Goal: Task Accomplishment & Management: Use online tool/utility

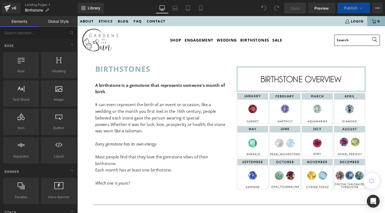
click at [141, 75] on strong "BIRTHSTONEs" at bounding box center [125, 71] width 58 height 11
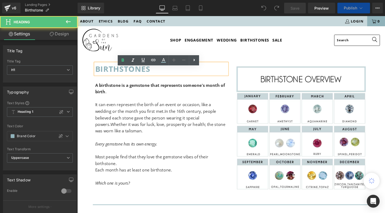
click at [152, 75] on strong "BIRTHSTONEs" at bounding box center [125, 71] width 58 height 11
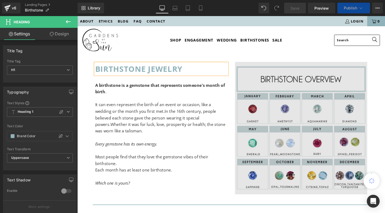
click at [291, 134] on img at bounding box center [312, 133] width 139 height 139
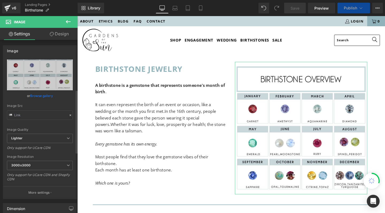
scroll to position [274, 0]
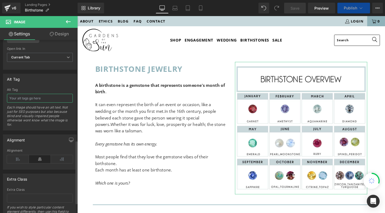
click at [27, 98] on input "text" at bounding box center [40, 98] width 66 height 9
click at [41, 99] on input "birthstone per monthoverview chart" at bounding box center [40, 98] width 66 height 9
click at [51, 98] on input "birthstone per month overview chart" at bounding box center [40, 98] width 66 height 9
click at [57, 97] on input "birthstone per month chart" at bounding box center [40, 98] width 66 height 9
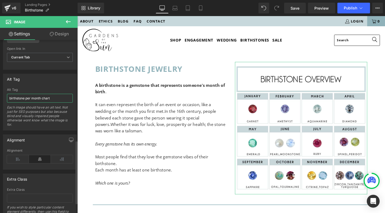
paste input "overview"
type input "birthstone per month chart overview"
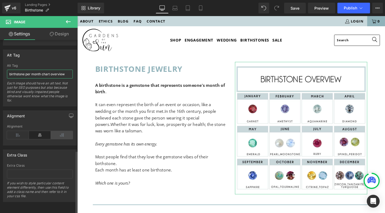
scroll to position [302, 0]
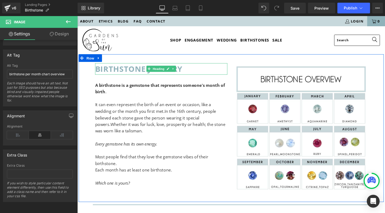
click at [130, 77] on strong "BIRTHSTONE JEWELRY" at bounding box center [142, 71] width 92 height 11
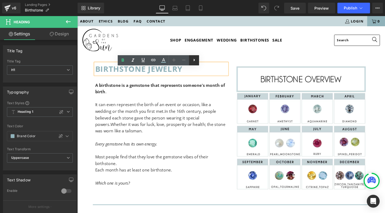
click at [193, 60] on icon at bounding box center [194, 60] width 6 height 6
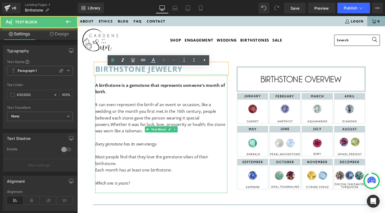
click at [138, 118] on p "It can even represent the birth of an event or occasion, like a wedding or the …" at bounding box center [165, 123] width 139 height 34
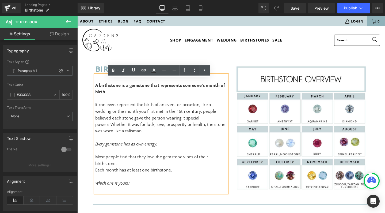
click at [128, 127] on span "In the 16th century, people believed each stone gave the person wearing it spec…" at bounding box center [159, 123] width 127 height 20
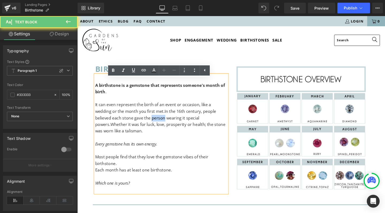
click at [128, 127] on span "In the 16th century, people believed each stone gave the person wearing it spec…" at bounding box center [159, 123] width 127 height 20
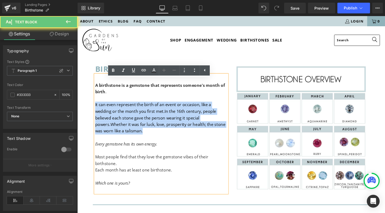
click at [128, 127] on span "In the 16th century, people believed each stone gave the person wearing it spec…" at bounding box center [159, 123] width 127 height 20
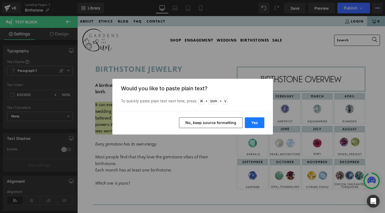
click at [260, 123] on button "Yes" at bounding box center [255, 122] width 20 height 11
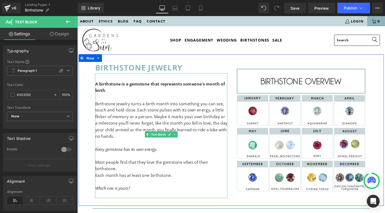
click at [143, 176] on p "Most people find that they love the gemstone vibes of their birthstone." at bounding box center [165, 173] width 139 height 14
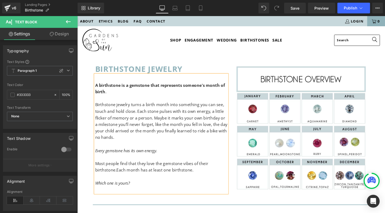
click at [138, 117] on p "Birthstone jewelry turns a birth month into something you can see, touch and ho…" at bounding box center [165, 126] width 139 height 41
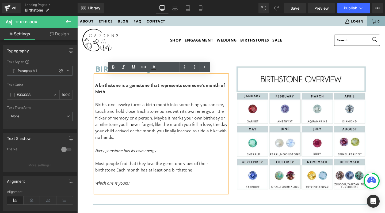
click at [124, 157] on span "Every gemstone has its own energy" at bounding box center [128, 157] width 64 height 6
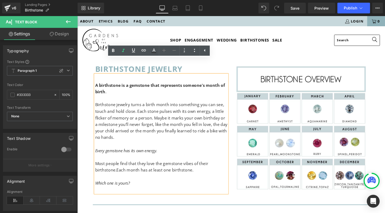
scroll to position [101, 0]
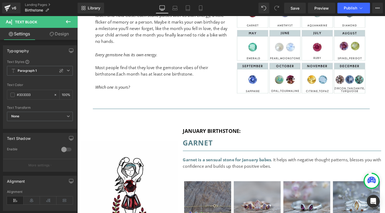
click at [66, 21] on icon at bounding box center [68, 21] width 6 height 6
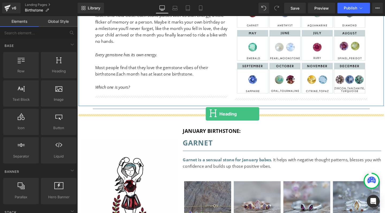
drag, startPoint x: 136, startPoint y: 87, endPoint x: 212, endPoint y: 119, distance: 83.1
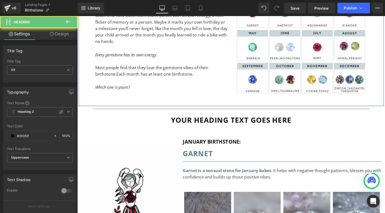
click at [206, 126] on h1 "Your heading text goes here" at bounding box center [239, 124] width 324 height 11
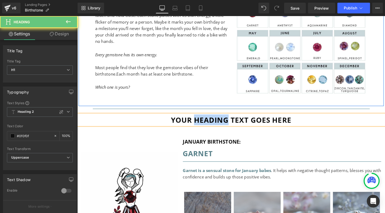
click at [206, 126] on h1 "Your heading text goes here" at bounding box center [239, 124] width 324 height 11
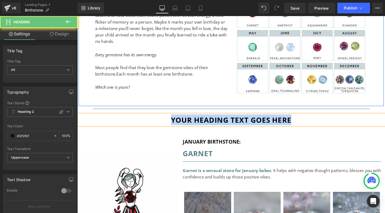
click at [206, 126] on h1 "Your heading text goes here" at bounding box center [239, 124] width 324 height 11
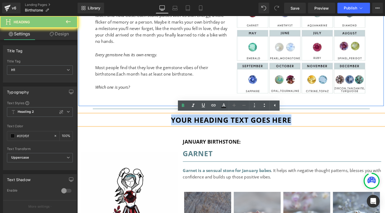
click at [206, 126] on h1 "Your heading text goes here" at bounding box center [239, 124] width 324 height 11
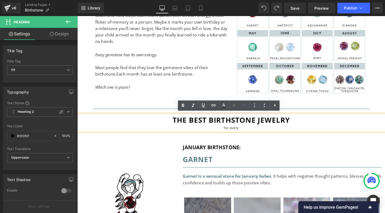
click at [240, 134] on div "for every" at bounding box center [239, 134] width 324 height 6
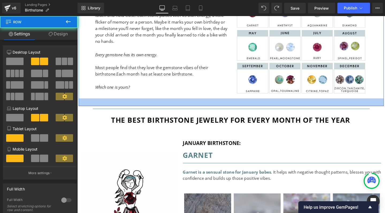
click at [385, 110] on div at bounding box center [239, 106] width 321 height 8
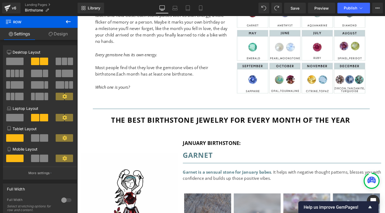
click at [68, 19] on icon at bounding box center [68, 21] width 6 height 6
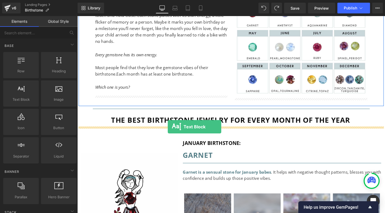
drag, startPoint x: 97, startPoint y: 113, endPoint x: 173, endPoint y: 132, distance: 78.1
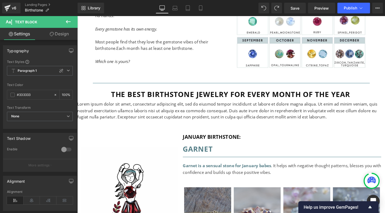
scroll to position [127, 0]
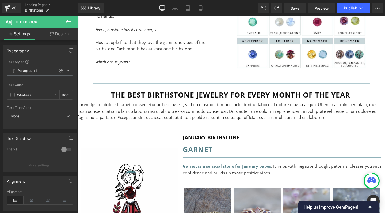
click at [135, 110] on p "Lorem ipsum dolor sit amet, consectetur adipiscing elit, sed do eiusmod tempor …" at bounding box center [239, 116] width 324 height 21
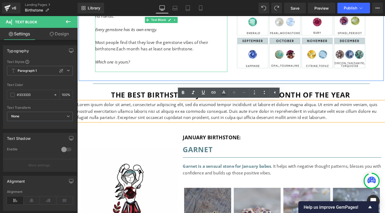
click at [121, 46] on p "Most people find that they love the gemstone vibes of their birthstone. Each mo…" at bounding box center [165, 47] width 139 height 14
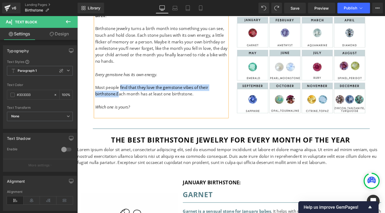
scroll to position [44, 0]
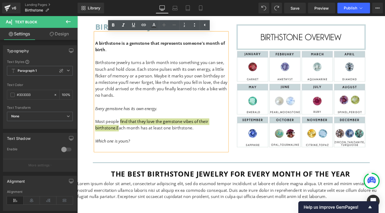
click at [62, 36] on link "Design" at bounding box center [59, 34] width 39 height 12
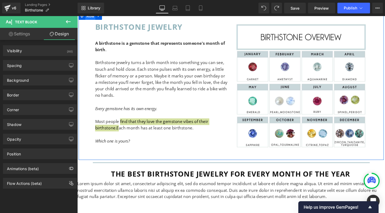
click at [91, 17] on span "Row" at bounding box center [91, 16] width 11 height 8
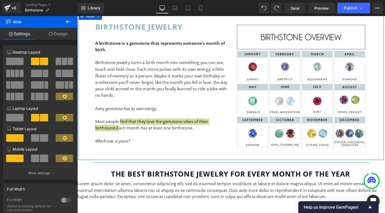
click at [59, 32] on link "Design" at bounding box center [58, 34] width 39 height 12
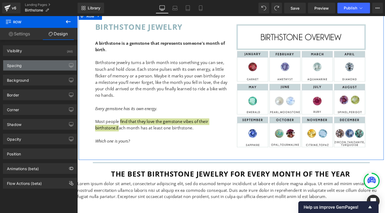
click at [27, 65] on div "Spacing" at bounding box center [39, 65] width 73 height 10
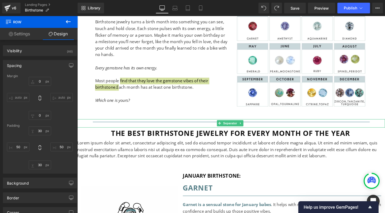
scroll to position [95, 0]
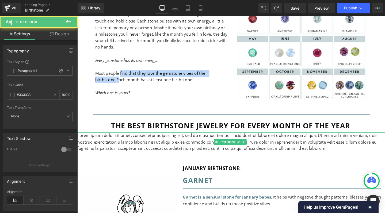
click at [151, 145] on p "Lorem ipsum dolor sit amet, consectetur adipiscing elit, sed do eiusmod tempor …" at bounding box center [239, 148] width 324 height 21
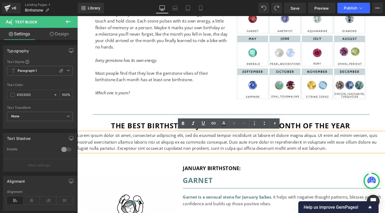
click at [142, 148] on p "Lorem ipsum dolor sit amet, consectetur adipiscing elit, sed do eiusmod tempor …" at bounding box center [239, 148] width 324 height 21
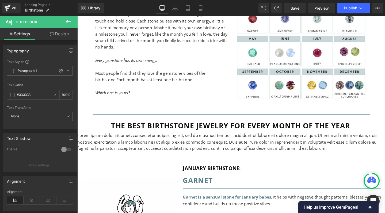
click at [68, 21] on icon at bounding box center [68, 21] width 5 height 3
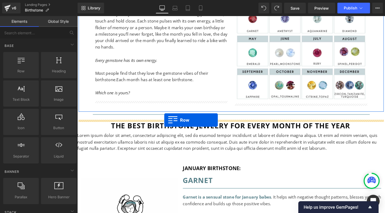
drag, startPoint x: 101, startPoint y: 82, endPoint x: 169, endPoint y: 125, distance: 80.3
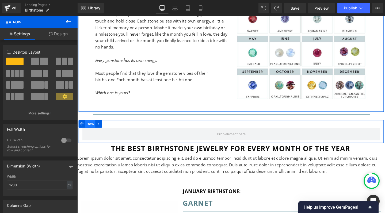
click at [87, 129] on span "Row" at bounding box center [91, 129] width 11 height 8
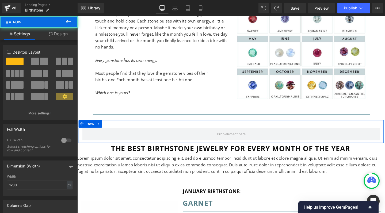
click at [62, 30] on link "Design" at bounding box center [58, 34] width 39 height 12
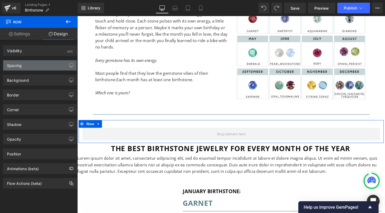
click at [36, 67] on div "Spacing" at bounding box center [39, 65] width 73 height 10
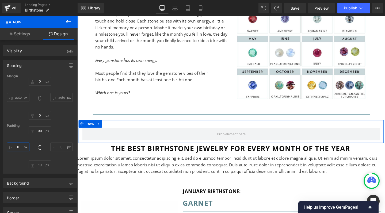
click at [16, 146] on input "text" at bounding box center [18, 146] width 22 height 9
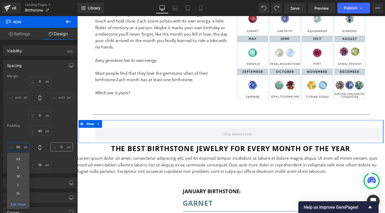
type input "50"
click at [59, 148] on input "text" at bounding box center [61, 146] width 22 height 9
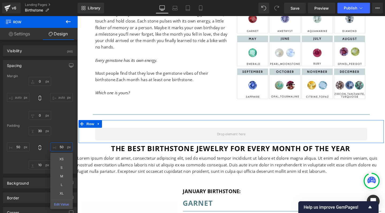
type input "50"
click at [67, 128] on div "50 XS S M L XL Edit Value 50" at bounding box center [40, 147] width 66 height 43
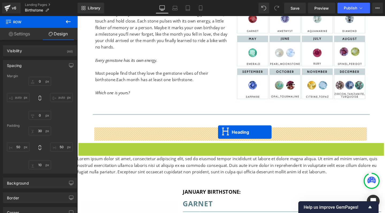
drag, startPoint x: 225, startPoint y: 155, endPoint x: 225, endPoint y: 138, distance: 17.1
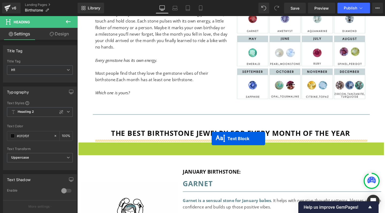
drag, startPoint x: 223, startPoint y: 159, endPoint x: 219, endPoint y: 145, distance: 14.6
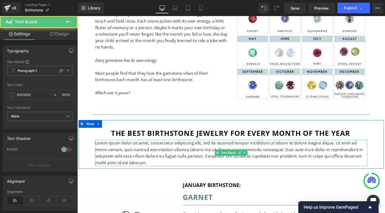
click at [185, 153] on p "Lorem ipsum dolor sit amet, consectetur adipiscing elit, sed do eiusmod tempor …" at bounding box center [239, 159] width 286 height 27
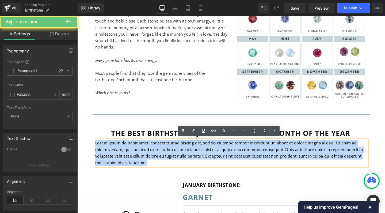
click at [185, 153] on p "Lorem ipsum dolor sit amet, consectetur adipiscing elit, sed do eiusmod tempor …" at bounding box center [239, 159] width 286 height 27
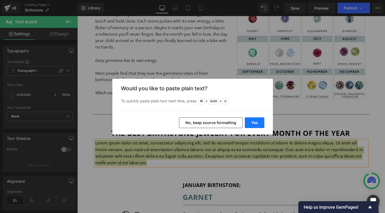
click at [255, 121] on button "Yes" at bounding box center [255, 122] width 20 height 11
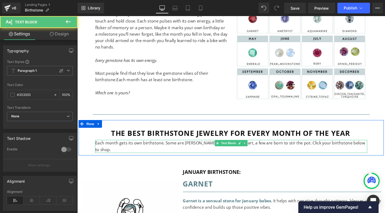
click at [165, 149] on p "Each month gets its own birthstone. Some are moody, some are all heart, a few a…" at bounding box center [239, 153] width 286 height 14
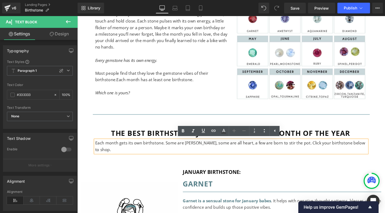
click at [370, 150] on p "Each month gets its own birthstone. Some are moody, some are all heart, a few a…" at bounding box center [239, 153] width 286 height 14
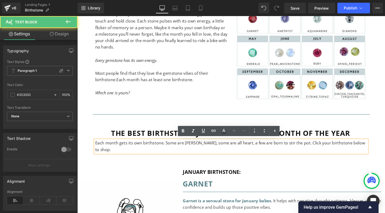
click at [335, 150] on p "Each month gets its own birthstone. Some are moody, some are all heart, a few a…" at bounding box center [239, 153] width 286 height 14
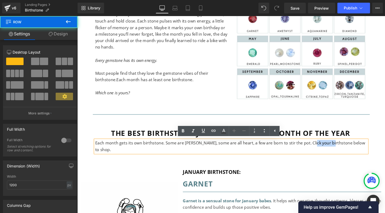
click at [169, 130] on div "the best birthstone jewelry for every month of the year Heading Each month gets…" at bounding box center [239, 143] width 321 height 37
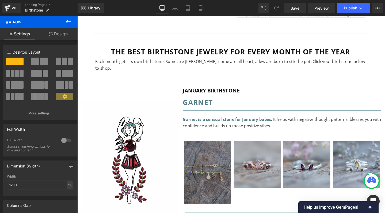
scroll to position [181, 0]
click at [189, 45] on div "the best birthstone jewelry for every month of the year Heading Each month gets…" at bounding box center [239, 58] width 321 height 37
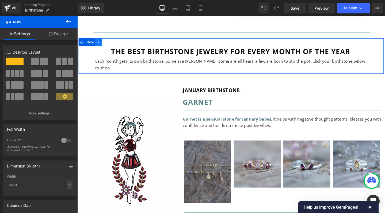
click at [99, 45] on icon at bounding box center [100, 44] width 4 height 4
click at [105, 45] on icon at bounding box center [107, 44] width 4 height 4
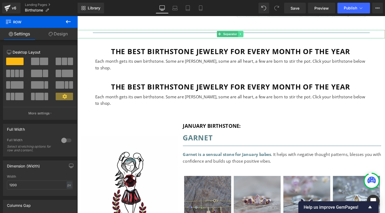
click at [249, 36] on icon at bounding box center [249, 34] width 3 height 3
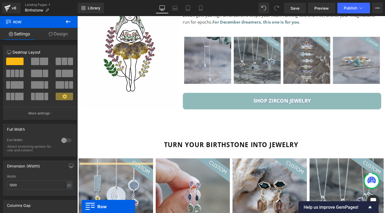
scroll to position [3337, 0]
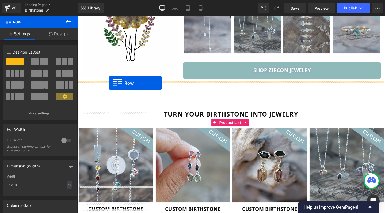
drag, startPoint x: 81, startPoint y: 73, endPoint x: 110, endPoint y: 86, distance: 32.5
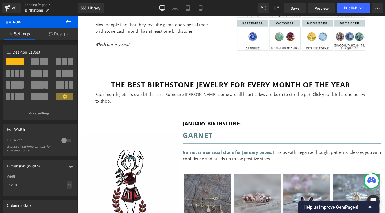
scroll to position [189, 0]
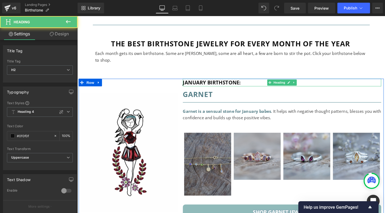
click at [223, 82] on span "january birthstone:" at bounding box center [218, 85] width 61 height 7
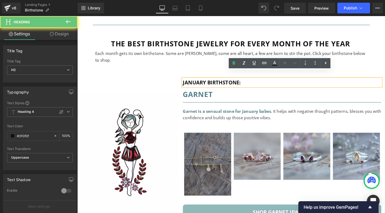
click at [243, 82] on span "january birthstone:" at bounding box center [218, 85] width 61 height 7
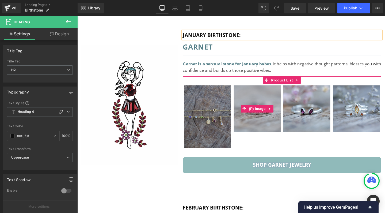
scroll to position [250, 0]
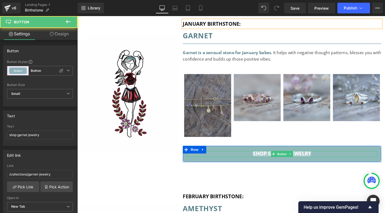
click at [278, 158] on span "shop garnet jewelry" at bounding box center [292, 161] width 61 height 6
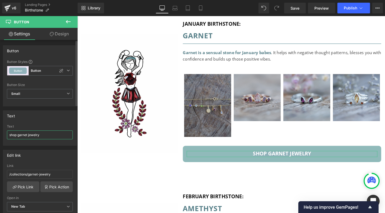
scroll to position [248, 0]
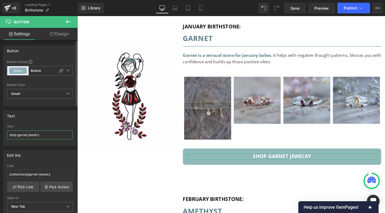
click at [28, 135] on input "shop garnet jewelry" at bounding box center [40, 134] width 66 height 9
type input "shop garnet birthstone jewelry"
click at [37, 135] on input "shop garnet birthstone jewelry" at bounding box center [40, 134] width 66 height 9
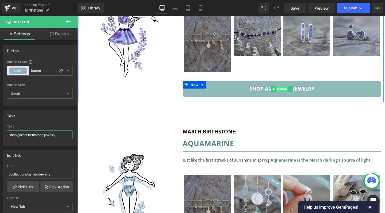
click at [290, 90] on span "Button" at bounding box center [293, 93] width 12 height 6
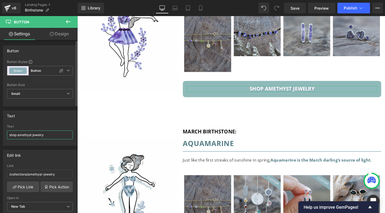
click at [31, 133] on input "shop amethyst jewelry" at bounding box center [40, 134] width 66 height 9
paste input "birthstone"
type input "shop amethyst birthstone jewelry"
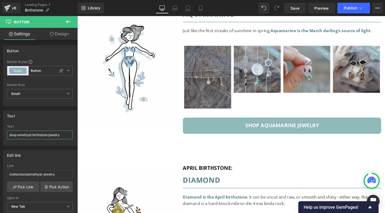
scroll to position [660, 0]
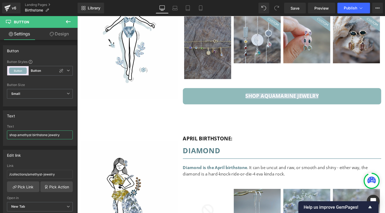
click at [296, 97] on div "shop aquamarine jewelry Button" at bounding box center [292, 100] width 201 height 6
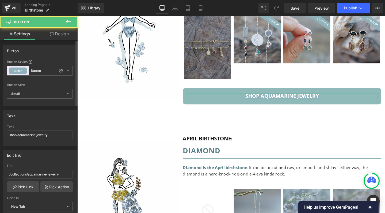
scroll to position [148, 0]
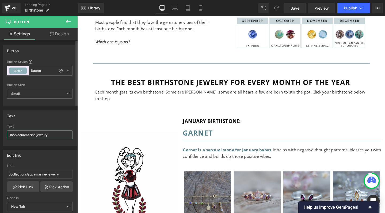
click at [35, 136] on input "shop aquamarine jewelry" at bounding box center [40, 134] width 66 height 9
paste input "birthstone"
type input "shop aquamarine birthstone jewelry"
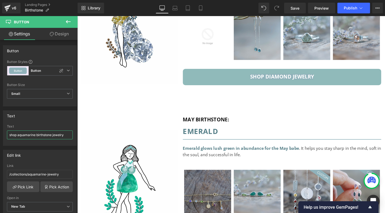
scroll to position [880, 0]
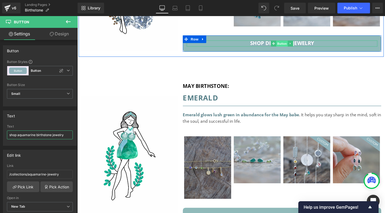
click at [297, 42] on span "Button" at bounding box center [293, 45] width 12 height 6
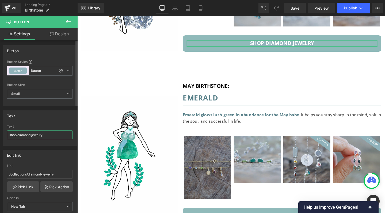
click at [32, 135] on input "shop diamond jewelry" at bounding box center [40, 134] width 66 height 9
paste input "birthstone"
type input "shop diamond birthstone jewelry"
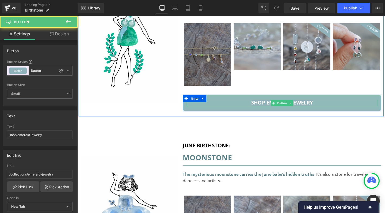
drag, startPoint x: 299, startPoint y: 98, endPoint x: 92, endPoint y: 132, distance: 209.6
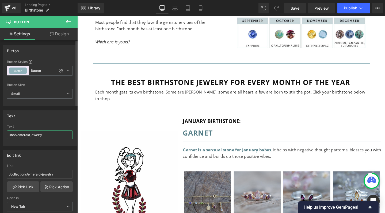
click at [31, 134] on input "shop emerald jewelry" at bounding box center [40, 134] width 66 height 9
paste input "birthstone"
type input "shop emerald birthstone jewelry"
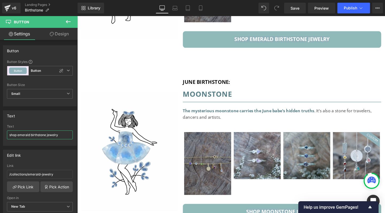
scroll to position [1104, 0]
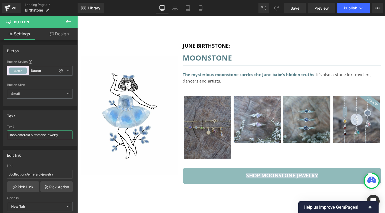
click at [270, 181] on span "shop moonstone jewelry" at bounding box center [292, 184] width 75 height 6
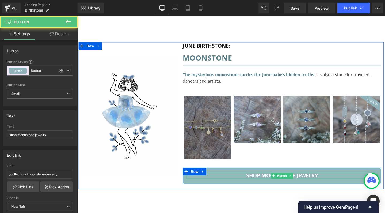
scroll to position [148, 0]
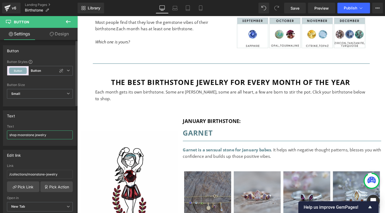
click at [33, 134] on input "shop moonstone jewelry" at bounding box center [40, 134] width 66 height 9
paste input "birthstone"
type input "shop moonstone birthstone jewelry"
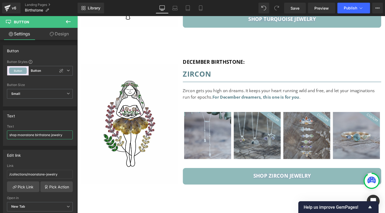
scroll to position [3114, 0]
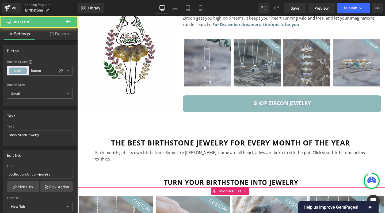
scroll to position [148, 0]
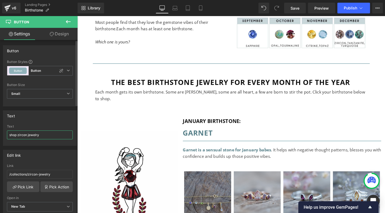
click at [27, 134] on input "shop zircon jewelry" at bounding box center [40, 134] width 66 height 9
paste input "birthstone"
type input "shop zircon birthstone jewelry"
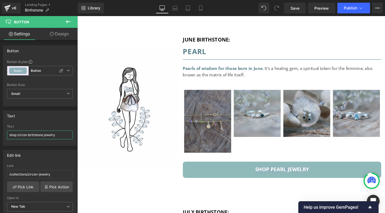
scroll to position [1558, 0]
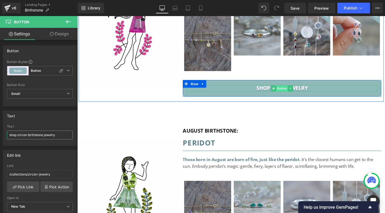
click at [291, 89] on link "Button" at bounding box center [290, 92] width 18 height 6
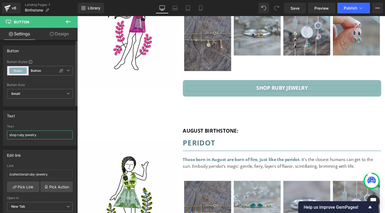
click at [24, 135] on input "shop ruby jewelry" at bounding box center [40, 134] width 66 height 9
paste input "birthstone"
type input "shop ruby birthstone jewelry"
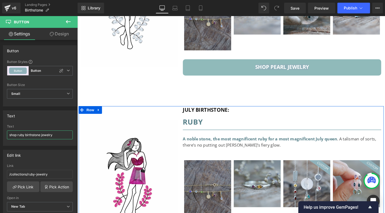
scroll to position [1386, 0]
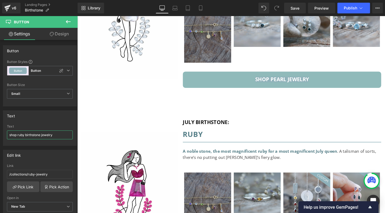
click at [286, 74] on div "shop pearl jewelry Button Row" at bounding box center [292, 82] width 209 height 17
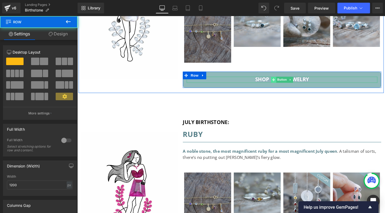
click at [285, 80] on span at bounding box center [284, 83] width 6 height 6
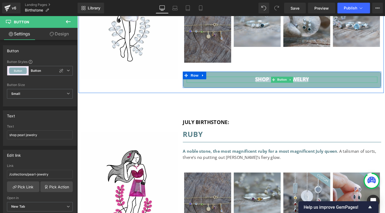
click at [316, 80] on span "shop pearl jewelry" at bounding box center [292, 83] width 56 height 6
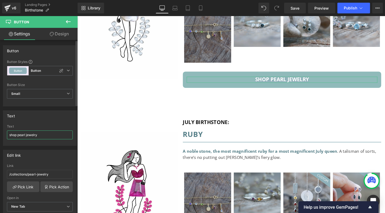
click at [25, 135] on input "shop pearl jewelry" at bounding box center [40, 134] width 66 height 9
paste input "birthstone"
type input "shop pearl birthstone jewelry"
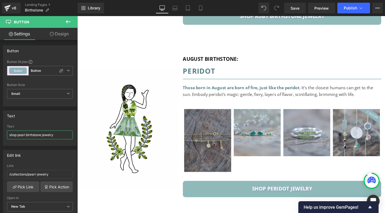
scroll to position [1773, 0]
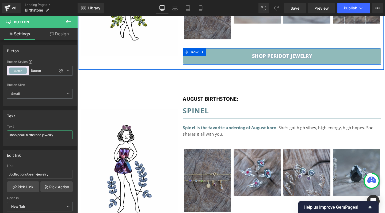
click at [288, 55] on span "Button" at bounding box center [293, 58] width 12 height 6
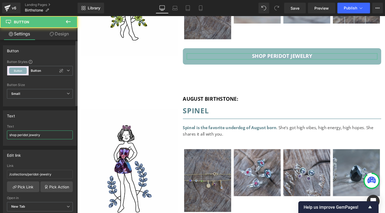
click at [28, 136] on input "shop peridot jewelry" at bounding box center [40, 134] width 66 height 9
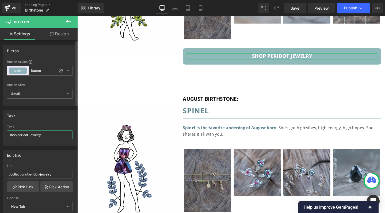
paste input "birthstone"
type input "shop peridot birthstone jewelry"
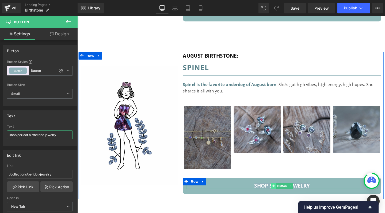
click at [282, 193] on icon at bounding box center [283, 194] width 3 height 3
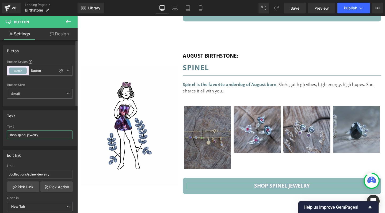
click at [27, 134] on input "shop spinel jewelry" at bounding box center [40, 134] width 66 height 9
paste input "birthstone"
type input "shop spinel birthstone jewelry"
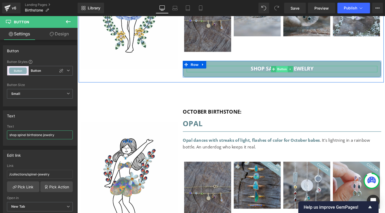
click at [287, 69] on span "Button" at bounding box center [293, 72] width 12 height 6
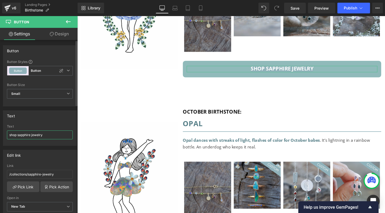
click at [30, 135] on input "shop sapphire jewelry" at bounding box center [40, 134] width 66 height 9
paste input "birthstone"
type input "shop sapphire birthstone jewelry"
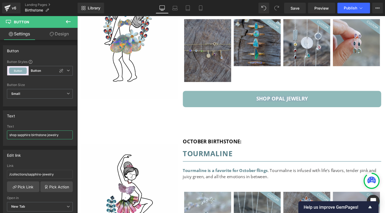
scroll to position [2289, 0]
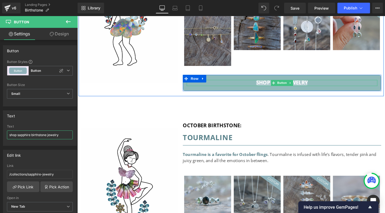
click at [288, 83] on span "Button" at bounding box center [293, 86] width 12 height 6
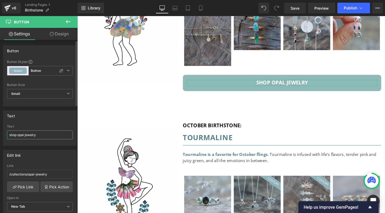
click at [24, 135] on input "shop opal jewelry" at bounding box center [40, 134] width 66 height 9
paste input "birthstone"
type input "shop opal birthstone jewelry"
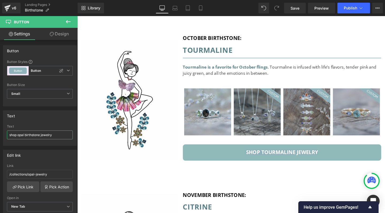
scroll to position [2381, 0]
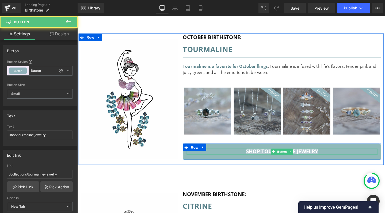
click at [276, 155] on span "shop tourmaline jewelry" at bounding box center [293, 158] width 76 height 6
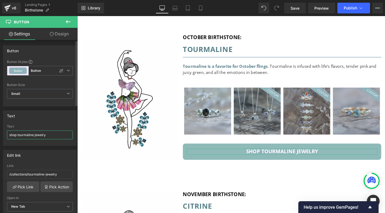
click at [33, 135] on input "shop tourmaline jewelry" at bounding box center [40, 134] width 66 height 9
paste input "birthstone"
type input "shop tourmaline birthstone jewelry"
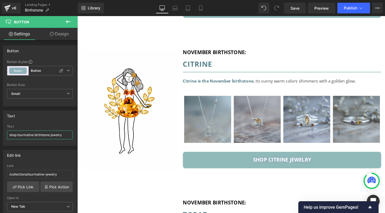
scroll to position [2636, 0]
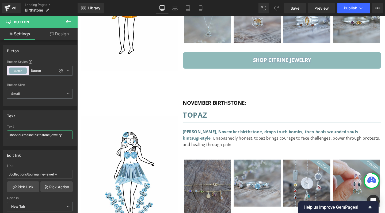
click at [300, 54] on div "shop citrine jewelry Button Row" at bounding box center [292, 62] width 209 height 17
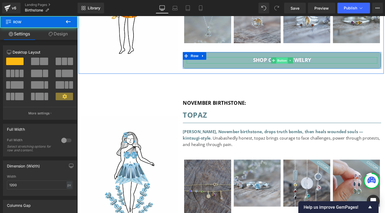
click at [289, 59] on span "Button" at bounding box center [293, 62] width 12 height 6
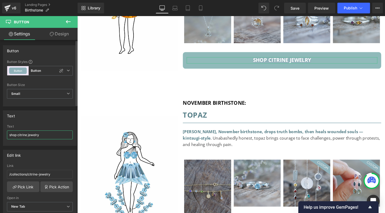
click at [27, 134] on input "shop citrine jewelry" at bounding box center [40, 134] width 66 height 9
paste input "birthstone"
type input "shop citrine birthstone jewelry"
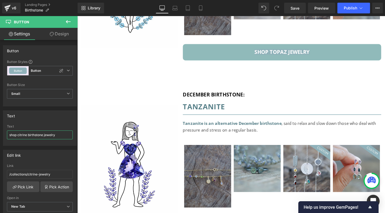
scroll to position [2821, 0]
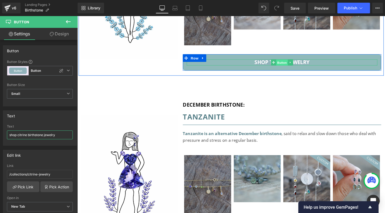
click at [289, 62] on span "Button" at bounding box center [293, 65] width 12 height 6
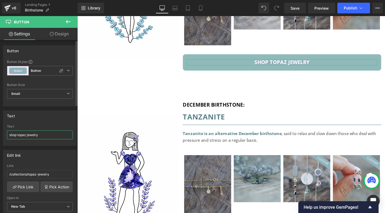
click at [27, 134] on input "shop topaz jewelry" at bounding box center [40, 134] width 66 height 9
paste input "birthstone"
type input "shop topaz birthstone jewelry"
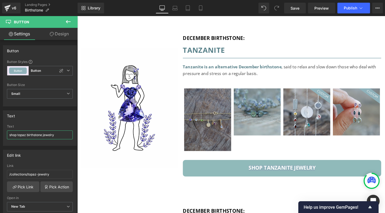
scroll to position [2938, 0]
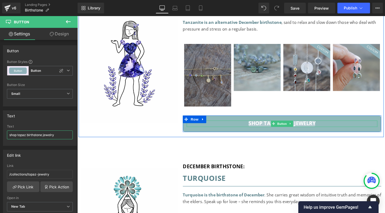
click at [292, 126] on span "Button" at bounding box center [293, 129] width 12 height 6
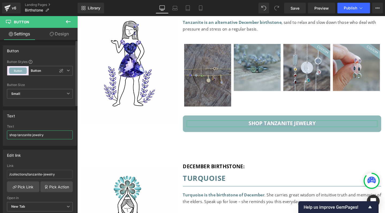
click at [31, 134] on input "shop tanzanite jewelry" at bounding box center [40, 134] width 66 height 9
paste input "birthstone"
type input "shop tanzanite birthstone jewelry"
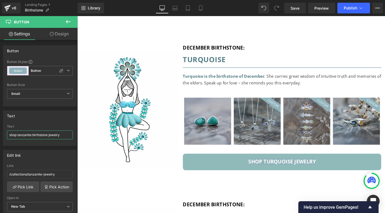
scroll to position [3072, 0]
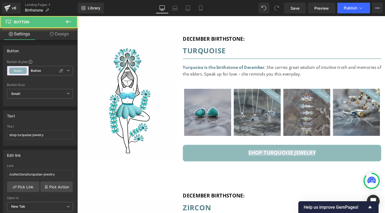
click at [280, 157] on div "shop turquoise jewelry Button" at bounding box center [292, 160] width 201 height 6
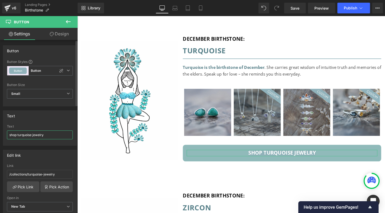
click at [31, 135] on input "shop turquoise jewelry" at bounding box center [40, 134] width 66 height 9
paste input "birthstone"
type input "shop turquoise birthstone jewelry"
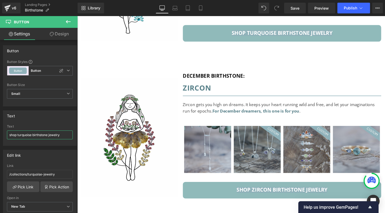
scroll to position [3374, 0]
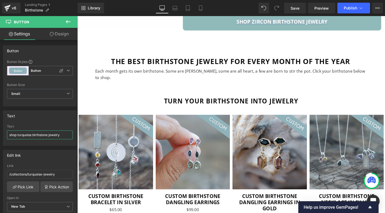
click at [211, 58] on h1 "the best birthstone jewelry for every month of the year" at bounding box center [239, 64] width 286 height 13
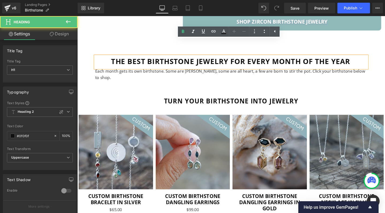
click at [211, 58] on h1 "the best birthstone jewelry for every month of the year" at bounding box center [239, 64] width 286 height 13
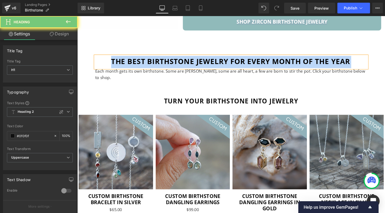
paste div
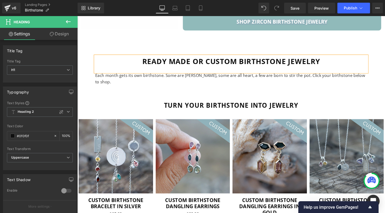
click at [202, 58] on h1 "Ready made or custom birthstone jewelry" at bounding box center [239, 63] width 286 height 11
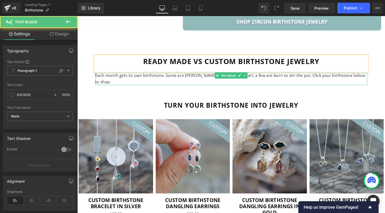
click at [204, 75] on p "Each month gets its own birthstone. Some are moody, some are all heart, a few a…" at bounding box center [239, 82] width 286 height 14
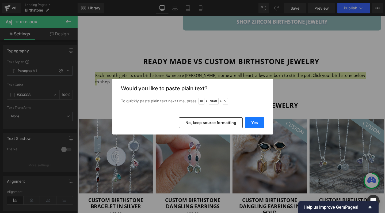
click at [249, 123] on button "Yes" at bounding box center [255, 122] width 20 height 11
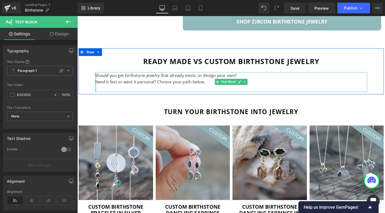
click at [96, 75] on div at bounding box center [96, 85] width 1 height 21
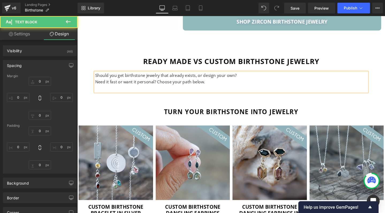
click at [101, 82] on p "Need it fast or want it personal? Choose your path below." at bounding box center [239, 85] width 286 height 7
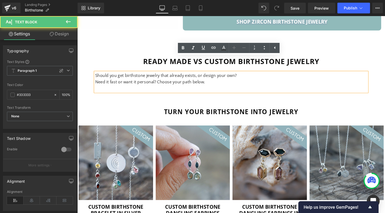
click at [100, 82] on p "Need it fast or want it personal? Choose your path below." at bounding box center [239, 85] width 286 height 7
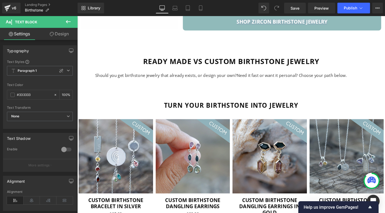
click at [68, 22] on icon at bounding box center [68, 21] width 6 height 6
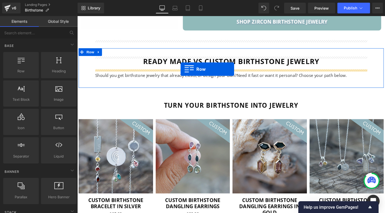
drag, startPoint x: 100, startPoint y: 79, endPoint x: 186, endPoint y: 72, distance: 86.0
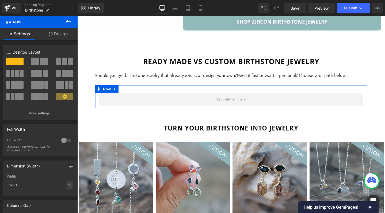
click at [43, 62] on span at bounding box center [44, 61] width 8 height 7
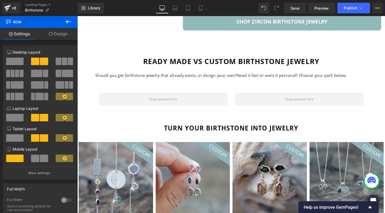
click at [70, 19] on icon at bounding box center [68, 21] width 6 height 6
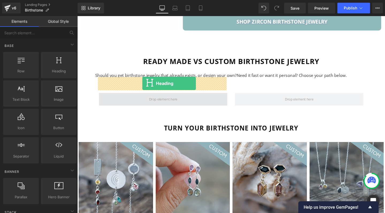
drag, startPoint x: 129, startPoint y: 82, endPoint x: 146, endPoint y: 87, distance: 16.9
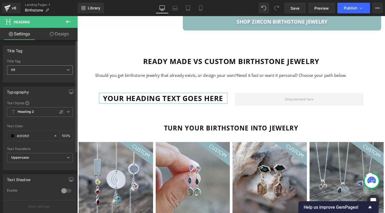
click at [54, 70] on span "H1" at bounding box center [40, 69] width 66 height 9
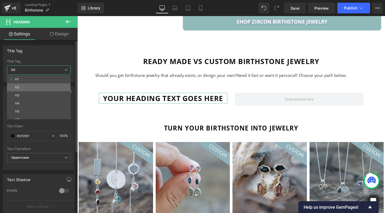
click at [35, 85] on li "H2" at bounding box center [40, 87] width 66 height 8
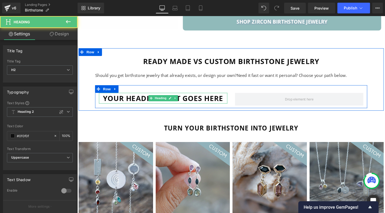
click at [134, 97] on h2 "Your heading text goes here" at bounding box center [167, 102] width 135 height 11
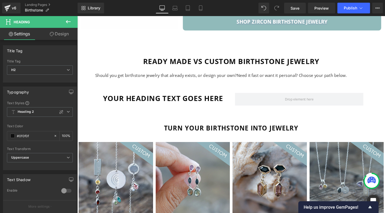
click at [69, 20] on icon at bounding box center [68, 21] width 6 height 6
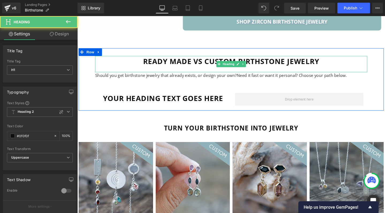
click at [170, 58] on h1 "Ready made vs custom birthstone jewelry" at bounding box center [239, 63] width 286 height 11
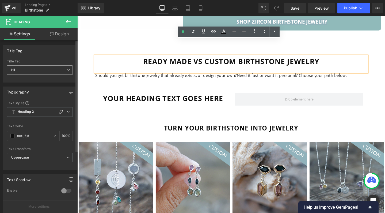
click at [40, 70] on span "H1" at bounding box center [40, 69] width 66 height 9
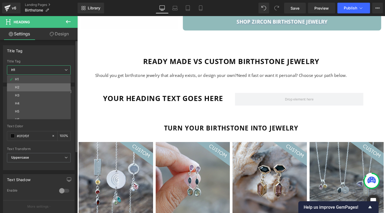
click at [32, 87] on li "H2" at bounding box center [40, 87] width 66 height 8
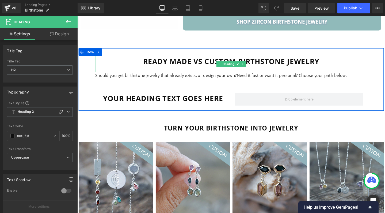
click at [179, 58] on h2 "Ready made vs custom birthstone jewelry" at bounding box center [239, 63] width 286 height 11
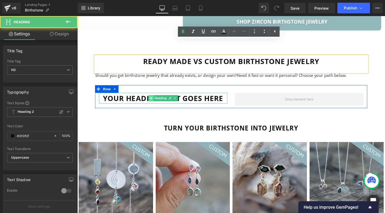
click at [153, 101] on icon at bounding box center [154, 102] width 3 height 3
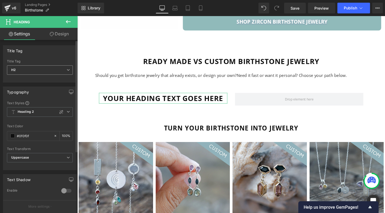
click at [32, 68] on span "H2" at bounding box center [40, 69] width 66 height 9
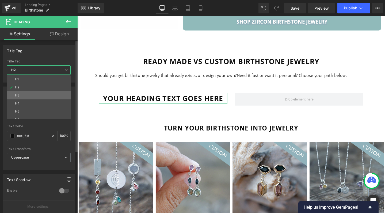
click at [23, 94] on li "H3" at bounding box center [40, 95] width 66 height 8
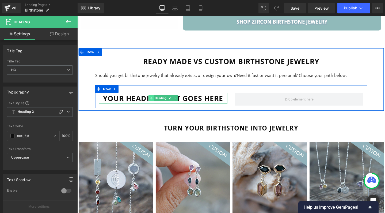
click at [152, 99] on span at bounding box center [155, 102] width 6 height 6
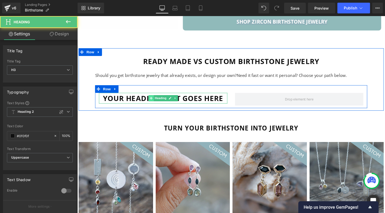
click at [152, 99] on span at bounding box center [155, 102] width 6 height 6
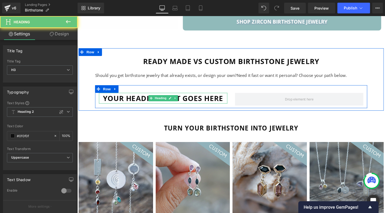
click at [135, 97] on h3 "Your heading text goes here" at bounding box center [167, 102] width 135 height 11
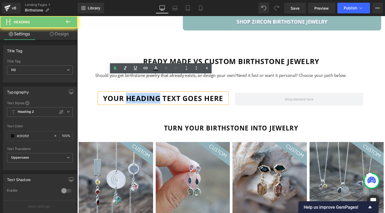
click at [135, 97] on h3 "Your heading text goes here" at bounding box center [167, 102] width 135 height 11
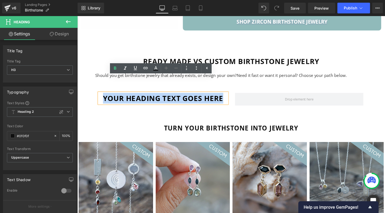
click at [135, 97] on h3 "Your heading text goes here" at bounding box center [167, 102] width 135 height 11
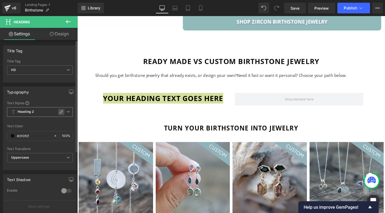
click at [59, 113] on icon at bounding box center [61, 112] width 4 height 4
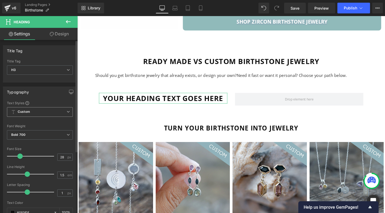
click at [67, 112] on icon at bounding box center [68, 111] width 3 height 3
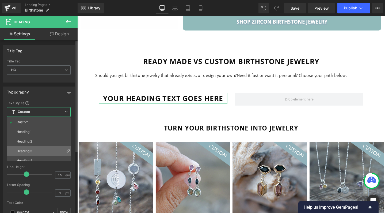
click at [30, 150] on div "Heading 3" at bounding box center [25, 151] width 16 height 4
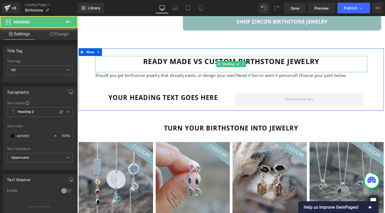
click at [171, 58] on h2 "Ready made vs custom birthstone jewelry" at bounding box center [239, 63] width 286 height 11
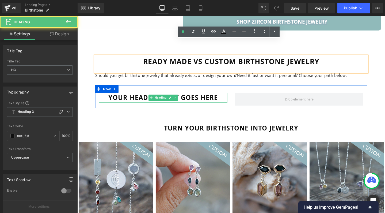
click at [150, 97] on h3 "Your heading text goes here" at bounding box center [167, 102] width 135 height 10
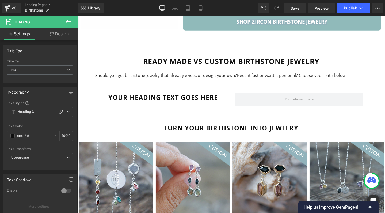
click at [69, 21] on icon at bounding box center [68, 21] width 6 height 6
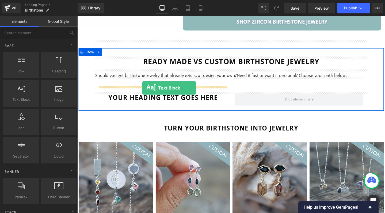
drag, startPoint x: 98, startPoint y: 112, endPoint x: 146, endPoint y: 91, distance: 52.3
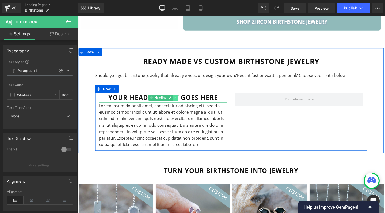
click at [180, 101] on icon at bounding box center [180, 102] width 1 height 2
click at [176, 100] on icon at bounding box center [177, 101] width 3 height 3
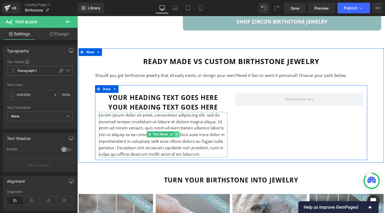
click at [182, 139] on icon at bounding box center [182, 140] width 3 height 3
click at [179, 139] on icon at bounding box center [179, 140] width 3 height 3
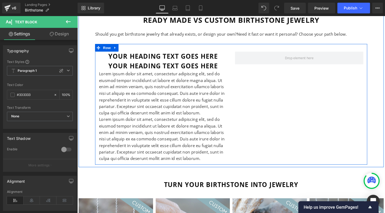
scroll to position [3396, 0]
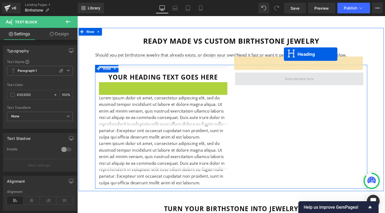
drag, startPoint x: 153, startPoint y: 74, endPoint x: 295, endPoint y: 59, distance: 142.3
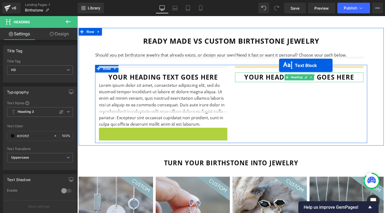
drag, startPoint x: 151, startPoint y: 140, endPoint x: 289, endPoint y: 68, distance: 155.7
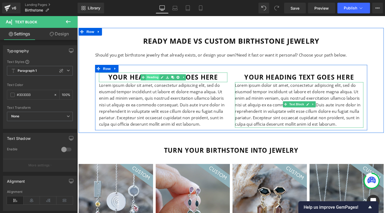
click at [156, 77] on link "Heading" at bounding box center [154, 80] width 20 height 6
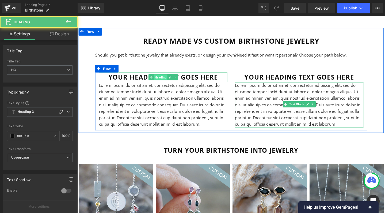
click at [156, 77] on span at bounding box center [155, 80] width 6 height 6
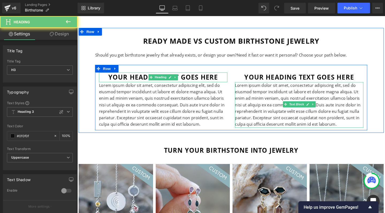
click at [140, 75] on h3 "Your heading text goes here" at bounding box center [167, 80] width 135 height 10
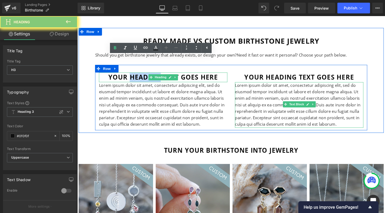
click at [140, 75] on h3 "Your heading text goes here" at bounding box center [167, 80] width 135 height 10
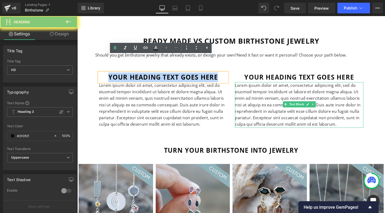
click at [140, 75] on h3 "Your heading text goes here" at bounding box center [167, 80] width 135 height 10
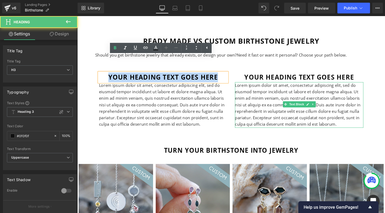
click at [140, 75] on h3 "Your heading text goes here" at bounding box center [167, 80] width 135 height 10
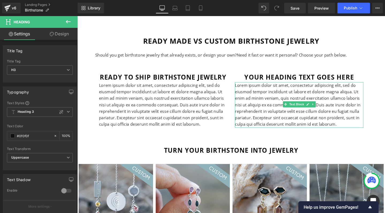
click at [68, 22] on icon at bounding box center [68, 21] width 5 height 3
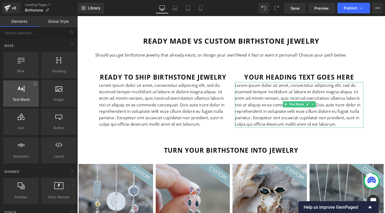
click at [26, 94] on div at bounding box center [21, 91] width 32 height 12
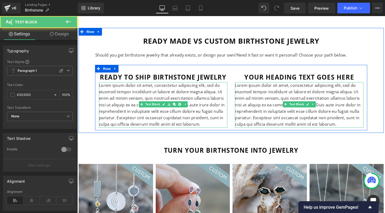
click at [128, 89] on p "Lorem ipsum dolor sit amet, consectetur adipiscing elit, sed do eiusmod tempor …" at bounding box center [167, 110] width 135 height 48
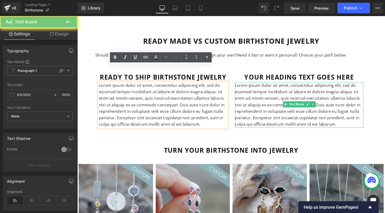
click at [128, 89] on p "Lorem ipsum dolor sit amet, consectetur adipiscing elit, sed do eiusmod tempor …" at bounding box center [167, 110] width 135 height 48
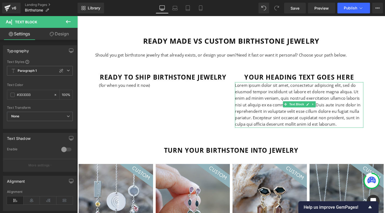
click at [68, 20] on icon at bounding box center [68, 21] width 6 height 6
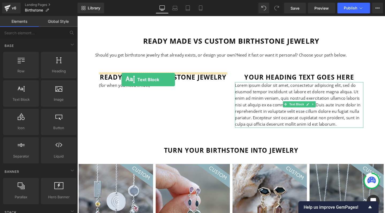
drag, startPoint x: 99, startPoint y: 107, endPoint x: 124, endPoint y: 83, distance: 35.2
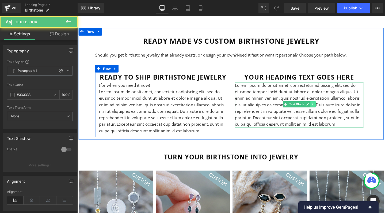
click at [322, 106] on link at bounding box center [325, 109] width 6 height 6
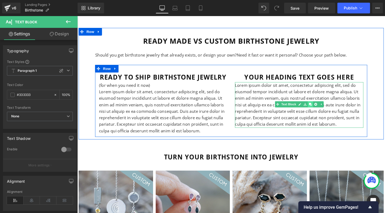
click at [322, 108] on icon at bounding box center [322, 109] width 3 height 3
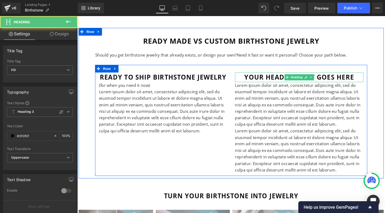
click at [272, 75] on h3 "Your heading text goes here" at bounding box center [310, 80] width 135 height 10
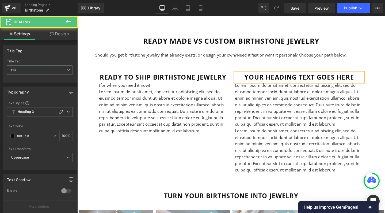
click at [272, 75] on h3 "Your heading text goes here" at bounding box center [310, 80] width 135 height 10
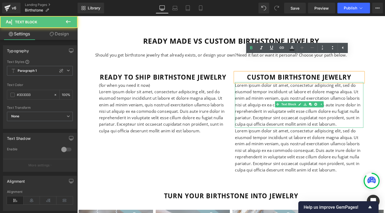
click at [272, 98] on p "Lorem ipsum dolor sit amet, consectetur adipiscing elit, sed do eiusmod tempor …" at bounding box center [310, 110] width 135 height 48
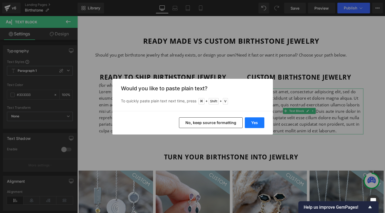
click at [250, 120] on button "Yes" at bounding box center [255, 122] width 20 height 11
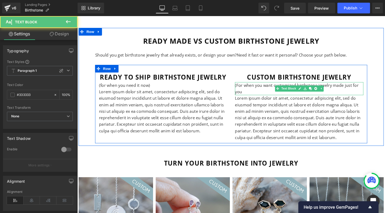
click at [252, 86] on p "(For when you want customized birthstone jewelry made just for you" at bounding box center [310, 93] width 135 height 14
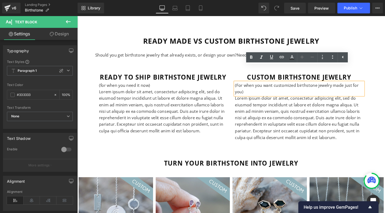
click at [246, 86] on p "(For when you want customized birthstone jewelry made just for you)" at bounding box center [310, 93] width 135 height 14
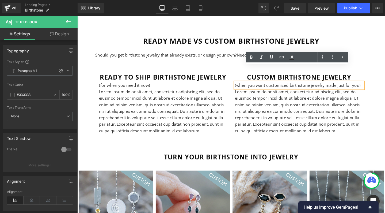
click at [246, 86] on p "(when you want customized birthstone jewelry made just for you)" at bounding box center [310, 89] width 135 height 7
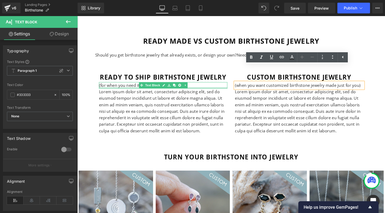
click at [104, 86] on p "(for when you need it now)" at bounding box center [167, 89] width 135 height 7
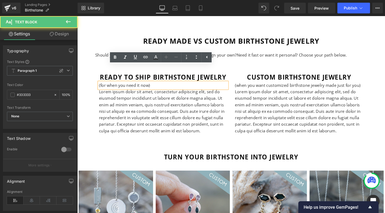
click at [104, 86] on p "(for when you need it now)" at bounding box center [167, 89] width 135 height 7
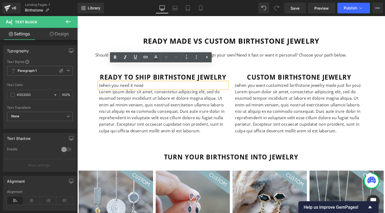
click at [142, 86] on p "(when you need it now)" at bounding box center [167, 89] width 135 height 7
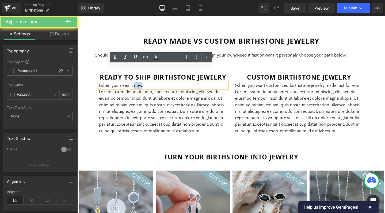
click at [142, 86] on p "(when you need it now)" at bounding box center [167, 89] width 135 height 7
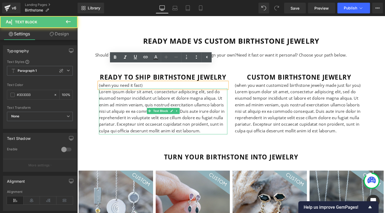
click at [141, 116] on p "Lorem ipsum dolor sit amet, consectetur adipiscing elit, sed do eiusmod tempor …" at bounding box center [167, 116] width 135 height 48
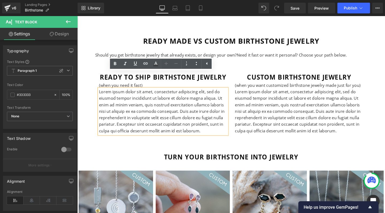
click at [104, 92] on div "Lorem ipsum dolor sit amet, consectetur adipiscing elit, sed do eiusmod tempor …" at bounding box center [167, 116] width 135 height 48
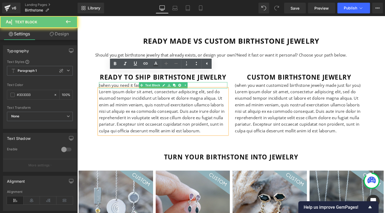
click at [104, 86] on p "(when you need it fast)" at bounding box center [167, 89] width 135 height 7
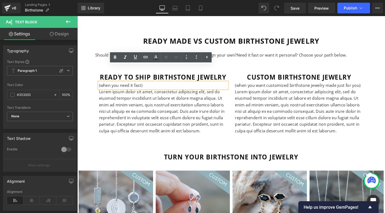
click at [148, 86] on p "(when you need it fast)" at bounding box center [167, 89] width 135 height 7
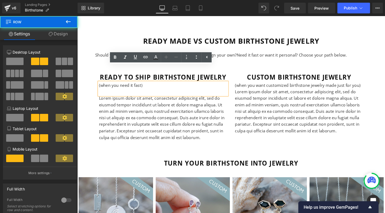
click at [379, 75] on div "custom birthstone jewelry Heading (when you want customized birthstone jewelry …" at bounding box center [310, 107] width 143 height 65
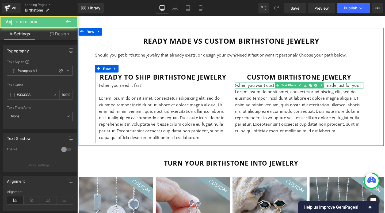
click at [370, 86] on p "(when you want customized birthstone jewelry made just for you)" at bounding box center [310, 89] width 135 height 7
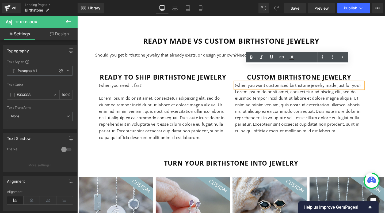
click at [374, 86] on p "(when you want customized birthstone jewelry made just for you)" at bounding box center [310, 89] width 135 height 7
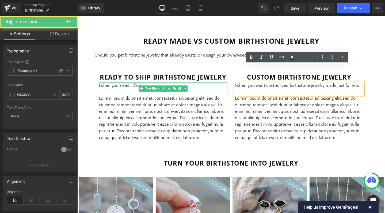
click at [122, 86] on div at bounding box center [167, 86] width 135 height 1
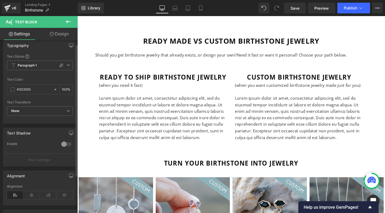
scroll to position [6, 0]
click at [33, 190] on icon at bounding box center [32, 194] width 17 height 8
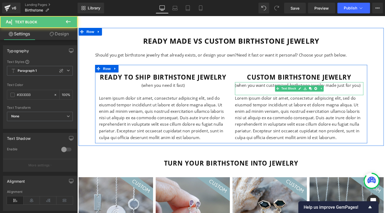
click at [288, 86] on p "(when you want customized birthstone jewelry made just for you)" at bounding box center [310, 89] width 135 height 7
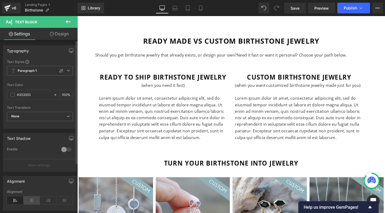
click at [32, 198] on icon at bounding box center [32, 200] width 17 height 8
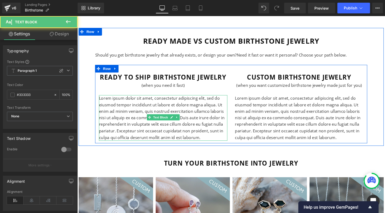
click at [148, 99] on p "Lorem ipsum dolor sit amet, consectetur adipiscing elit, sed do eiusmod tempor …" at bounding box center [167, 123] width 135 height 48
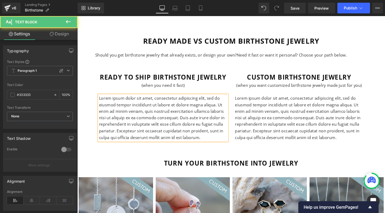
click at [148, 99] on p "Lorem ipsum dolor sit amet, consectetur adipiscing elit, sed do eiusmod tempor …" at bounding box center [167, 123] width 135 height 48
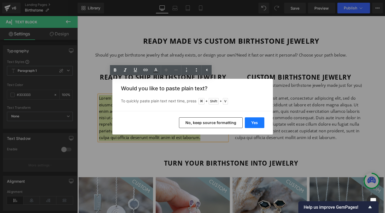
click at [253, 120] on button "Yes" at bounding box center [255, 122] width 20 height 11
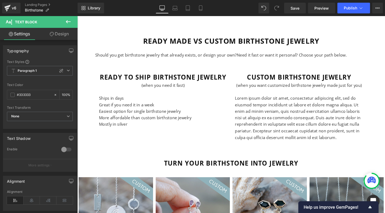
click at [69, 21] on icon at bounding box center [68, 21] width 6 height 6
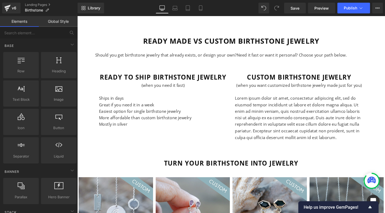
scroll to position [0, 0]
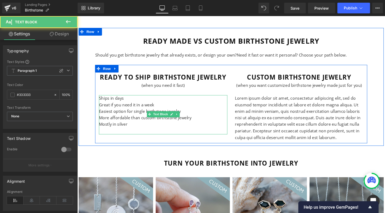
click at [131, 113] on p "Easiest option for single birthstone jewelry" at bounding box center [167, 116] width 135 height 7
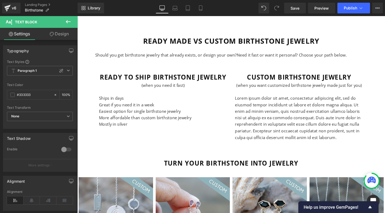
click at [60, 35] on link "Design" at bounding box center [59, 34] width 39 height 12
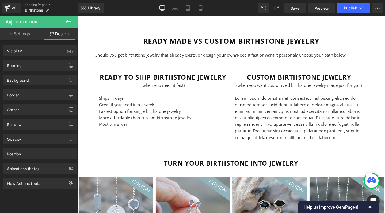
click at [69, 22] on icon at bounding box center [68, 21] width 5 height 3
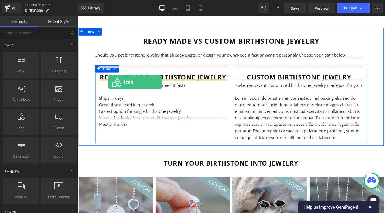
drag, startPoint x: 99, startPoint y: 142, endPoint x: 110, endPoint y: 85, distance: 57.3
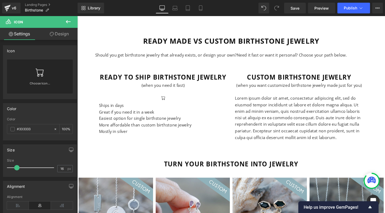
click at [71, 20] on icon at bounding box center [68, 21] width 6 height 6
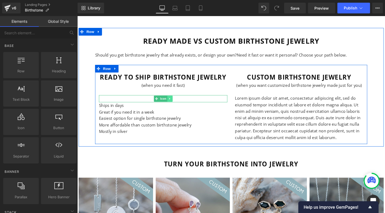
click at [174, 101] on icon at bounding box center [174, 102] width 3 height 3
click at [176, 101] on icon at bounding box center [177, 102] width 3 height 3
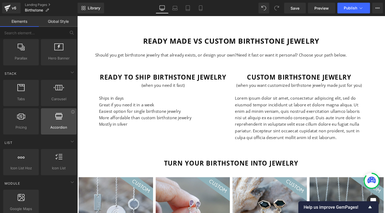
scroll to position [139, 0]
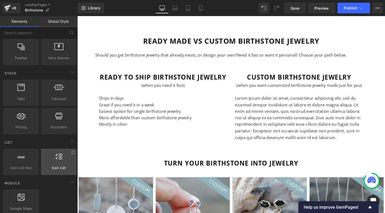
click at [64, 155] on div at bounding box center [59, 159] width 32 height 12
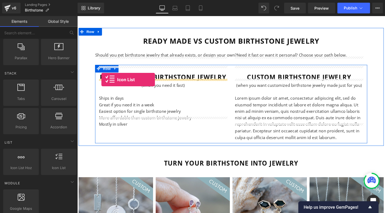
drag, startPoint x: 139, startPoint y: 173, endPoint x: 103, endPoint y: 83, distance: 96.9
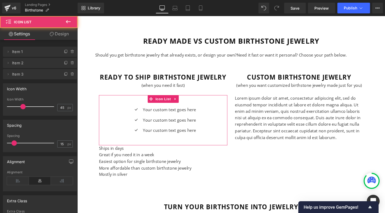
click at [21, 164] on div "Alignment" at bounding box center [39, 161] width 73 height 10
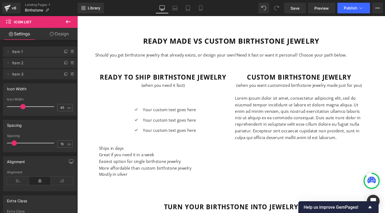
click at [67, 21] on icon at bounding box center [68, 21] width 5 height 3
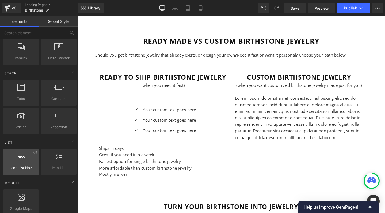
click at [22, 162] on div at bounding box center [21, 159] width 32 height 12
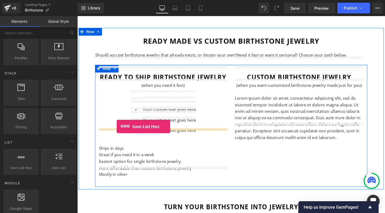
drag, startPoint x: 99, startPoint y: 178, endPoint x: 119, endPoint y: 132, distance: 50.7
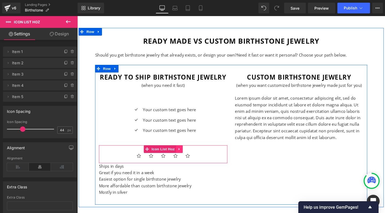
click at [184, 154] on icon at bounding box center [185, 156] width 4 height 4
click at [187, 154] on icon at bounding box center [188, 156] width 4 height 4
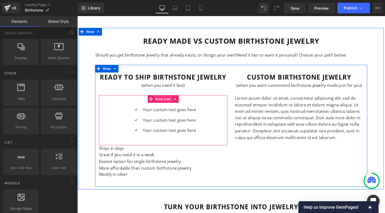
click at [165, 99] on span "Icon List" at bounding box center [167, 103] width 19 height 8
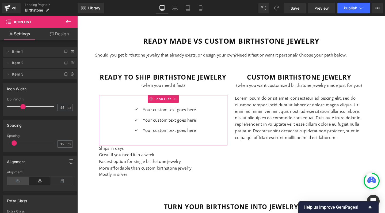
click at [18, 180] on icon at bounding box center [18, 181] width 22 height 8
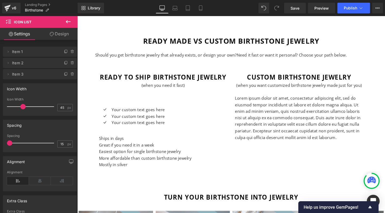
drag, startPoint x: 14, startPoint y: 142, endPoint x: 4, endPoint y: 142, distance: 9.9
click at [4, 142] on div "15px Spacing 15 px" at bounding box center [39, 143] width 73 height 18
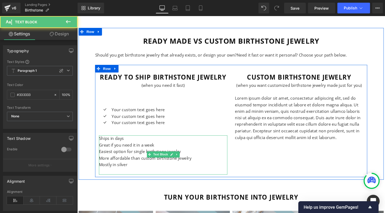
click at [106, 142] on p "Ships in days" at bounding box center [167, 145] width 135 height 7
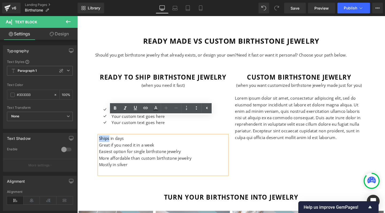
click at [106, 142] on p "Ships in days" at bounding box center [167, 145] width 135 height 7
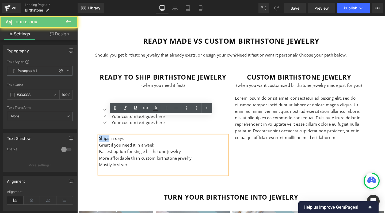
click at [106, 142] on p "Ships in days" at bounding box center [167, 145] width 135 height 7
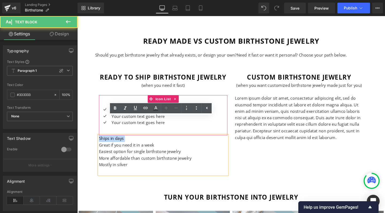
click at [126, 111] on span at bounding box center [126, 114] width 6 height 6
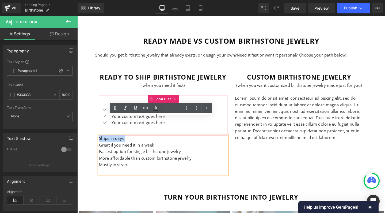
click at [126, 111] on span at bounding box center [126, 114] width 6 height 6
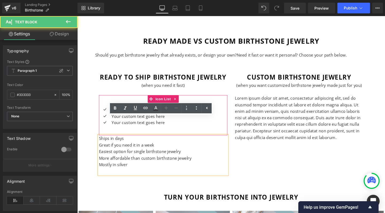
click at [116, 111] on p "Your custom text goes here" at bounding box center [141, 114] width 56 height 7
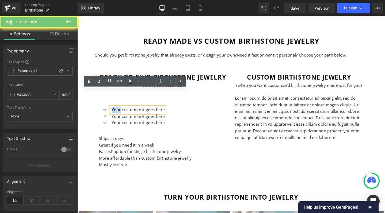
click at [116, 111] on p "Your custom text goes here" at bounding box center [141, 114] width 56 height 7
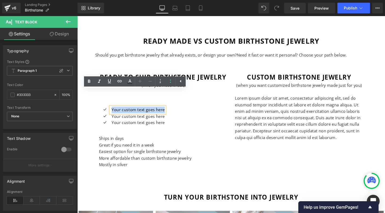
click at [116, 111] on p "Your custom text goes here" at bounding box center [141, 114] width 56 height 7
click at [120, 118] on p "Your custom text goes here" at bounding box center [141, 121] width 56 height 7
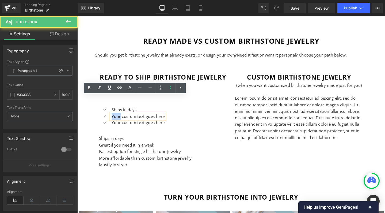
click at [120, 118] on p "Your custom text goes here" at bounding box center [141, 121] width 56 height 7
click at [155, 118] on p "Great if you need it in a week" at bounding box center [142, 121] width 58 height 7
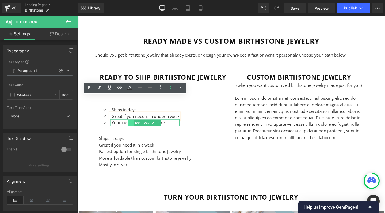
click at [131, 125] on span at bounding box center [134, 128] width 6 height 6
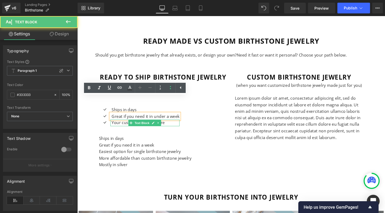
click at [125, 125] on p "Your custom text goes here" at bounding box center [148, 128] width 71 height 7
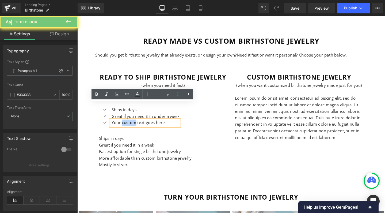
click at [125, 125] on p "Your custom text goes here" at bounding box center [148, 128] width 71 height 7
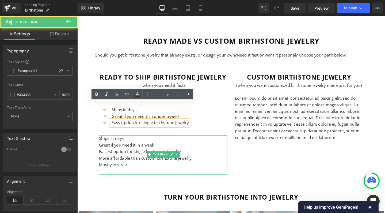
drag, startPoint x: 147, startPoint y: 136, endPoint x: 173, endPoint y: 97, distance: 46.8
click at [147, 155] on p "Easiest option for single birthstone jewelry" at bounding box center [167, 158] width 135 height 7
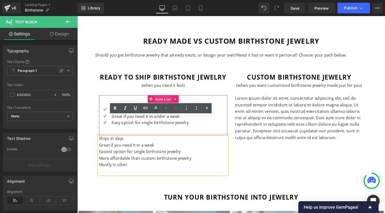
click at [163, 100] on span "Icon List" at bounding box center [167, 104] width 19 height 8
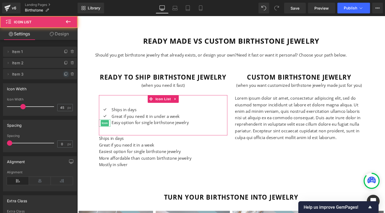
click at [64, 73] on icon at bounding box center [66, 74] width 4 height 4
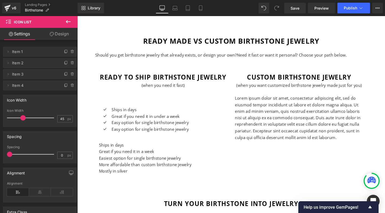
click at [64, 73] on icon at bounding box center [66, 74] width 4 height 4
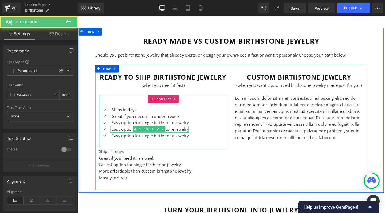
click at [119, 132] on p "Easy option for single birthstone jewelry" at bounding box center [153, 135] width 81 height 7
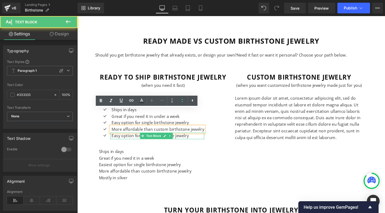
click at [127, 139] on p "Easy option for single birthstone jewelry" at bounding box center [161, 142] width 97 height 7
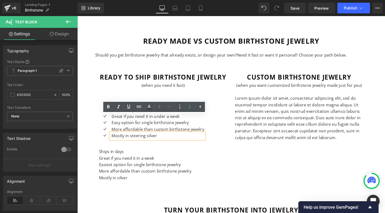
click at [140, 139] on p "Mostly in steering silver" at bounding box center [161, 142] width 97 height 7
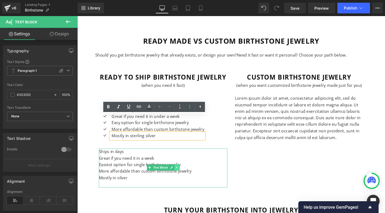
click at [182, 174] on icon at bounding box center [182, 175] width 3 height 3
click at [183, 174] on icon at bounding box center [184, 175] width 3 height 3
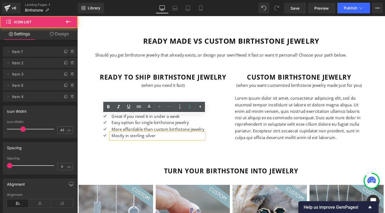
click at [209, 99] on div "Icon Ships in days Text Block Icon Great if you need it in under a week Text Bl…" at bounding box center [167, 127] width 135 height 56
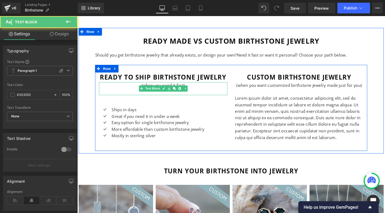
drag, startPoint x: 207, startPoint y: 77, endPoint x: 184, endPoint y: 79, distance: 22.8
click at [207, 92] on p at bounding box center [167, 95] width 135 height 7
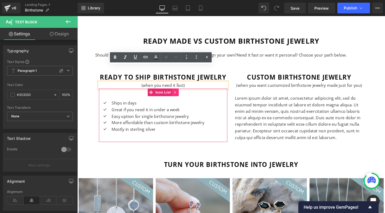
click at [180, 94] on icon at bounding box center [181, 96] width 4 height 4
click at [177, 94] on icon at bounding box center [177, 96] width 4 height 4
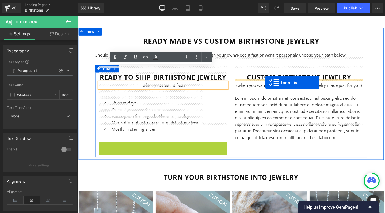
drag, startPoint x: 153, startPoint y: 134, endPoint x: 275, endPoint y: 86, distance: 131.0
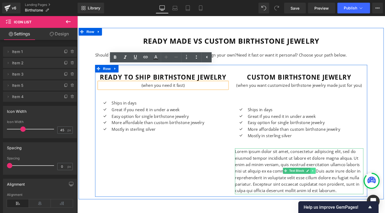
click at [325, 177] on icon at bounding box center [325, 178] width 3 height 3
click at [327, 177] on icon at bounding box center [327, 178] width 3 height 3
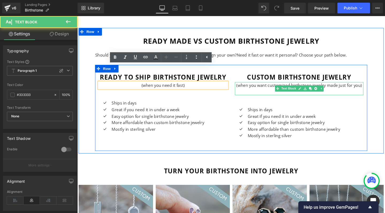
click at [273, 92] on p at bounding box center [310, 95] width 135 height 7
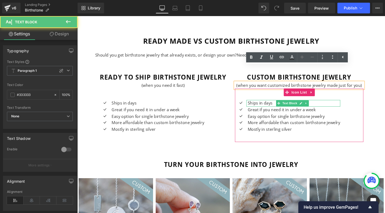
click at [262, 104] on p "Ships in days" at bounding box center [305, 107] width 97 height 7
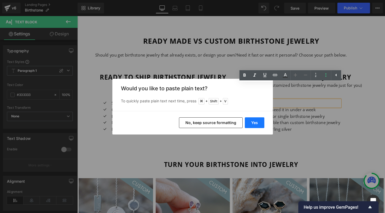
click at [258, 121] on button "Yes" at bounding box center [255, 122] width 20 height 11
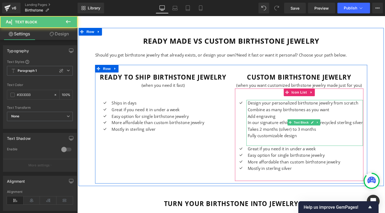
click at [257, 111] on p "Combine as many birthstones as you want" at bounding box center [317, 114] width 121 height 7
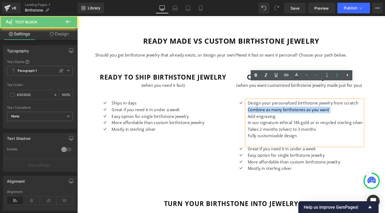
click at [257, 111] on p "Combine as many birthstones as you want" at bounding box center [317, 114] width 121 height 7
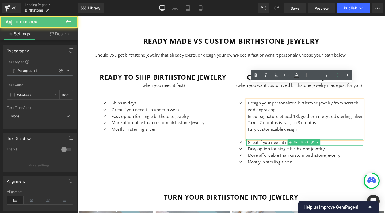
click at [270, 146] on p "Great if you need it in under a week" at bounding box center [317, 149] width 121 height 7
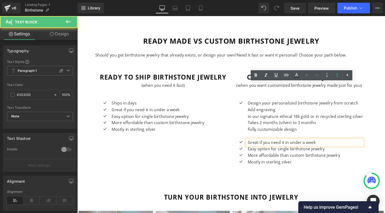
click at [270, 146] on p "Great if you need it in under a week" at bounding box center [317, 149] width 121 height 7
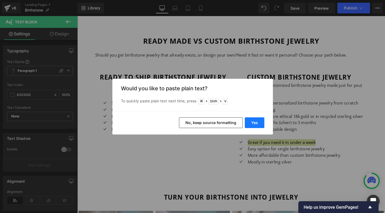
click at [257, 126] on button "Yes" at bounding box center [255, 122] width 20 height 11
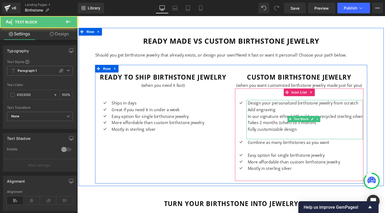
click at [270, 112] on span "Add engraving" at bounding box center [271, 115] width 29 height 6
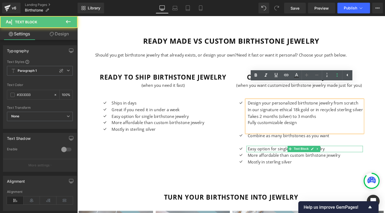
click at [270, 152] on p "Easy option for single birthstone jewelry" at bounding box center [317, 155] width 121 height 7
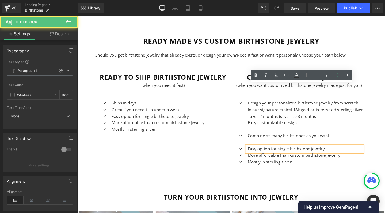
click at [270, 152] on p "Easy option for single birthstone jewelry" at bounding box center [317, 155] width 121 height 7
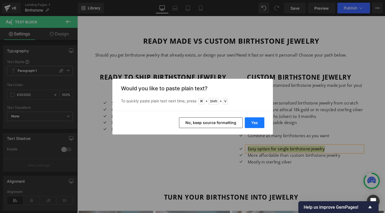
click at [249, 124] on button "Yes" at bounding box center [255, 122] width 20 height 11
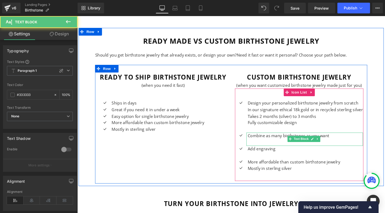
click at [262, 146] on p at bounding box center [317, 149] width 121 height 7
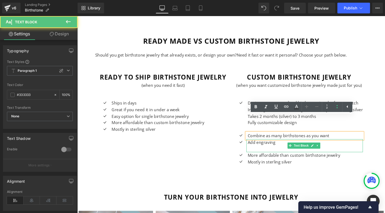
click at [265, 152] on p at bounding box center [317, 155] width 121 height 7
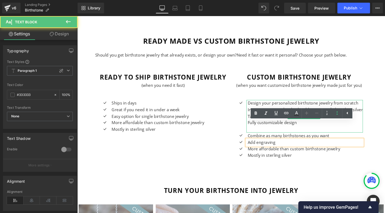
click at [274, 112] on span "In our signature ethical 18k gold or in recycled sterling silver" at bounding box center [317, 115] width 121 height 6
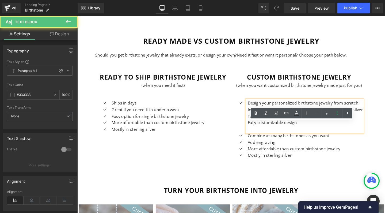
click at [274, 112] on span "In our signature ethical 18k gold or in recycled sterling silver" at bounding box center [317, 115] width 121 height 6
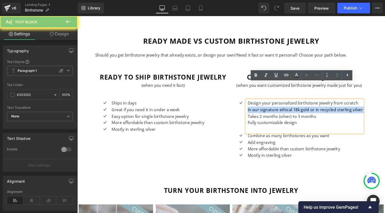
click at [274, 112] on span "In our signature ethical 18k gold or in recycled sterling silver" at bounding box center [317, 115] width 121 height 6
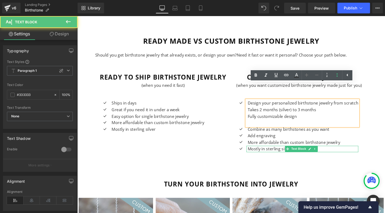
click at [272, 152] on p "Mostly in sterling silver" at bounding box center [315, 155] width 116 height 7
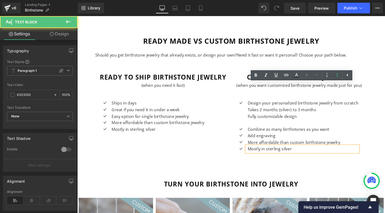
click at [272, 152] on p "Mostly in sterling silver" at bounding box center [315, 155] width 116 height 7
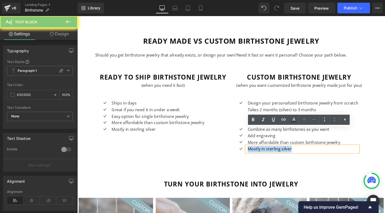
click at [272, 152] on p "Mostly in sterling silver" at bounding box center [315, 155] width 116 height 7
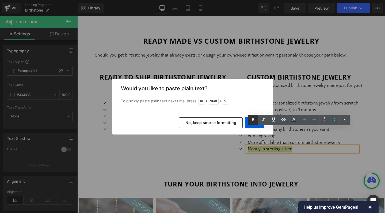
click at [248, 121] on link at bounding box center [253, 119] width 10 height 10
click at [251, 125] on ul "Text Color Highlight Color #333333" at bounding box center [299, 120] width 102 height 12
click at [254, 117] on icon at bounding box center [253, 119] width 6 height 6
click at [254, 128] on div "Yes No, keep source formatting" at bounding box center [192, 123] width 161 height 24
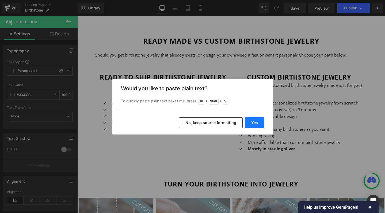
click at [254, 124] on button "Yes" at bounding box center [255, 122] width 20 height 11
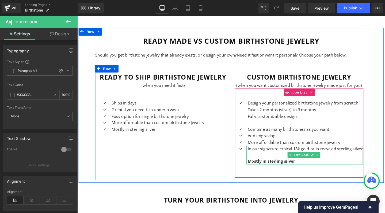
click at [279, 166] on strong "Mostly in sterling silver" at bounding box center [282, 169] width 50 height 6
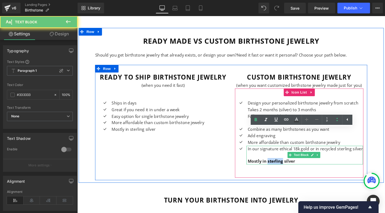
click at [279, 166] on strong "Mostly in sterling silver" at bounding box center [282, 169] width 50 height 6
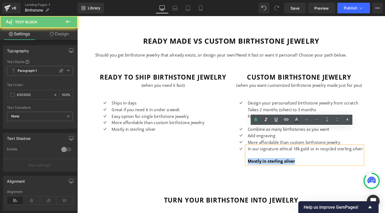
click at [279, 166] on strong "Mostly in sterling silver" at bounding box center [282, 169] width 50 height 6
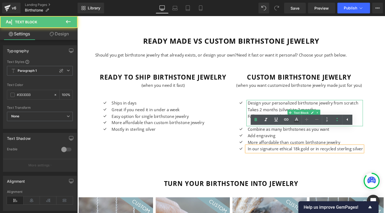
click at [277, 118] on p "Fully customizable design" at bounding box center [317, 121] width 121 height 7
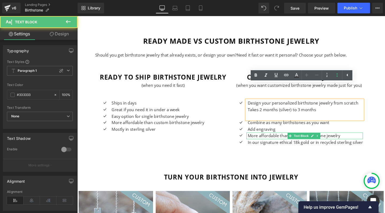
click at [277, 139] on p "More affordable than custom birthstone jewelry" at bounding box center [317, 142] width 121 height 7
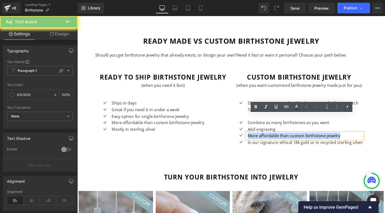
click at [277, 139] on p "More affordable than custom birthstone jewelry" at bounding box center [317, 142] width 121 height 7
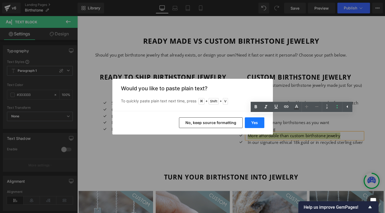
click at [253, 123] on button "Yes" at bounding box center [255, 122] width 20 height 11
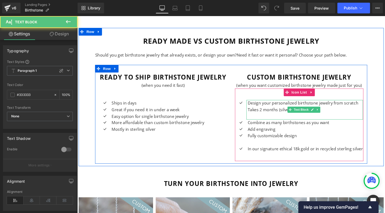
click at [258, 118] on p at bounding box center [317, 121] width 121 height 7
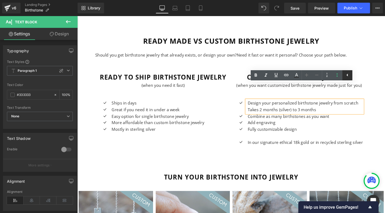
click at [346, 73] on icon at bounding box center [347, 75] width 6 height 6
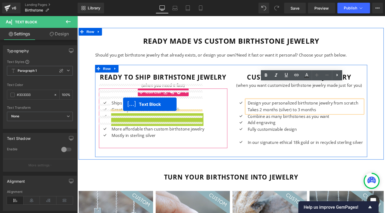
drag, startPoint x: 145, startPoint y: 105, endPoint x: 125, endPoint y: 108, distance: 20.1
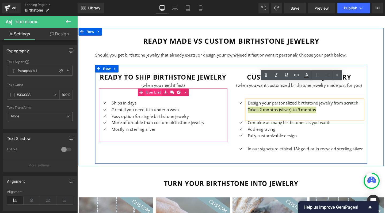
click at [158, 92] on span "Icon List" at bounding box center [157, 96] width 19 height 8
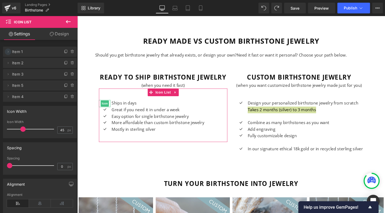
drag, startPoint x: 8, startPoint y: 74, endPoint x: 9, endPoint y: 48, distance: 26.0
click at [9, 45] on ul "Delete Cancel Item 1 Item 1 Name Item 1 Delete Cancel Item 2 Item 2 Name Item 2…" at bounding box center [40, 45] width 74 height 0
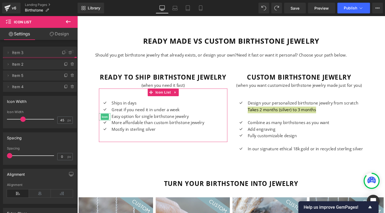
drag, startPoint x: 24, startPoint y: 74, endPoint x: 21, endPoint y: 53, distance: 21.8
drag, startPoint x: 24, startPoint y: 63, endPoint x: 24, endPoint y: 52, distance: 11.5
drag, startPoint x: 14, startPoint y: 52, endPoint x: 15, endPoint y: 62, distance: 10.4
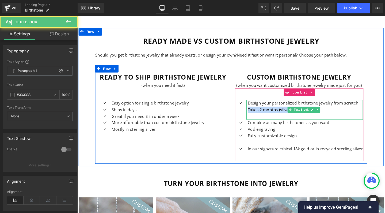
click at [268, 112] on span "Takes 2 months (silver) to 3 months" at bounding box center [293, 115] width 72 height 6
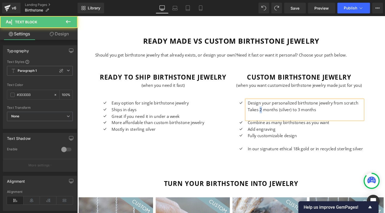
click at [268, 112] on span "Takes 2 months (silver) to 3 months" at bounding box center [293, 115] width 72 height 6
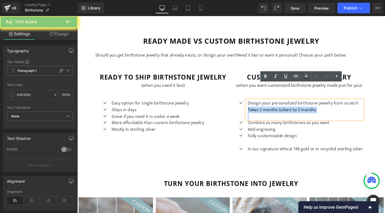
click at [268, 112] on span "Takes 2 months (silver) to 3 months" at bounding box center [293, 115] width 72 height 6
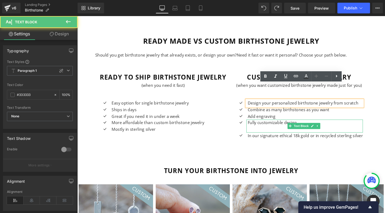
click at [267, 132] on p at bounding box center [317, 135] width 121 height 7
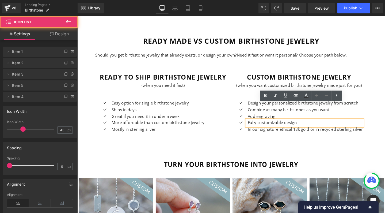
click at [301, 92] on div "Icon Design your personalized birthstone jewelry from scratch Text Block Icon C…" at bounding box center [310, 120] width 135 height 56
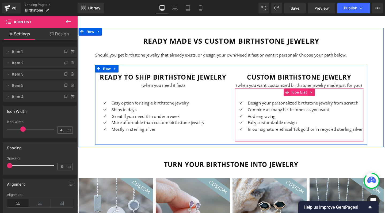
click at [308, 92] on span "Icon List" at bounding box center [310, 96] width 19 height 8
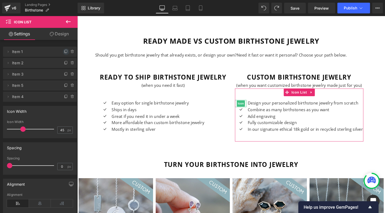
click at [64, 50] on icon at bounding box center [66, 51] width 4 height 4
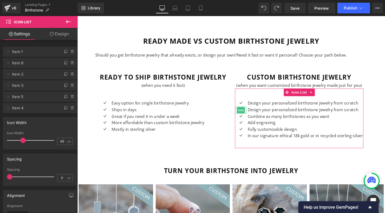
click at [35, 66] on span "Item 6" at bounding box center [34, 63] width 45 height 10
click at [8, 63] on icon at bounding box center [8, 63] width 4 height 4
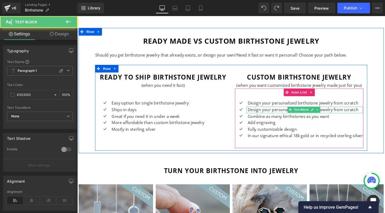
click at [287, 111] on p "Design your personalized birthstone jewelry from scratch" at bounding box center [317, 114] width 121 height 7
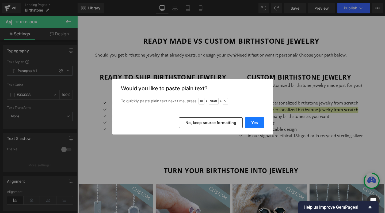
click at [253, 120] on button "Yes" at bounding box center [255, 122] width 20 height 11
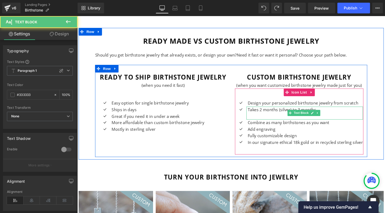
click at [261, 118] on p at bounding box center [317, 121] width 121 height 7
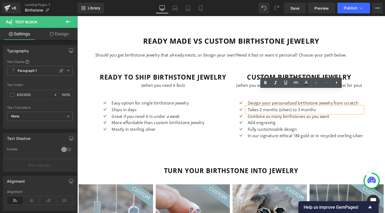
click at [277, 129] on div "Icon Design your personalized birthstone jewelry from scratch Text Block Icon T…" at bounding box center [310, 123] width 135 height 62
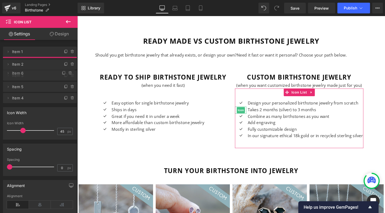
drag, startPoint x: 14, startPoint y: 62, endPoint x: 14, endPoint y: 72, distance: 10.2
drag, startPoint x: 20, startPoint y: 65, endPoint x: 21, endPoint y: 71, distance: 6.6
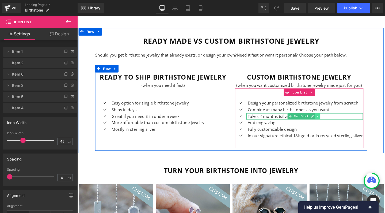
click at [329, 120] on icon at bounding box center [330, 121] width 3 height 3
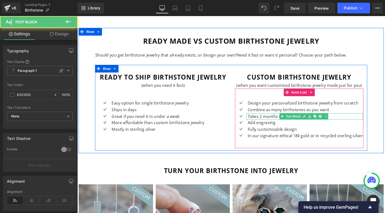
drag, startPoint x: 346, startPoint y: 103, endPoint x: 338, endPoint y: 105, distance: 7.6
click at [346, 118] on p "Takes 2 months (silver) to 3 months" at bounding box center [317, 121] width 121 height 7
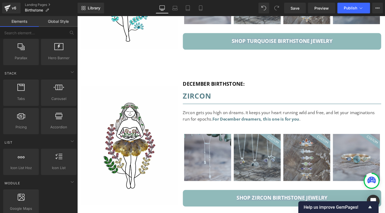
scroll to position [3282, 0]
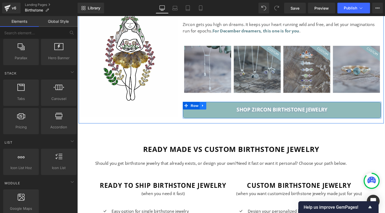
click at [208, 108] on icon at bounding box center [210, 110] width 4 height 4
click at [215, 108] on icon at bounding box center [217, 110] width 4 height 4
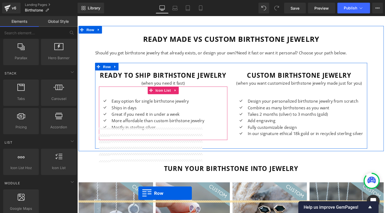
scroll to position [3443, 0]
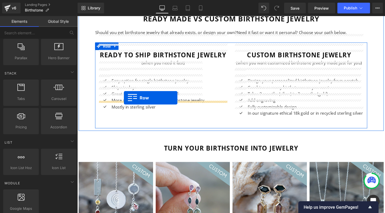
drag, startPoint x: 191, startPoint y: 62, endPoint x: 126, endPoint y: 102, distance: 75.9
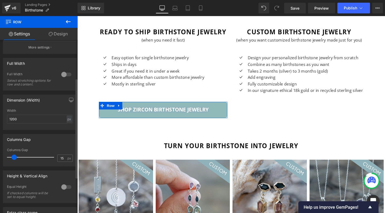
scroll to position [66, 0]
click at [29, 120] on input "1200" at bounding box center [40, 118] width 66 height 9
click at [21, 157] on div at bounding box center [32, 156] width 44 height 11
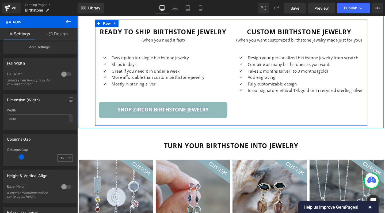
click at [273, 96] on div "ready to ship birthstone jewelry Heading (when you need it fast) Text Block Ico…" at bounding box center [239, 76] width 286 height 112
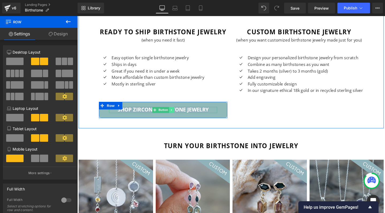
click at [174, 112] on link at bounding box center [177, 115] width 6 height 6
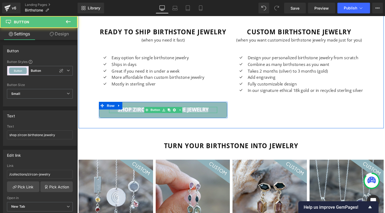
click at [195, 112] on span "shop zircon birthstone jewelry" at bounding box center [168, 115] width 96 height 6
click at [132, 112] on span "shop zircon birthstone jewelry" at bounding box center [168, 115] width 96 height 6
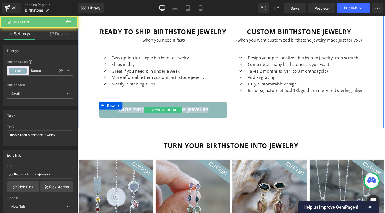
click at [132, 112] on span "shop zircon birthstone jewelry" at bounding box center [168, 115] width 96 height 6
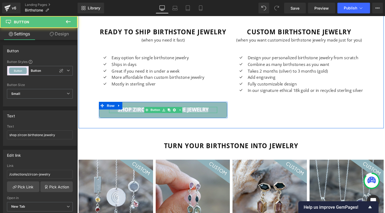
click at [132, 112] on span "shop zircon birthstone jewelry" at bounding box center [168, 115] width 96 height 6
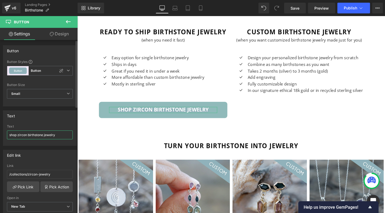
click at [47, 134] on input "shop zircon birthstone jewelry" at bounding box center [40, 134] width 66 height 9
paste input "Shop Birthstone Jewelry now"
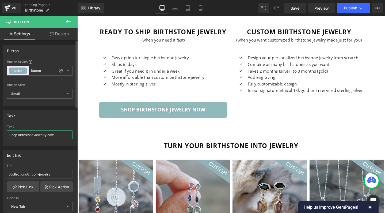
paste input "Shop Birthstone Jewelry now"
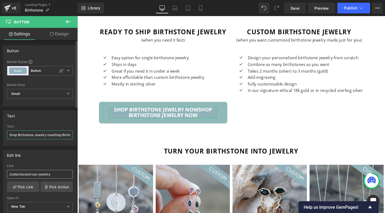
type input "Shop Birthstone Jewelry nowShop Birthstone Jewelry now"
drag, startPoint x: 28, startPoint y: 173, endPoint x: 67, endPoint y: 173, distance: 38.8
click at [67, 173] on input "/collections/zircon-jewelry" at bounding box center [40, 174] width 66 height 9
type input "/collections/jewelry"
drag, startPoint x: 132, startPoint y: 151, endPoint x: 112, endPoint y: 143, distance: 21.4
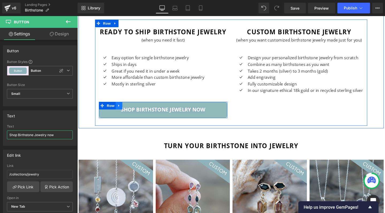
type input "Shop Birthstone Jewelry now"
click at [120, 108] on icon at bounding box center [121, 110] width 4 height 4
click at [127, 108] on icon at bounding box center [128, 110] width 4 height 4
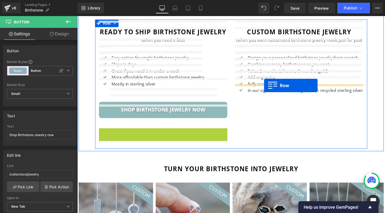
drag, startPoint x: 102, startPoint y: 118, endPoint x: 274, endPoint y: 89, distance: 174.1
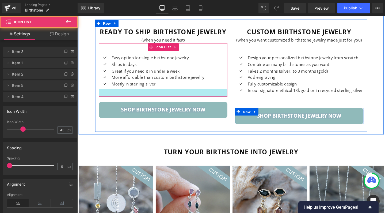
click at [125, 93] on div at bounding box center [167, 97] width 135 height 8
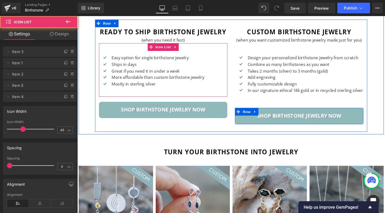
click at [124, 93] on div at bounding box center [167, 97] width 135 height 8
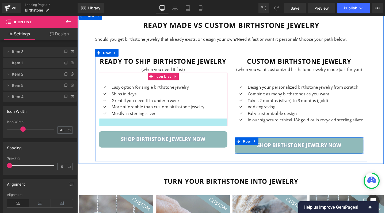
scroll to position [3408, 0]
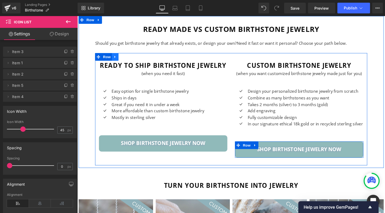
click at [117, 57] on icon at bounding box center [117, 59] width 4 height 4
click at [124, 57] on icon at bounding box center [124, 59] width 4 height 4
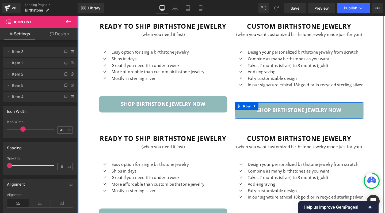
scroll to position [3428, 0]
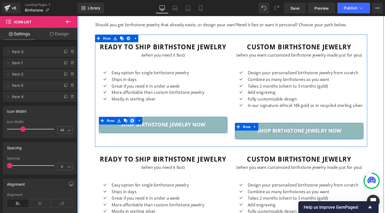
click at [135, 124] on icon at bounding box center [135, 126] width 4 height 4
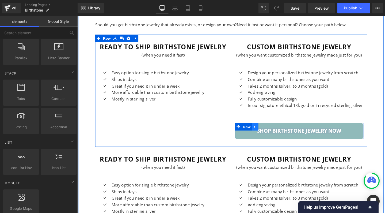
click at [263, 131] on icon at bounding box center [263, 132] width 1 height 2
click at [277, 131] on icon at bounding box center [278, 133] width 4 height 4
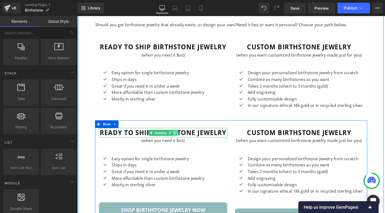
click at [180, 137] on icon at bounding box center [180, 138] width 3 height 3
click at [182, 137] on icon at bounding box center [183, 138] width 3 height 3
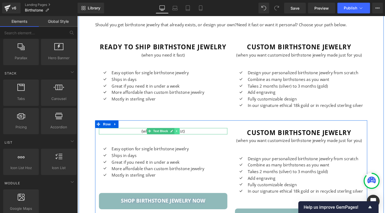
click at [182, 135] on icon at bounding box center [182, 136] width 3 height 3
click at [182, 134] on link at bounding box center [185, 137] width 6 height 6
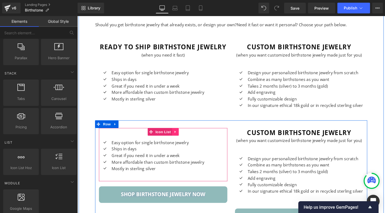
click at [179, 136] on icon at bounding box center [181, 138] width 4 height 4
click at [184, 136] on icon at bounding box center [184, 138] width 4 height 4
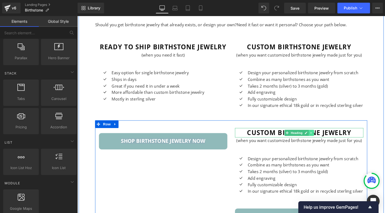
click at [325, 136] on link at bounding box center [324, 139] width 6 height 6
click at [325, 137] on icon at bounding box center [326, 138] width 3 height 3
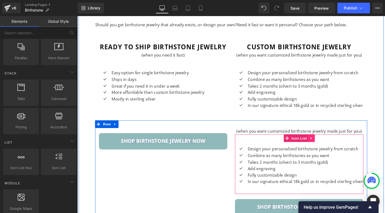
click at [323, 143] on icon at bounding box center [324, 145] width 4 height 4
click at [325, 143] on icon at bounding box center [327, 145] width 4 height 4
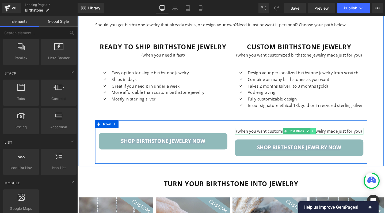
click at [325, 135] on icon at bounding box center [325, 136] width 3 height 3
click at [326, 135] on icon at bounding box center [327, 136] width 3 height 3
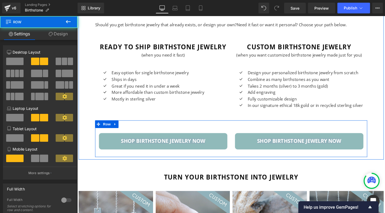
click at [273, 126] on div "Shop Birthstone Jewelry now Button Row Shop Birthstone Jewelry now Button Row R…" at bounding box center [239, 145] width 286 height 39
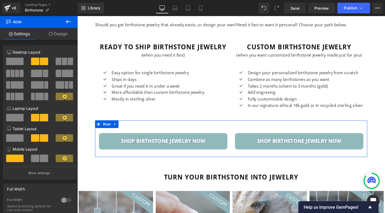
click at [66, 33] on link "Design" at bounding box center [58, 34] width 39 height 12
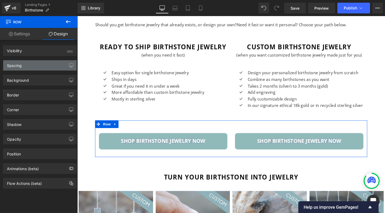
click at [25, 65] on div "Spacing" at bounding box center [39, 65] width 73 height 10
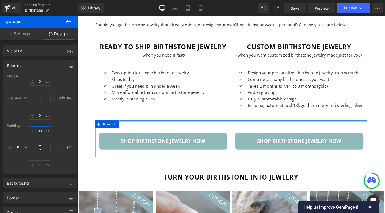
click at [39, 131] on input "30" at bounding box center [40, 130] width 22 height 9
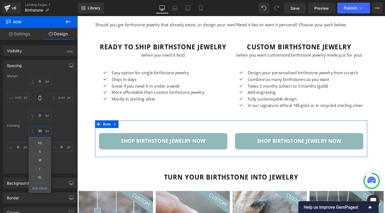
click at [39, 131] on input "30" at bounding box center [40, 130] width 22 height 9
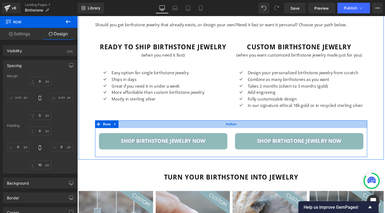
click at [216, 126] on div "NaNpx" at bounding box center [239, 130] width 286 height 8
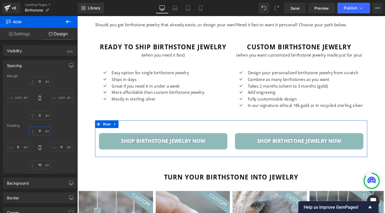
click at [36, 129] on input "text" at bounding box center [40, 130] width 22 height 9
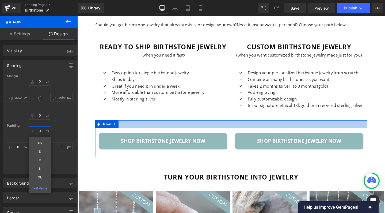
type input "30px"
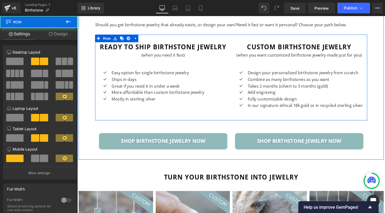
click at [189, 99] on div "ready to ship birthstone jewelry Heading (when you need it fast) Text Block Ico…" at bounding box center [239, 81] width 286 height 90
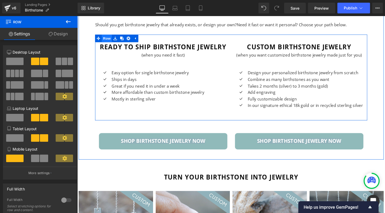
click at [106, 36] on span "Row" at bounding box center [108, 40] width 11 height 8
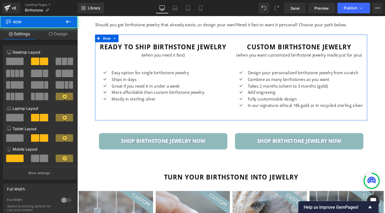
click at [61, 36] on link "Design" at bounding box center [58, 34] width 39 height 12
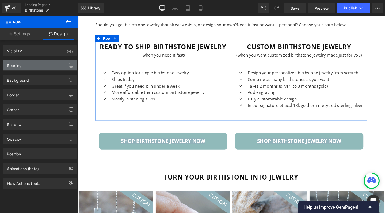
click at [37, 63] on div "Spacing" at bounding box center [39, 65] width 73 height 10
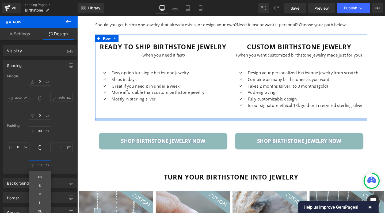
click at [39, 164] on input "10" at bounding box center [40, 164] width 22 height 9
type input "1"
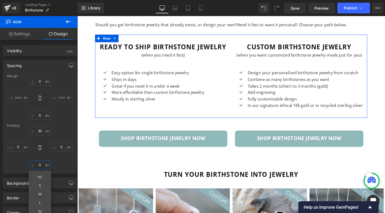
type input "0"
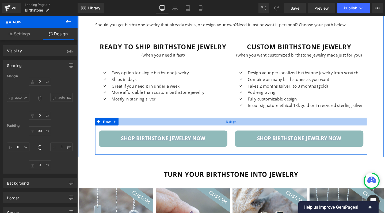
click at [204, 123] on div "NaNpx" at bounding box center [239, 127] width 286 height 8
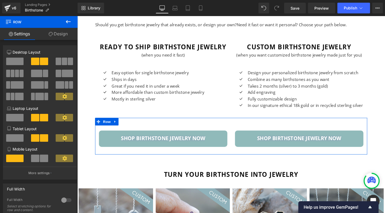
click at [58, 33] on link "Design" at bounding box center [58, 34] width 39 height 12
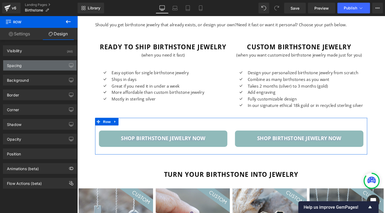
click at [31, 67] on div "Spacing" at bounding box center [39, 65] width 73 height 10
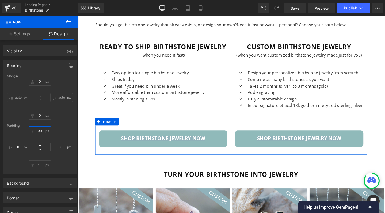
click at [39, 129] on input "30" at bounding box center [40, 130] width 22 height 9
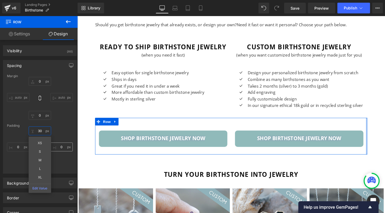
type input "0"
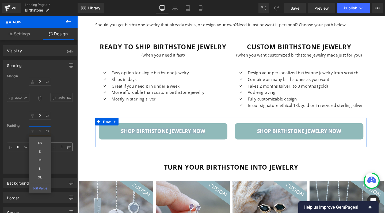
type input "1"
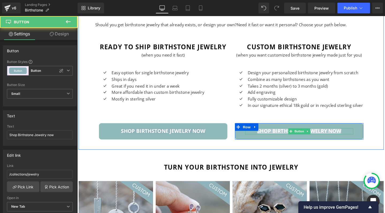
click at [284, 134] on span "Shop Birthstone Jewelry now" at bounding box center [310, 137] width 89 height 6
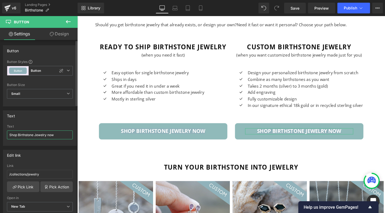
click at [21, 135] on input "Shop Birthstone Jewelry now" at bounding box center [40, 134] width 66 height 9
type input "Design Y"
click at [29, 174] on input "/collections/jewelry" at bounding box center [40, 174] width 66 height 9
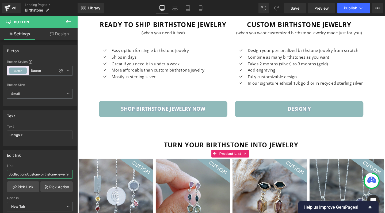
scroll to position [3453, 0]
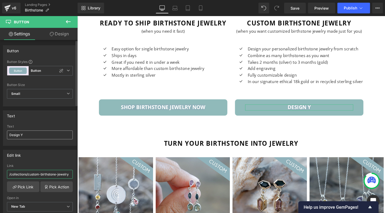
type input "/collections/custom-birthstone-jewelry"
click at [26, 136] on input "Design Y" at bounding box center [40, 134] width 66 height 9
type input "Design Yours"
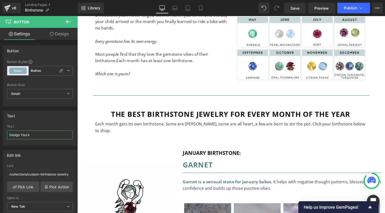
scroll to position [121, 0]
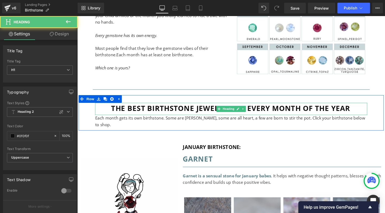
click at [199, 114] on h1 "the best birthstone jewelry for every month of the year" at bounding box center [239, 113] width 286 height 13
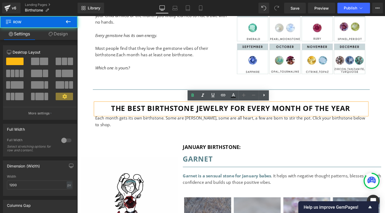
click at [125, 100] on div "the best birthstone jewelry for every month of the year Heading Each month gets…" at bounding box center [239, 117] width 321 height 37
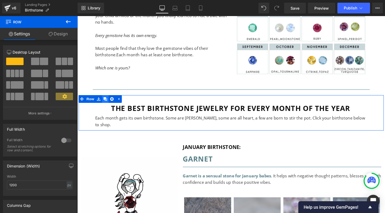
click at [106, 103] on icon at bounding box center [107, 103] width 4 height 4
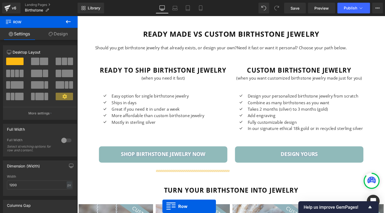
scroll to position [3449, 0]
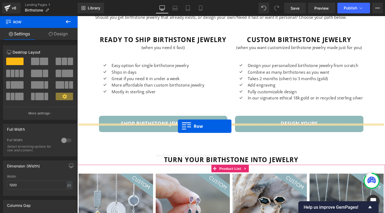
drag, startPoint x: 81, startPoint y: 133, endPoint x: 183, endPoint y: 132, distance: 102.2
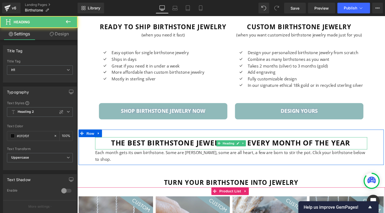
click at [174, 143] on h1 "the best birthstone jewelry for every month of the year" at bounding box center [239, 149] width 286 height 13
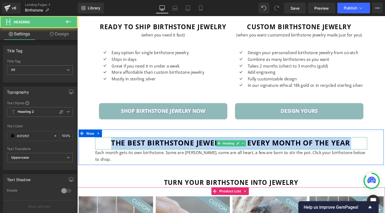
click at [174, 143] on h1 "the best birthstone jewelry for every month of the year" at bounding box center [239, 149] width 286 height 13
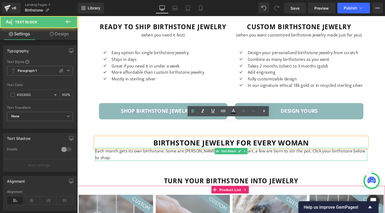
click at [200, 155] on p "Each month gets its own birthstone. Some are moody, some are all heart, a few a…" at bounding box center [239, 162] width 286 height 14
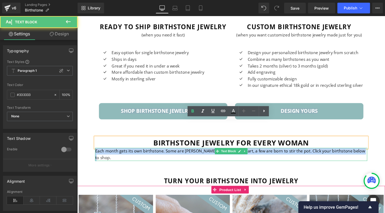
click at [200, 155] on p "Each month gets its own birthstone. Some are moody, some are all heart, a few a…" at bounding box center [239, 162] width 286 height 14
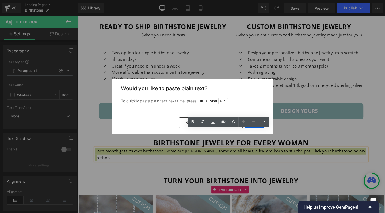
click at [251, 127] on link at bounding box center [254, 122] width 10 height 10
click at [259, 101] on p "To quickly paste plain text next time, press + Shift + V" at bounding box center [192, 101] width 143 height 6
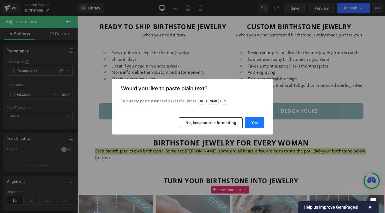
click at [255, 120] on button "Yes" at bounding box center [255, 122] width 20 height 11
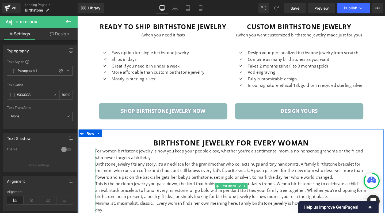
click at [99, 168] on p "Birthstone jewelry fits any story. It’s a necklace for the grandmother who coll…" at bounding box center [239, 178] width 286 height 21
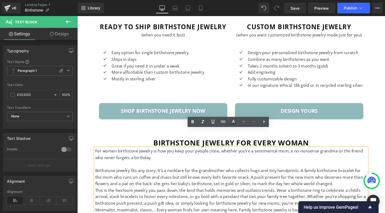
click at [99, 196] on p "This is the heirloom jewelry you pass down, the kind that holds memories and ou…" at bounding box center [239, 206] width 286 height 21
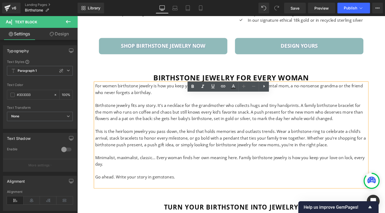
scroll to position [3486, 0]
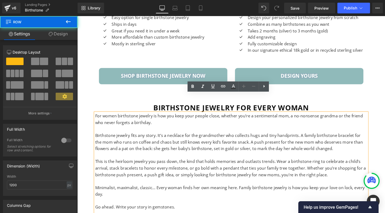
click at [92, 106] on div "birthstone jewelry for every woman Heading For women birthstone jewelry is how …" at bounding box center [239, 166] width 294 height 121
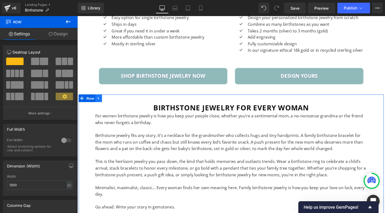
click at [100, 101] on icon at bounding box center [100, 103] width 4 height 4
click at [105, 101] on icon at bounding box center [107, 103] width 4 height 4
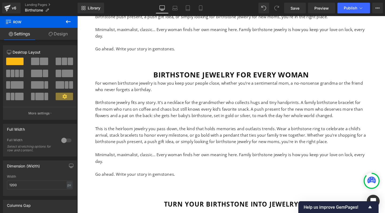
scroll to position [3656, 0]
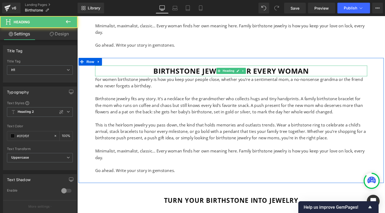
click at [165, 68] on h1 "birthstone jewelry for every woman" at bounding box center [239, 73] width 286 height 11
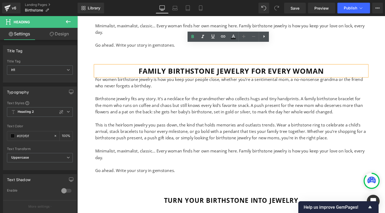
click at [259, 68] on h1 "family birthstone jewelry for every woman" at bounding box center [239, 73] width 286 height 11
drag, startPoint x: 256, startPoint y: 52, endPoint x: 363, endPoint y: 54, distance: 107.0
click at [363, 68] on h1 "family birthstone jewelry for every woman" at bounding box center [239, 73] width 286 height 11
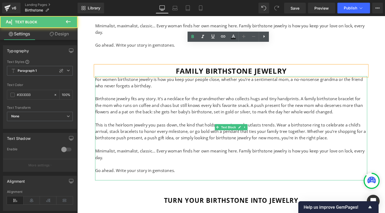
click at [205, 100] on p "Birthstone jewelry fits any story. It’s a necklace for the grandmother who coll…" at bounding box center [239, 110] width 286 height 21
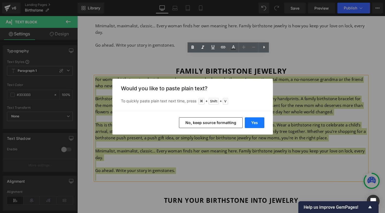
click at [261, 123] on button "Yes" at bounding box center [255, 122] width 20 height 11
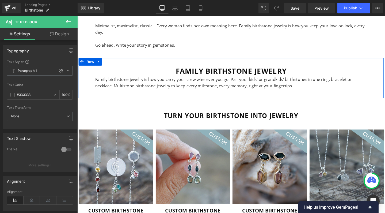
click at [101, 79] on p "Family birthstone jewelry is how you carry your crew wherever you go. Pair your…" at bounding box center [239, 86] width 286 height 14
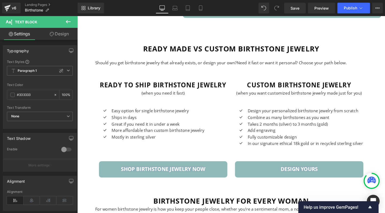
scroll to position [3388, 0]
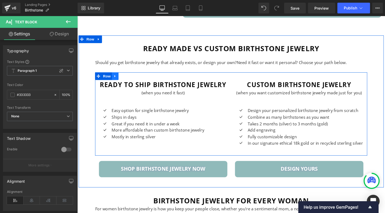
click at [116, 78] on icon at bounding box center [116, 79] width 1 height 2
click at [122, 77] on icon at bounding box center [124, 79] width 4 height 4
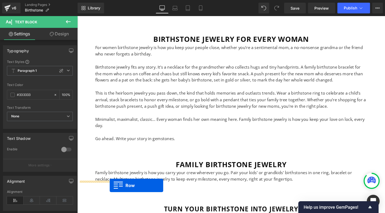
scroll to position [3592, 0]
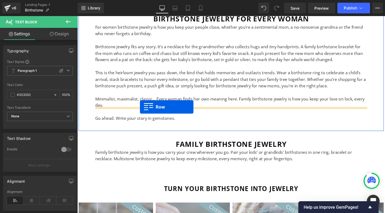
drag, startPoint x: 98, startPoint y: 147, endPoint x: 143, endPoint y: 112, distance: 57.0
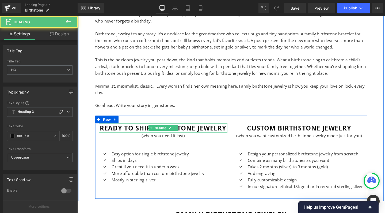
click at [126, 129] on h3 "ready to ship birthstone jewelry" at bounding box center [167, 134] width 135 height 10
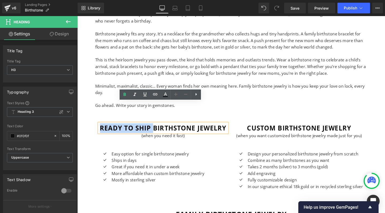
drag, startPoint x: 155, startPoint y: 110, endPoint x: 78, endPoint y: 111, distance: 76.8
click at [79, 111] on div "birthstone jewelry for every woman Heading For women birthstone jewelry is how …" at bounding box center [239, 101] width 321 height 219
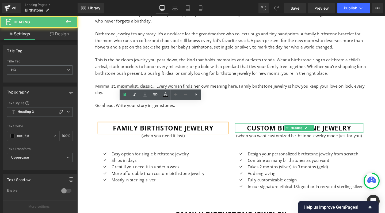
click at [268, 129] on h3 "custom birthstone jewelry" at bounding box center [310, 134] width 135 height 10
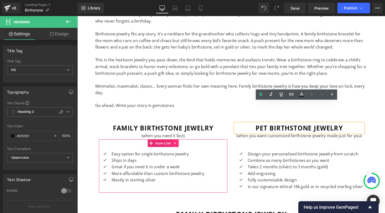
click at [180, 147] on icon at bounding box center [181, 149] width 4 height 4
click at [183, 148] on icon at bounding box center [184, 150] width 4 height 4
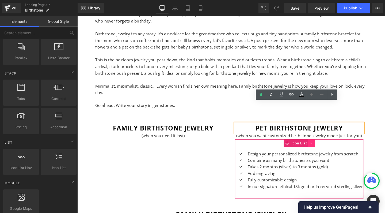
click at [323, 148] on icon at bounding box center [323, 149] width 1 height 2
click at [325, 148] on icon at bounding box center [327, 150] width 4 height 4
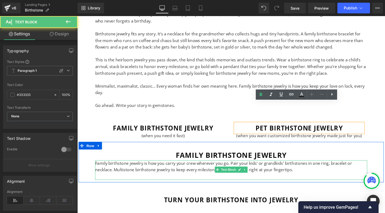
click at [167, 167] on p "Family birthstone jewelry is how you carry your crew wherever you go. Pair your…" at bounding box center [239, 174] width 286 height 14
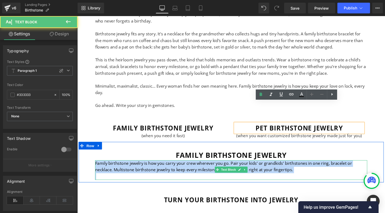
click at [167, 167] on p "Family birthstone jewelry is how you carry your crew wherever you go. Pair your…" at bounding box center [239, 174] width 286 height 14
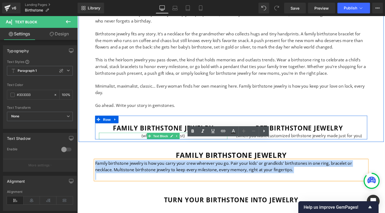
click at [146, 139] on p "(when you need it fast)" at bounding box center [167, 142] width 135 height 7
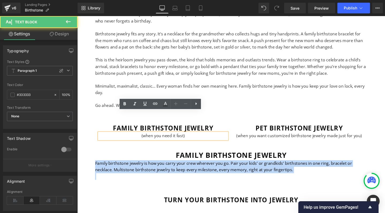
click at [146, 139] on p "(when you need it fast)" at bounding box center [167, 142] width 135 height 7
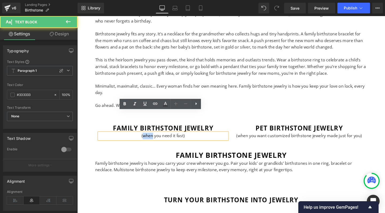
click at [146, 139] on p "(when you need it fast)" at bounding box center [167, 142] width 135 height 7
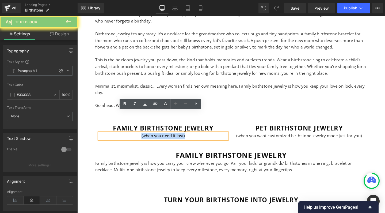
click at [146, 139] on p "(when you need it fast)" at bounding box center [167, 142] width 135 height 7
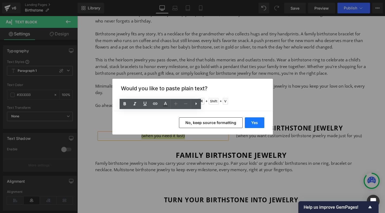
click at [252, 122] on button "Yes" at bounding box center [255, 122] width 20 height 11
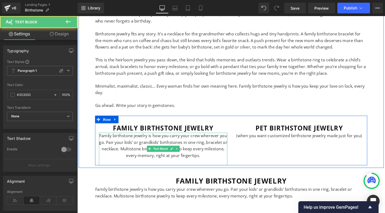
click at [146, 139] on p "Family birthstone jewelry is how you carry your crew wherever you go. Pair your…" at bounding box center [167, 152] width 135 height 27
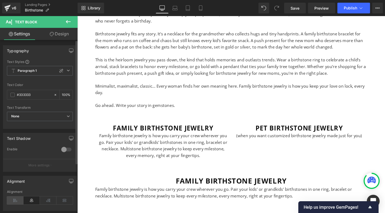
click at [14, 199] on icon at bounding box center [15, 200] width 17 height 8
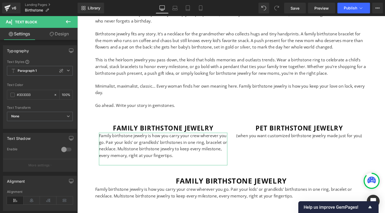
click at [59, 35] on link "Design" at bounding box center [59, 34] width 39 height 12
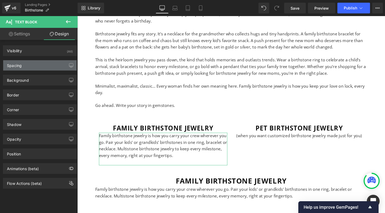
click at [33, 63] on div "Spacing" at bounding box center [39, 65] width 73 height 10
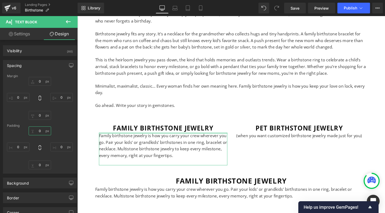
click at [34, 131] on input "0" at bounding box center [40, 130] width 22 height 9
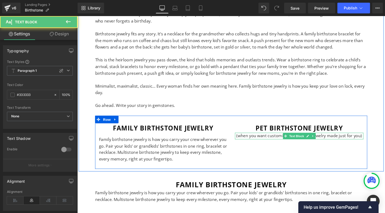
click at [249, 139] on p "(when you want customized birthstone jewelry made just for you)" at bounding box center [310, 142] width 135 height 7
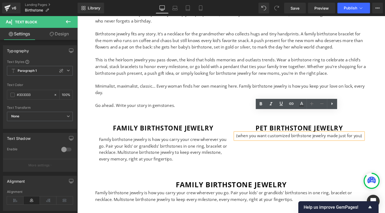
click at [299, 138] on div "family birthstone jewelry Heading Family birthstone jewelry is how you carry yo…" at bounding box center [239, 149] width 286 height 56
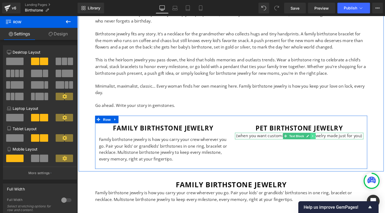
click at [324, 141] on icon at bounding box center [324, 142] width 1 height 2
click at [325, 139] on link at bounding box center [328, 142] width 6 height 6
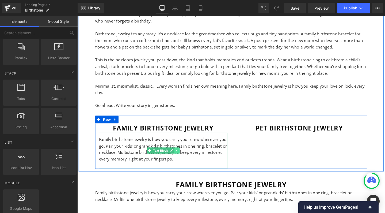
click at [181, 156] on icon at bounding box center [181, 157] width 1 height 2
click at [178, 156] on icon at bounding box center [179, 157] width 3 height 3
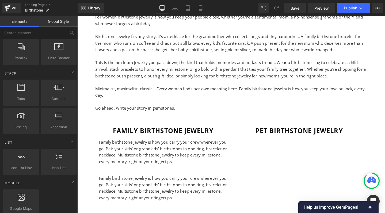
scroll to position [3586, 0]
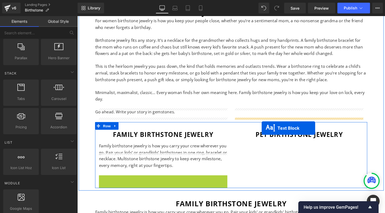
drag, startPoint x: 152, startPoint y: 180, endPoint x: 272, endPoint y: 133, distance: 128.7
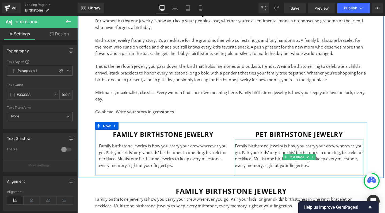
click at [266, 149] on p "Family birthstone jewelry is how you carry your crew wherever you go. Pair your…" at bounding box center [310, 162] width 135 height 27
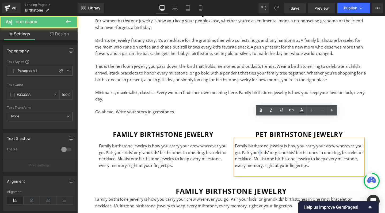
click at [266, 149] on p "Family birthstone jewelry is how you carry your crew wherever you go. Pair your…" at bounding box center [310, 162] width 135 height 27
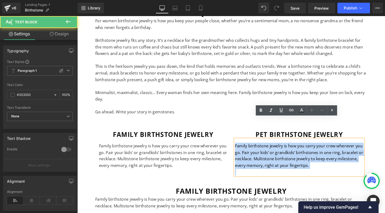
click at [266, 149] on p "Family birthstone jewelry is how you carry your crew wherever you go. Pair your…" at bounding box center [310, 162] width 135 height 27
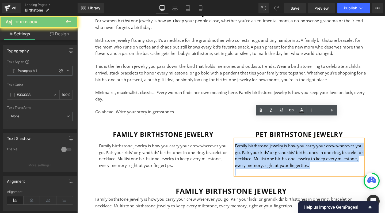
click at [266, 149] on p "Family birthstone jewelry is how you carry your crew wherever you go. Pair your…" at bounding box center [310, 162] width 135 height 27
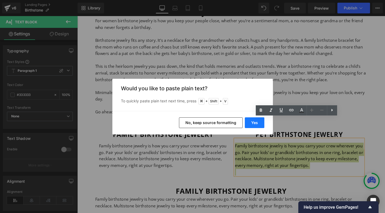
click at [253, 123] on button "Yes" at bounding box center [255, 122] width 20 height 11
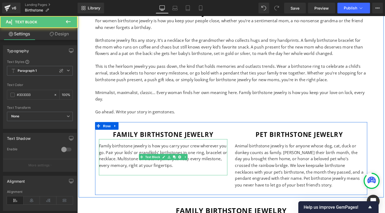
click at [121, 149] on p "Family birthstone jewelry is how you carry your crew wherever you go. Pair your…" at bounding box center [167, 162] width 135 height 27
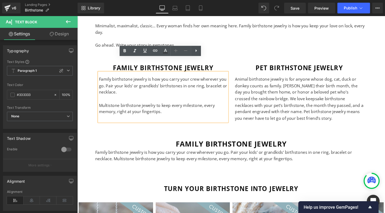
scroll to position [3657, 0]
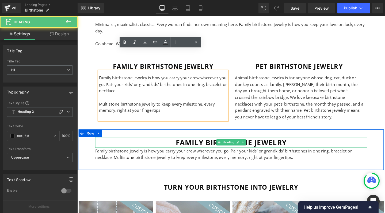
click at [200, 143] on h1 "family birthstone jewelry" at bounding box center [239, 148] width 286 height 11
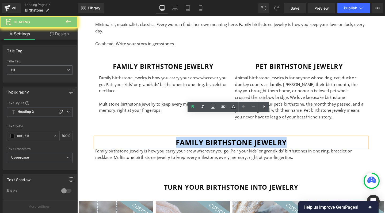
click at [193, 143] on h1 "family birthstone jewelry" at bounding box center [239, 148] width 286 height 11
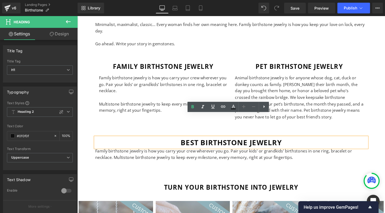
click at [306, 143] on h1 "best birthstone jewelry" at bounding box center [239, 148] width 286 height 11
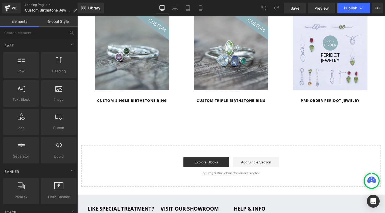
scroll to position [1652, 0]
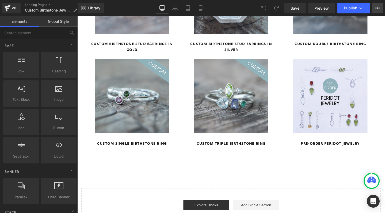
click at [378, 8] on icon at bounding box center [377, 7] width 1 height 1
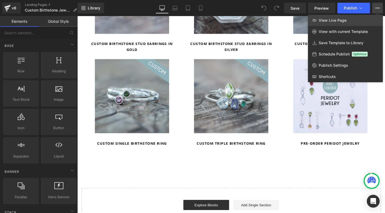
click at [360, 19] on link "View Live Page" at bounding box center [345, 20] width 75 height 11
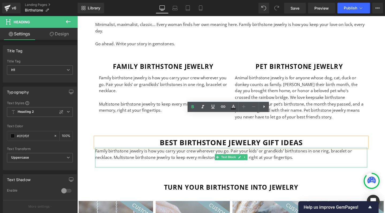
click at [171, 154] on p "Family birthstone jewelry is how you carry your crew wherever you go. Pair your…" at bounding box center [239, 161] width 286 height 14
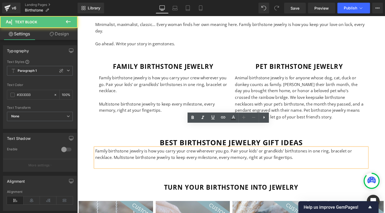
click at [171, 154] on p "Family birthstone jewelry is how you carry your crew wherever you go. Pair your…" at bounding box center [239, 161] width 286 height 14
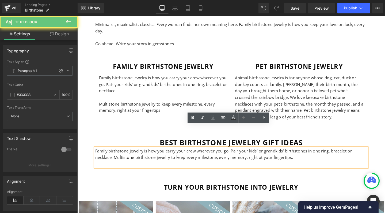
click at [171, 154] on p "Family birthstone jewelry is how you carry your crew wherever you go. Pair your…" at bounding box center [239, 161] width 286 height 14
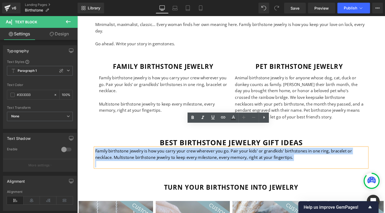
click at [167, 154] on p "Family birthstone jewelry is how you carry your crew wherever you go. Pair your…" at bounding box center [239, 161] width 286 height 14
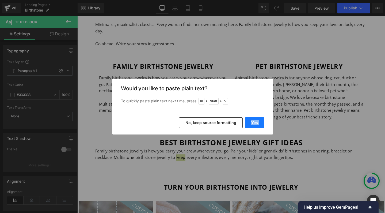
click at [252, 122] on button "Yes" at bounding box center [255, 122] width 20 height 11
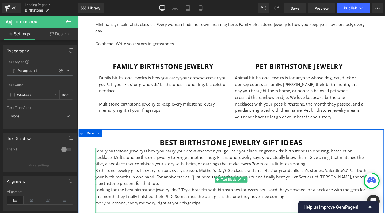
click at [96, 154] on div at bounding box center [96, 188] width 1 height 68
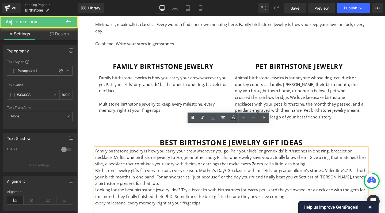
click at [101, 175] on p "Birthstone jewelry gifts fit every reason, every season. Mother’s Day? Go class…" at bounding box center [239, 185] width 286 height 21
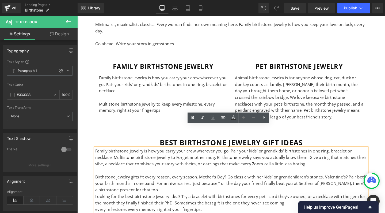
click at [97, 202] on p "Looking for the best birthstone jewelry idea? Try a bracelet with birthstones f…" at bounding box center [239, 209] width 286 height 14
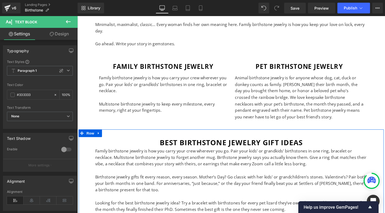
drag, startPoint x: 283, startPoint y: 207, endPoint x: 134, endPoint y: 201, distance: 149.1
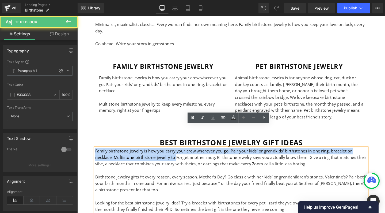
drag, startPoint x: 160, startPoint y: 141, endPoint x: 91, endPoint y: 130, distance: 69.4
click at [92, 143] on div "best birthstone jewelry gift ideas Heading Family birthstone jewelry is how you…" at bounding box center [239, 183] width 294 height 80
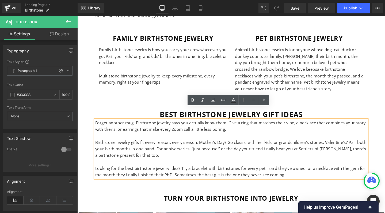
scroll to position [3692, 0]
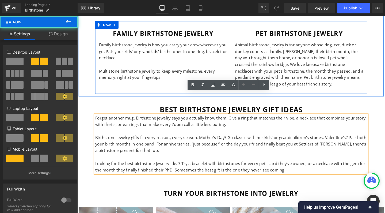
drag, startPoint x: 157, startPoint y: 71, endPoint x: 152, endPoint y: 71, distance: 4.8
click at [157, 71] on div "family birthstone jewelry Heading Family birthstone jewelry is how you carry yo…" at bounding box center [239, 59] width 286 height 77
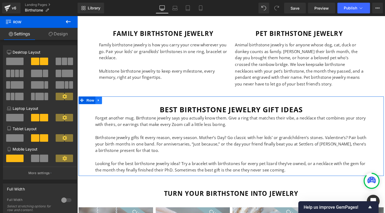
click at [99, 104] on icon at bounding box center [99, 105] width 1 height 2
click at [105, 103] on icon at bounding box center [107, 105] width 4 height 4
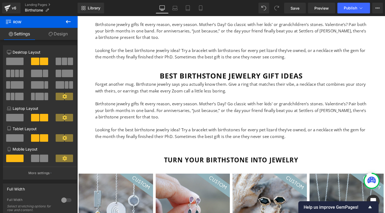
scroll to position [3813, 0]
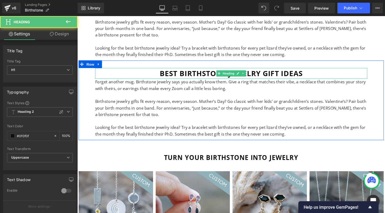
click at [195, 71] on h1 "best birthstone jewelry gift ideas" at bounding box center [239, 76] width 286 height 11
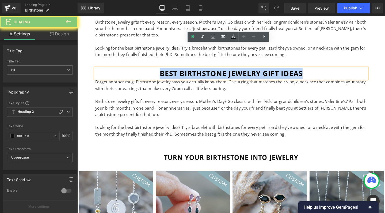
click at [195, 71] on h1 "best birthstone jewelry gift ideas" at bounding box center [239, 76] width 286 height 11
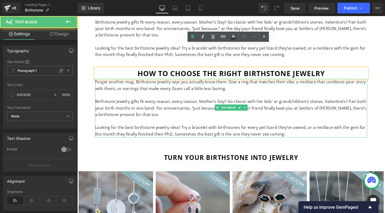
click at [210, 82] on p "Forget another mug. Birthstone jewelry says you actually know them. Give a ring…" at bounding box center [239, 89] width 286 height 14
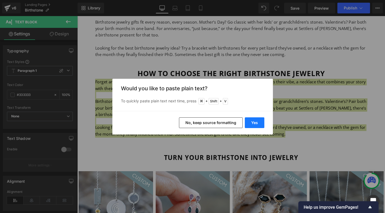
click at [257, 123] on button "Yes" at bounding box center [255, 122] width 20 height 11
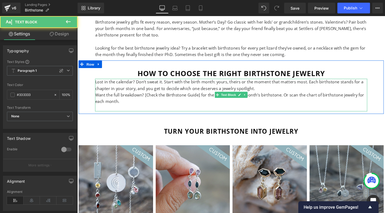
click at [103, 96] on p "Want the full breakdown? [Check the Birthstone Guide] for the lineup of every m…" at bounding box center [239, 103] width 286 height 14
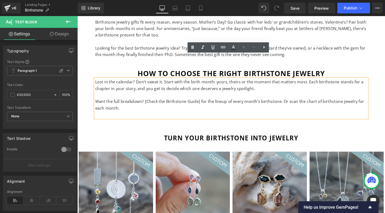
click at [148, 102] on p "Want the full breakdown? [Check the Birthstone Guide] for the lineup of every m…" at bounding box center [239, 109] width 286 height 14
click at [203, 102] on p "Want the full breakdown? Check the Birthstone Guide] for the lineup of every mo…" at bounding box center [239, 109] width 286 height 14
click at [183, 102] on p "Want the full breakdown? Check the Birthstone Guide for the lineup of every mon…" at bounding box center [239, 109] width 286 height 14
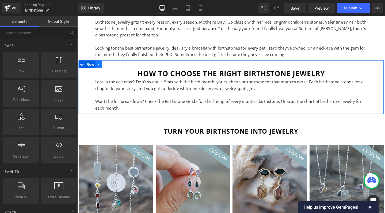
click at [99, 65] on icon at bounding box center [100, 67] width 4 height 4
click at [106, 65] on icon at bounding box center [107, 67] width 4 height 4
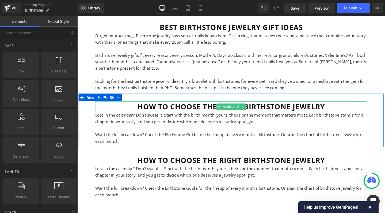
scroll to position [3777, 0]
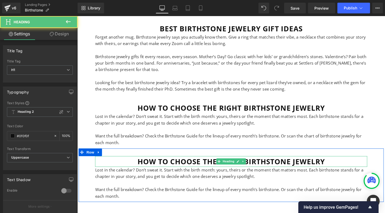
click at [181, 163] on h1 "how to choose the right birthstone jewelry" at bounding box center [239, 168] width 286 height 11
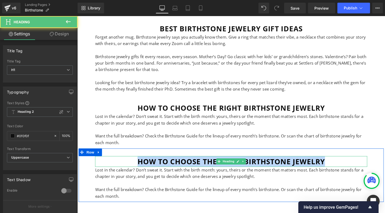
click at [181, 163] on h1 "how to choose the right birthstone jewelry" at bounding box center [239, 168] width 286 height 11
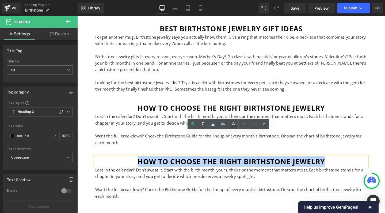
click at [255, 163] on h1 "how to choose the right birthstone jewelry" at bounding box center [239, 168] width 286 height 11
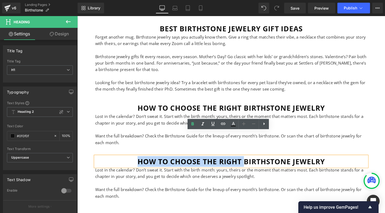
drag, startPoint x: 252, startPoint y: 142, endPoint x: 138, endPoint y: 142, distance: 114.8
click at [138, 163] on h1 "how to choose the right birthstone jewelry" at bounding box center [239, 168] width 286 height 11
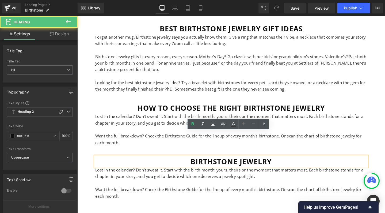
click at [280, 163] on h1 "birthstone jewelry" at bounding box center [239, 168] width 286 height 11
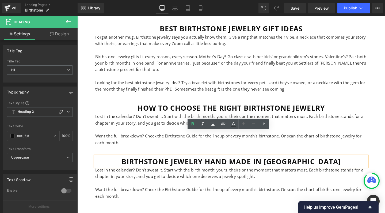
click at [270, 163] on h1 "birthstone jewelry hand made in bali" at bounding box center [239, 168] width 286 height 11
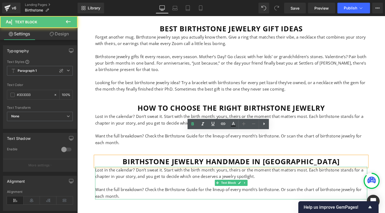
click at [185, 174] on p "Lost in the calendar? Don’t sweat it. Start with the birth month: yours, theirs…" at bounding box center [239, 181] width 286 height 14
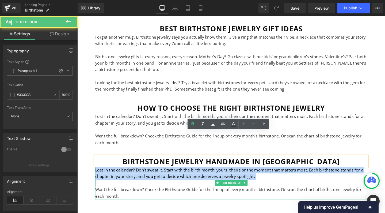
click at [185, 174] on p "Lost in the calendar? Don’t sweat it. Start with the birth month: yours, theirs…" at bounding box center [239, 181] width 286 height 14
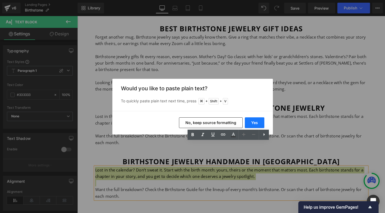
click at [258, 123] on button "Yes" at bounding box center [255, 122] width 20 height 11
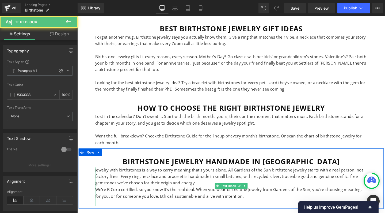
click at [99, 195] on p "We’re B Corp certified, so you know it’s the real deal. When you wear birthston…" at bounding box center [239, 202] width 286 height 14
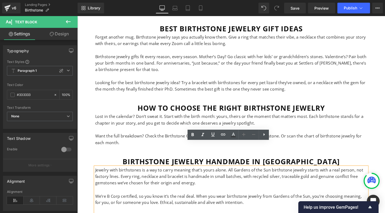
click at [212, 174] on p "Jewelry with birthstones is a way to carry meaning that’s yours alone. All Gard…" at bounding box center [239, 184] width 286 height 21
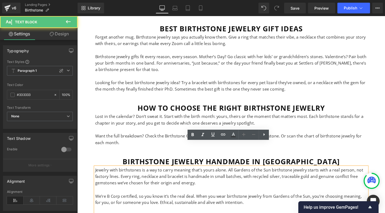
click at [261, 202] on p "We’re B Corp certified, so you know it’s the real deal. When you wear birthston…" at bounding box center [239, 209] width 286 height 14
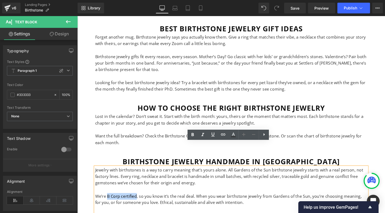
drag, startPoint x: 108, startPoint y: 179, endPoint x: 138, endPoint y: 179, distance: 29.4
click at [138, 202] on p "We’re B Corp certified, so you know it’s the real deal. When you wear birthston…" at bounding box center [239, 209] width 286 height 14
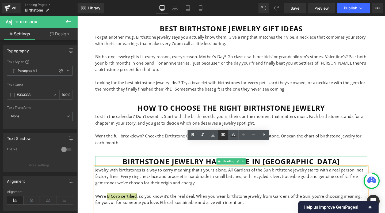
click at [223, 132] on icon at bounding box center [223, 134] width 6 height 6
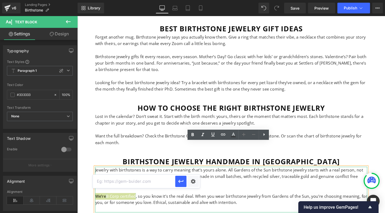
click at [150, 179] on input "text" at bounding box center [134, 180] width 82 height 13
paste input "[URL][DOMAIN_NAME]"
type input "[URL][DOMAIN_NAME]"
click at [184, 183] on icon "button" at bounding box center [181, 181] width 6 height 6
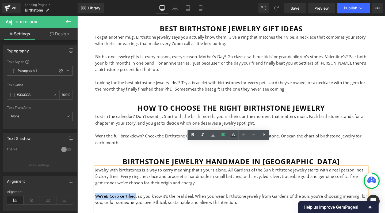
click at [203, 202] on p "We’re B Corp certified , so you know it’s the real deal. When you wear birthsto…" at bounding box center [239, 209] width 286 height 14
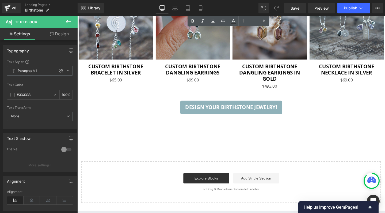
scroll to position [4017, 0]
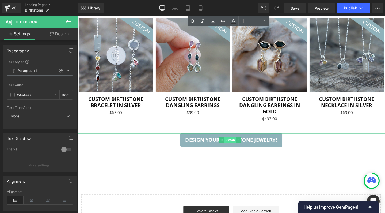
click at [235, 143] on span "Button" at bounding box center [238, 146] width 12 height 6
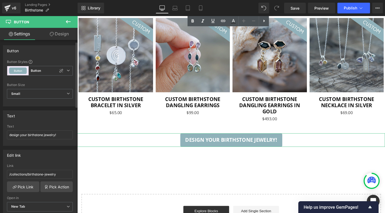
scroll to position [11, 0]
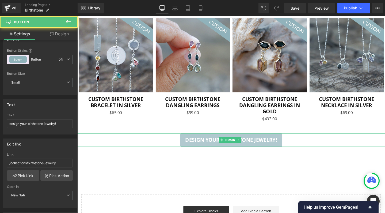
click at [219, 143] on span "design your birthstone jewelry!" at bounding box center [239, 146] width 97 height 6
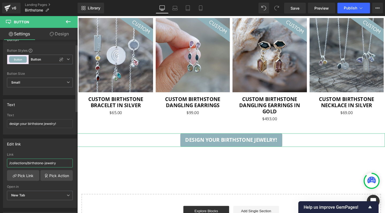
click at [29, 162] on input "/collections/birthstone-jewelry" at bounding box center [40, 162] width 66 height 9
type input "/collections/custom-birthstone-jewelry"
click at [18, 123] on input "design your birthstone jewelry!" at bounding box center [40, 123] width 66 height 9
type input "personalize your birthstone jewelry!"
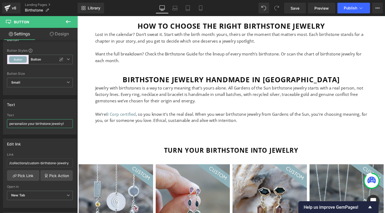
scroll to position [3850, 0]
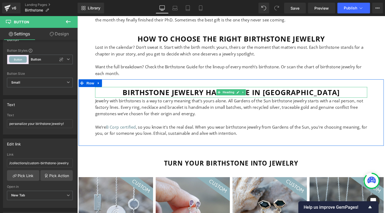
click at [177, 90] on h1 "birthstone jewelry handmade in bali" at bounding box center [239, 95] width 286 height 11
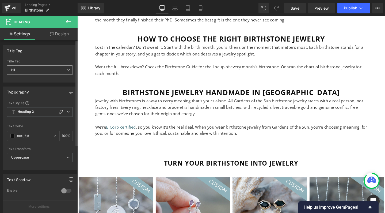
click at [35, 68] on span "H1" at bounding box center [40, 69] width 66 height 9
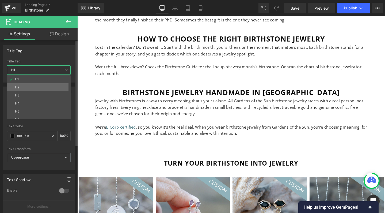
click at [24, 86] on li "H2" at bounding box center [40, 87] width 66 height 8
type input "100"
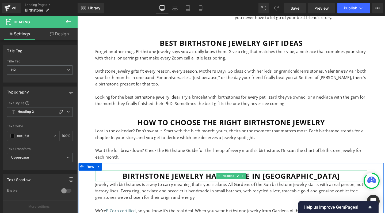
scroll to position [3748, 0]
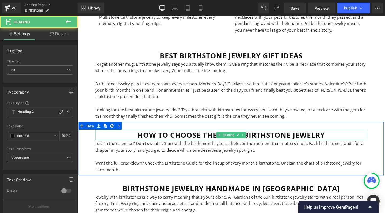
click at [172, 135] on h1 "how to choose the right birthstone jewelry" at bounding box center [239, 140] width 286 height 11
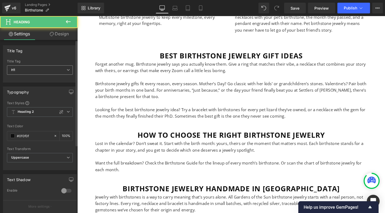
click at [45, 70] on span "H1" at bounding box center [40, 69] width 66 height 9
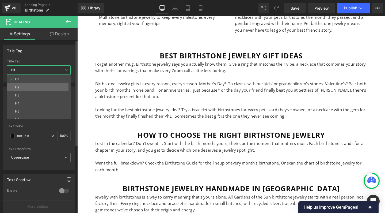
click at [40, 86] on li "H2" at bounding box center [40, 87] width 66 height 8
type input "100"
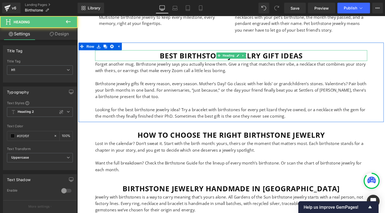
drag, startPoint x: 183, startPoint y: 34, endPoint x: 119, endPoint y: 78, distance: 78.4
click at [183, 52] on h1 "best birthstone jewelry gift ideas" at bounding box center [239, 57] width 286 height 11
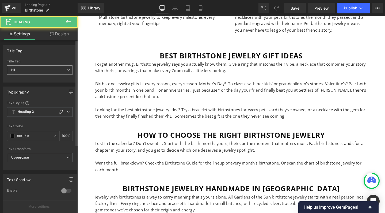
click at [34, 69] on span "H1" at bounding box center [40, 69] width 66 height 9
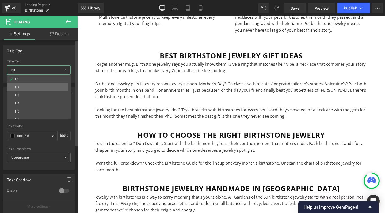
click at [30, 86] on li "H2" at bounding box center [40, 87] width 66 height 8
type input "100"
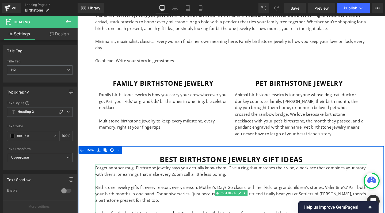
scroll to position [3629, 0]
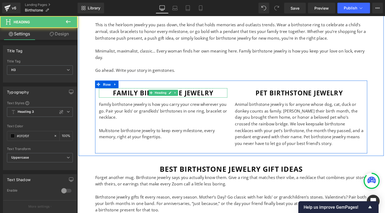
click at [188, 92] on h3 "family birthstone jewelry" at bounding box center [167, 97] width 135 height 10
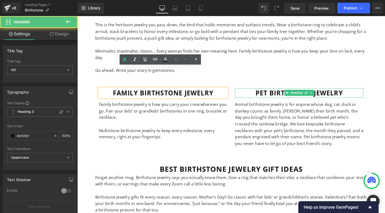
click at [288, 92] on h3 "pet birthstone jewelry" at bounding box center [310, 97] width 135 height 10
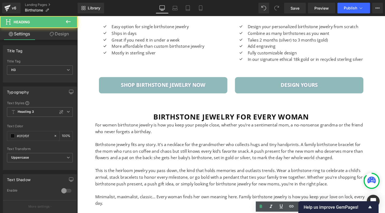
scroll to position [3475, 0]
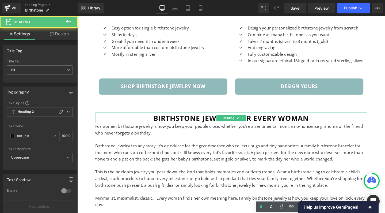
click at [209, 117] on h1 "birthstone jewelry for every woman" at bounding box center [239, 122] width 286 height 11
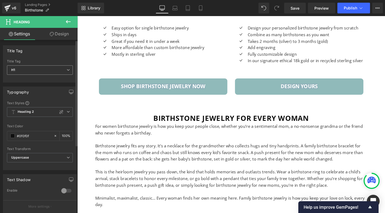
click at [44, 70] on span "H1" at bounding box center [40, 69] width 66 height 9
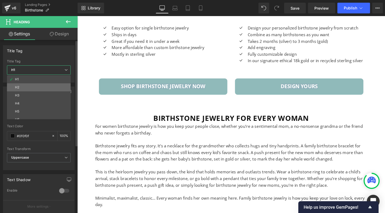
click at [40, 85] on li "H2" at bounding box center [40, 87] width 66 height 8
type input "100"
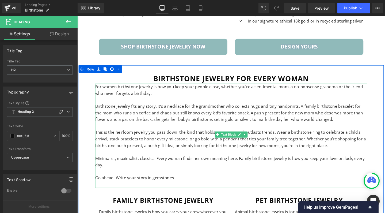
scroll to position [3517, 0]
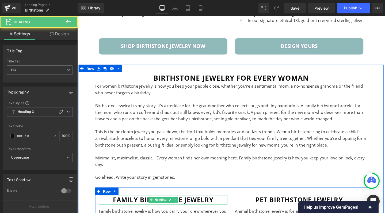
click at [144, 204] on h3 "family birthstone jewelry" at bounding box center [167, 209] width 135 height 10
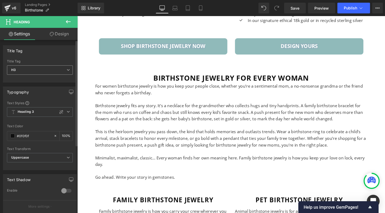
click at [33, 70] on span "H3" at bounding box center [40, 69] width 66 height 9
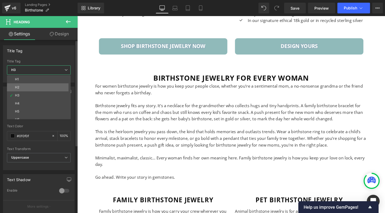
click at [26, 88] on li "H2" at bounding box center [40, 87] width 66 height 8
type input "100"
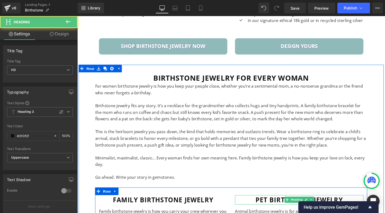
drag, startPoint x: 282, startPoint y: 188, endPoint x: 79, endPoint y: 130, distance: 211.1
click at [282, 204] on h3 "pet birthstone jewelry" at bounding box center [310, 209] width 135 height 10
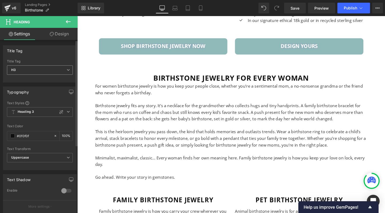
click at [19, 71] on span "H3" at bounding box center [40, 69] width 66 height 9
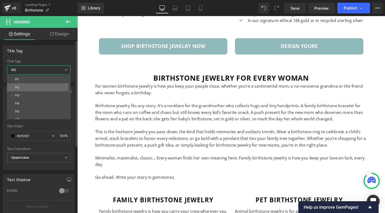
click at [20, 85] on li "H2" at bounding box center [40, 87] width 66 height 8
type input "100"
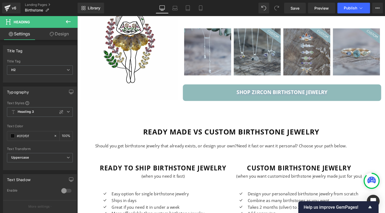
scroll to position [3280, 0]
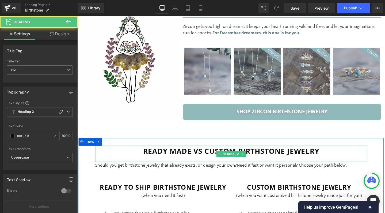
click at [210, 152] on h2 "Ready made vs custom birthstone jewelry" at bounding box center [239, 157] width 286 height 11
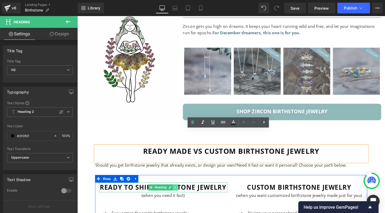
click at [179, 194] on icon at bounding box center [180, 195] width 3 height 3
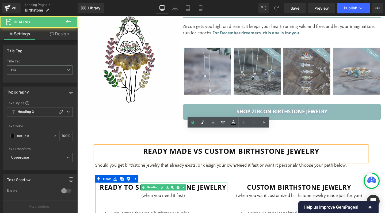
click at [203, 191] on h3 "ready to ship birthstone jewelry" at bounding box center [167, 196] width 135 height 10
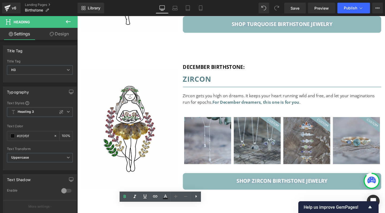
scroll to position [3141, 0]
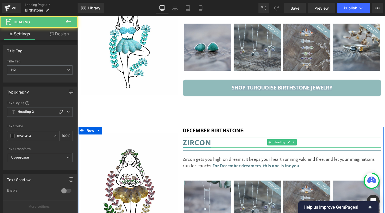
click at [210, 144] on link "Zircon" at bounding box center [203, 149] width 30 height 10
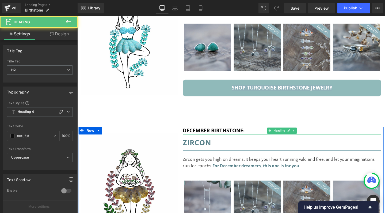
click at [211, 133] on span "December birthstone:" at bounding box center [220, 136] width 65 height 7
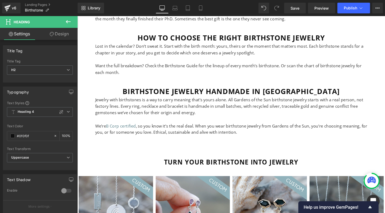
scroll to position [3832, 0]
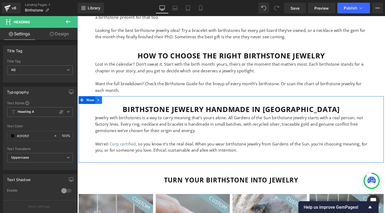
click at [100, 102] on icon at bounding box center [100, 104] width 4 height 4
click at [105, 102] on icon at bounding box center [107, 104] width 4 height 4
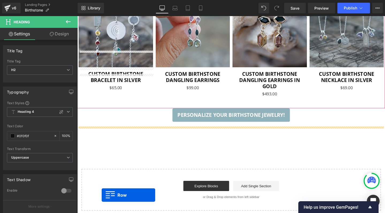
scroll to position [4072, 0]
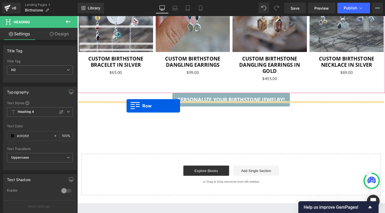
drag, startPoint x: 80, startPoint y: 146, endPoint x: 129, endPoint y: 110, distance: 60.8
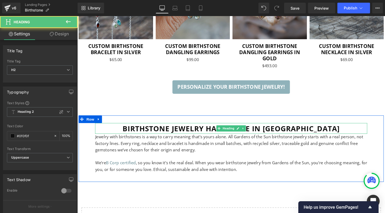
click at [202, 128] on h2 "birthstone jewelry handmade in bali" at bounding box center [239, 133] width 286 height 11
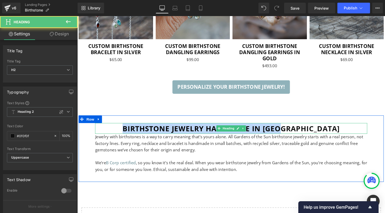
click at [202, 128] on h2 "birthstone jewelry handmade in bali" at bounding box center [239, 133] width 286 height 11
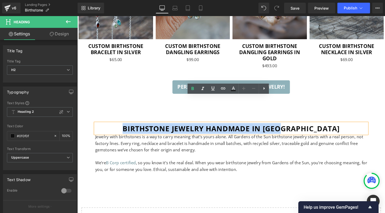
click at [256, 128] on h2 "birthstone jewelry handmade in bali" at bounding box center [239, 133] width 286 height 11
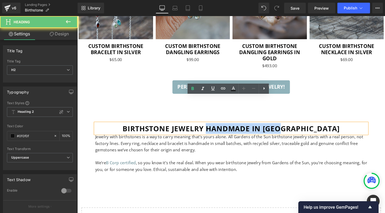
drag, startPoint x: 243, startPoint y: 106, endPoint x: 344, endPoint y: 106, distance: 101.1
click at [344, 128] on h2 "birthstone jewelry handmade in bali" at bounding box center [239, 133] width 286 height 11
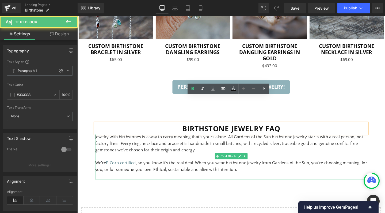
click at [223, 140] on p "Jewelry with birthstones is a way to carry meaning that’s yours alone. All Gard…" at bounding box center [239, 150] width 286 height 21
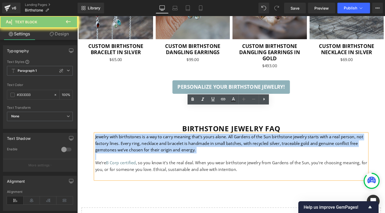
click at [223, 140] on p "Jewelry with birthstones is a way to carry meaning that’s yours alone. All Gard…" at bounding box center [239, 150] width 286 height 21
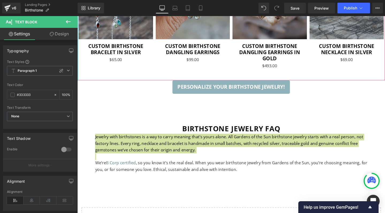
click at [67, 20] on icon at bounding box center [68, 21] width 6 height 6
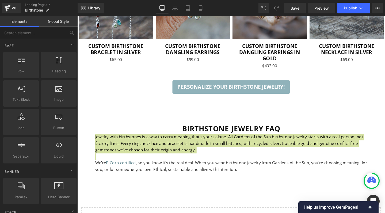
scroll to position [0, 0]
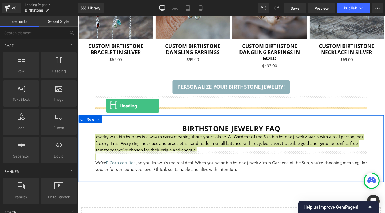
drag, startPoint x: 132, startPoint y: 85, endPoint x: 108, endPoint y: 110, distance: 35.8
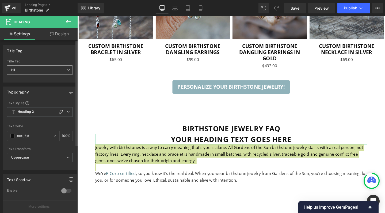
click at [54, 68] on span "H1" at bounding box center [40, 69] width 66 height 9
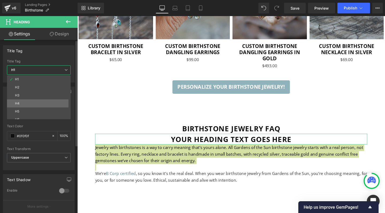
click at [29, 104] on li "H4" at bounding box center [40, 103] width 66 height 8
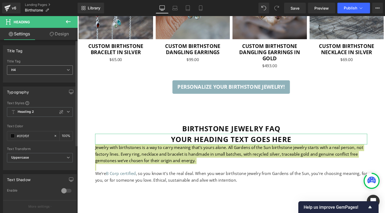
click at [34, 68] on span "H4" at bounding box center [40, 69] width 66 height 9
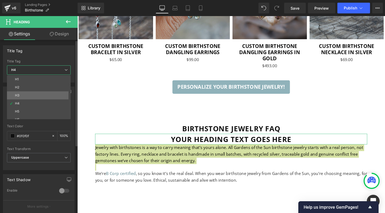
click at [26, 94] on li "H3" at bounding box center [40, 95] width 66 height 8
type input "100"
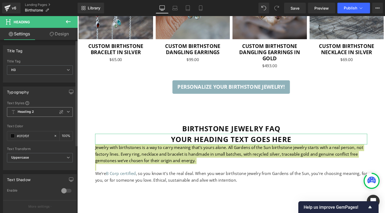
click at [34, 112] on span "Heading 2" at bounding box center [40, 112] width 66 height 10
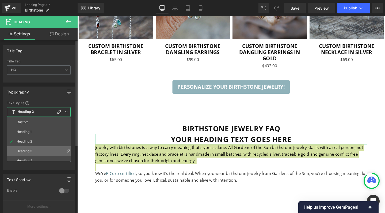
click at [30, 148] on li "Heading 3" at bounding box center [40, 151] width 66 height 10
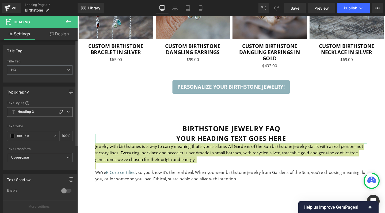
click at [34, 111] on span "Heading 3" at bounding box center [40, 112] width 66 height 10
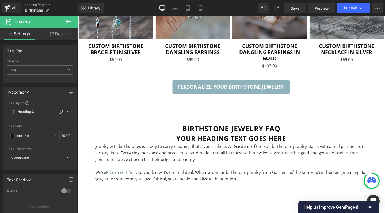
click at [191, 140] on h3 "Your heading text goes here" at bounding box center [239, 145] width 286 height 10
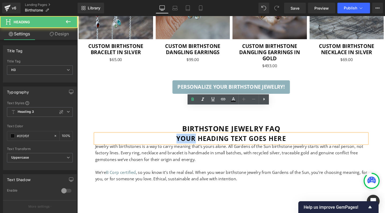
click at [191, 140] on h3 "Your heading text goes here" at bounding box center [239, 145] width 286 height 10
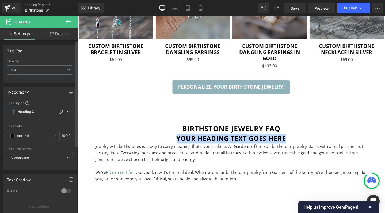
scroll to position [33, 0]
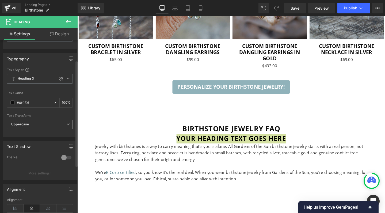
click at [29, 122] on span "Uppercase" at bounding box center [40, 124] width 66 height 9
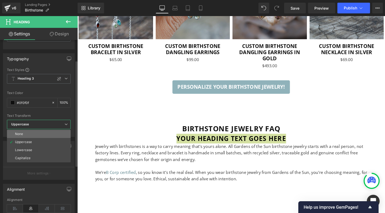
click at [24, 132] on li "None" at bounding box center [39, 134] width 64 height 8
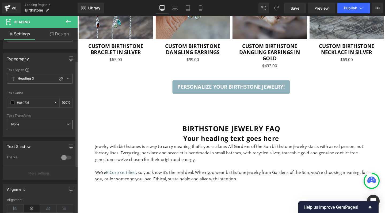
scroll to position [63, 0]
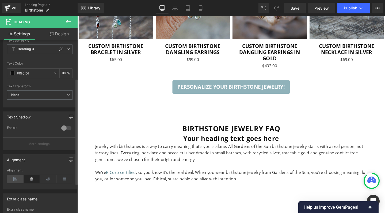
click at [15, 177] on icon at bounding box center [15, 179] width 17 height 8
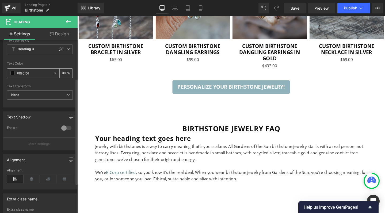
click at [32, 73] on input "#0f0f0f" at bounding box center [34, 73] width 34 height 6
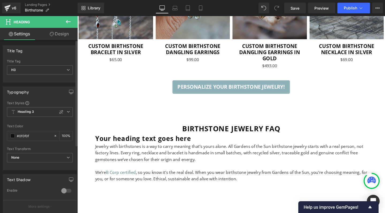
scroll to position [0, 0]
click at [59, 111] on icon at bounding box center [61, 112] width 4 height 4
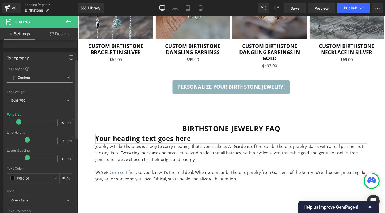
scroll to position [42, 0]
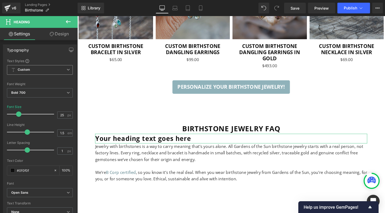
click at [29, 67] on span "Custom" at bounding box center [40, 70] width 66 height 10
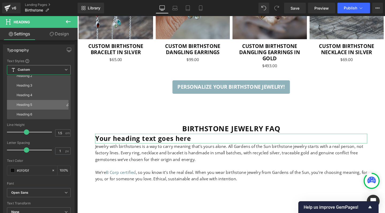
scroll to position [24, 0]
click at [46, 59] on div "Text Styles" at bounding box center [39, 61] width 64 height 4
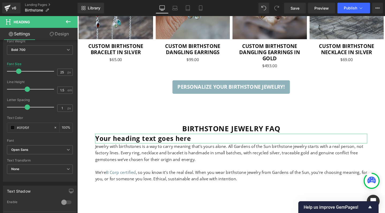
scroll to position [86, 0]
click at [31, 148] on b "Open Sans" at bounding box center [38, 149] width 55 height 5
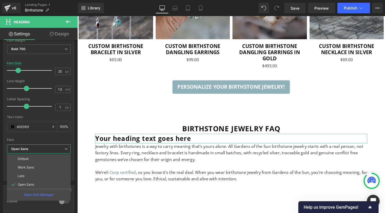
click at [31, 148] on b "Open Sans" at bounding box center [37, 149] width 53 height 5
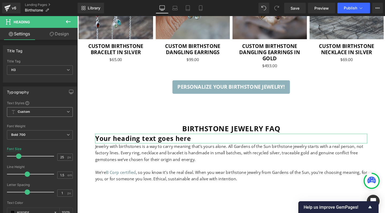
scroll to position [0, 0]
click at [27, 102] on span at bounding box center [27, 103] width 4 height 4
click at [25, 133] on b "Bold 700" at bounding box center [18, 134] width 14 height 4
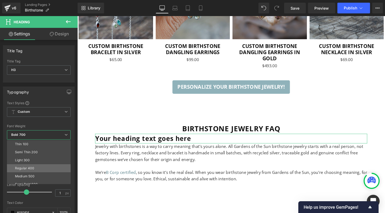
scroll to position [17, 0]
click at [25, 167] on div "Semi Bold 600" at bounding box center [26, 167] width 23 height 4
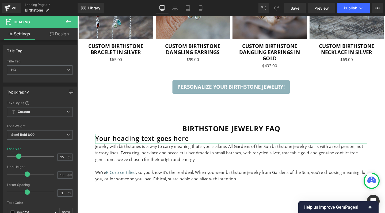
scroll to position [16, 0]
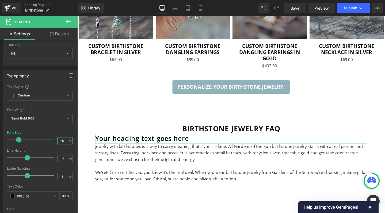
click at [60, 141] on input "25" at bounding box center [62, 140] width 9 height 7
type input "18"
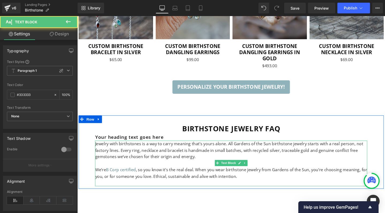
click at [131, 147] on p "Jewelry with birthstones is a way to carry meaning that’s yours alone. All Gard…" at bounding box center [239, 157] width 286 height 21
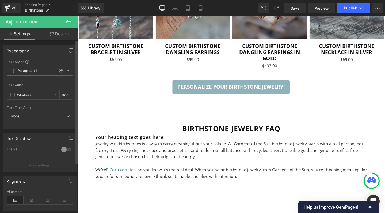
scroll to position [2, 0]
click at [67, 68] on icon at bounding box center [68, 67] width 3 height 3
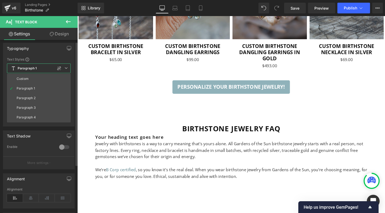
click at [67, 68] on icon at bounding box center [65, 67] width 3 height 3
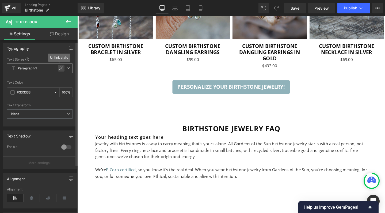
click at [59, 68] on icon at bounding box center [61, 68] width 4 height 4
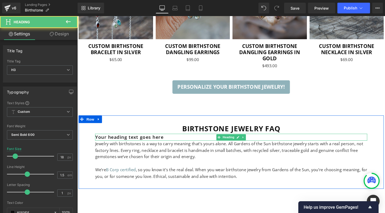
click at [110, 140] on h3 "Your heading text goes here" at bounding box center [239, 143] width 286 height 7
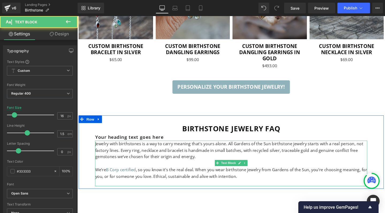
click at [104, 147] on p "Jewelry with birthstones is a way to carry meaning that’s yours alone. All Gard…" at bounding box center [239, 157] width 286 height 21
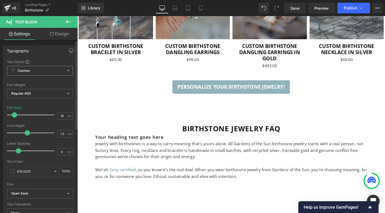
click at [62, 70] on span "Custom" at bounding box center [40, 71] width 66 height 10
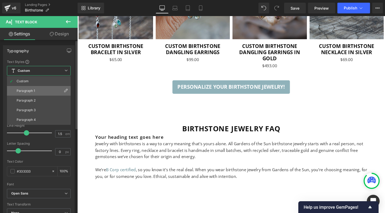
click at [36, 89] on li "Paragraph 1" at bounding box center [39, 91] width 64 height 10
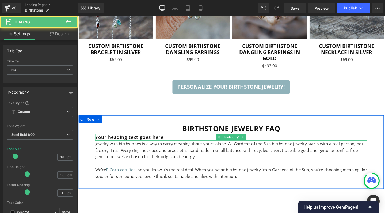
click at [122, 140] on h3 "Your heading text goes here" at bounding box center [239, 143] width 286 height 7
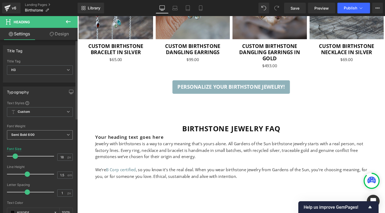
click at [37, 133] on span "Semi Bold 600" at bounding box center [40, 134] width 66 height 9
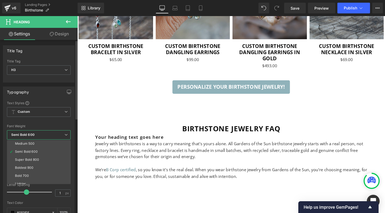
scroll to position [34, 0]
click at [28, 170] on li "Bold 700" at bounding box center [40, 174] width 66 height 8
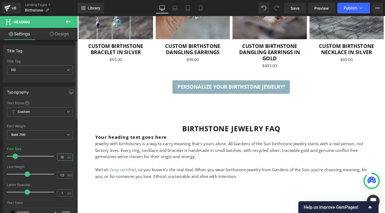
click at [59, 156] on input "18" at bounding box center [62, 157] width 9 height 7
type input "16"
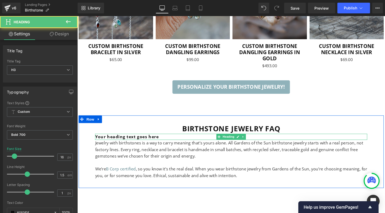
click at [131, 140] on h3 "Your heading text goes here" at bounding box center [239, 143] width 286 height 6
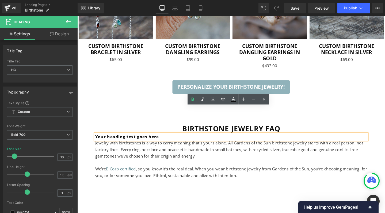
click at [128, 140] on h3 "Your heading text goes here" at bounding box center [239, 143] width 286 height 6
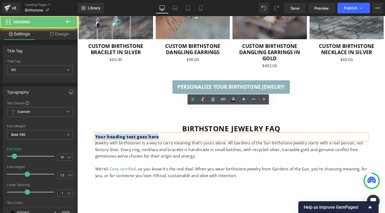
click at [128, 140] on h3 "Your heading text goes here" at bounding box center [239, 143] width 286 height 6
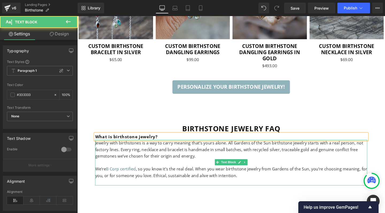
click at [133, 146] on p "Jewelry with birthstones is a way to carry meaning that’s yours alone. All Gard…" at bounding box center [239, 156] width 286 height 21
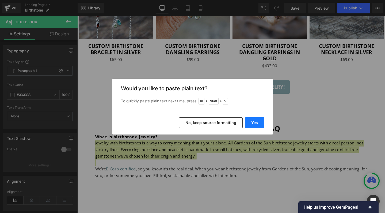
click at [258, 121] on button "Yes" at bounding box center [255, 122] width 20 height 11
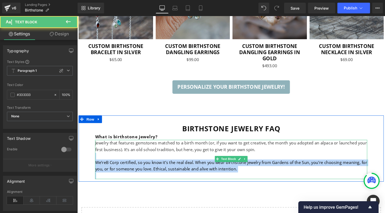
drag, startPoint x: 269, startPoint y: 130, endPoint x: 269, endPoint y: 152, distance: 21.9
click at [269, 152] on div "Jewelry that features gemstones matched to a birth month (or, if you want to ge…" at bounding box center [239, 166] width 286 height 41
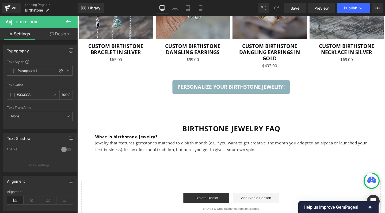
click at [70, 22] on icon at bounding box center [68, 21] width 6 height 6
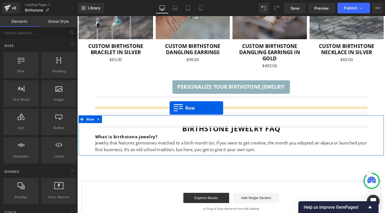
drag, startPoint x: 100, startPoint y: 79, endPoint x: 174, endPoint y: 113, distance: 82.0
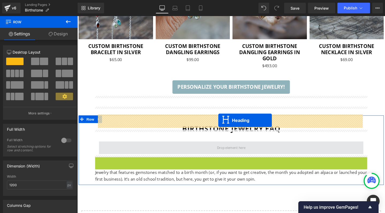
drag, startPoint x: 225, startPoint y: 140, endPoint x: 226, endPoint y: 125, distance: 15.3
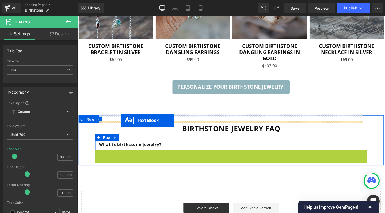
drag, startPoint x: 224, startPoint y: 134, endPoint x: 123, endPoint y: 125, distance: 101.2
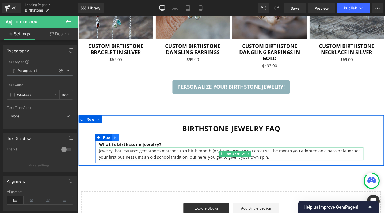
click at [116, 143] on icon at bounding box center [116, 144] width 1 height 2
click at [122, 142] on icon at bounding box center [124, 144] width 4 height 4
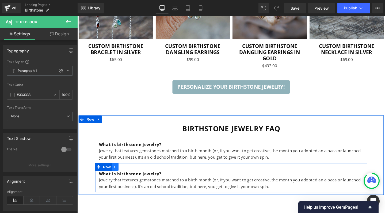
click at [116, 173] on icon at bounding box center [116, 174] width 1 height 2
click at [124, 173] on icon at bounding box center [124, 175] width 4 height 4
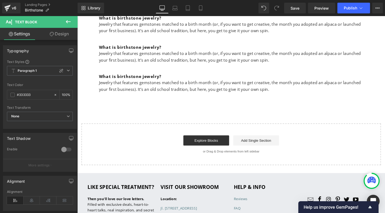
scroll to position [4207, 0]
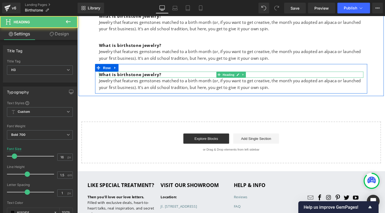
click at [115, 74] on h3 "What is birthstone jewelry?" at bounding box center [239, 77] width 278 height 6
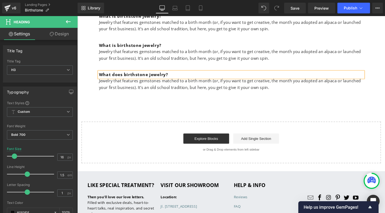
click at [170, 74] on h3 "What does birthstone jewelry?" at bounding box center [239, 77] width 278 height 6
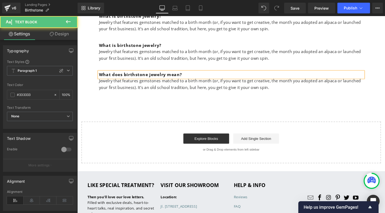
click at [163, 81] on p "Jewelry that features gemstones matched to a birth month (or, if you want to ge…" at bounding box center [239, 88] width 278 height 14
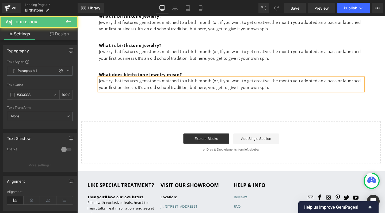
click at [163, 81] on p "Jewelry that features gemstones matched to a birth month (or, if you want to ge…" at bounding box center [239, 88] width 278 height 14
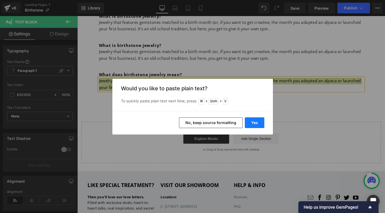
click at [252, 119] on button "Yes" at bounding box center [255, 122] width 20 height 11
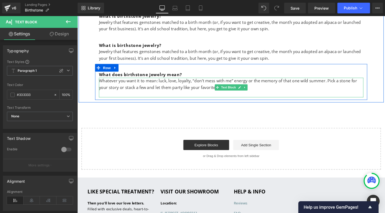
click at [108, 81] on p "Whatever you want it to mean: luck, love, loyalty, “don’t mess with me” energy …" at bounding box center [239, 88] width 278 height 14
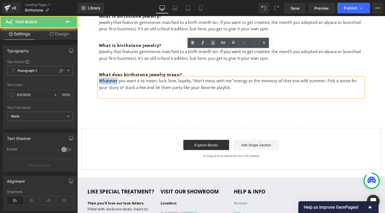
click at [108, 81] on p "Whatever you want it to mean: luck, love, loyalty, “don’t mess with me” energy …" at bounding box center [239, 88] width 278 height 14
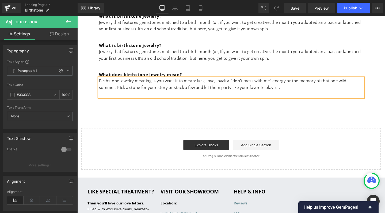
click at [100, 81] on p "Birthstone jewelry meaning is you want it to mean: luck, love, loyalty, “don’t …" at bounding box center [239, 88] width 278 height 14
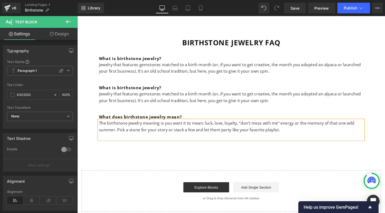
scroll to position [4156, 0]
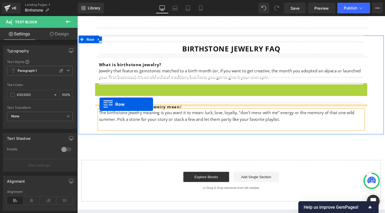
drag, startPoint x: 98, startPoint y: 61, endPoint x: 101, endPoint y: 109, distance: 47.7
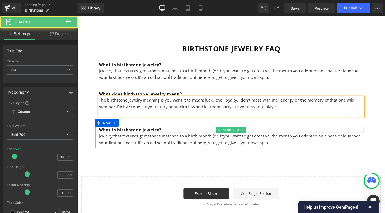
click at [106, 132] on h3 "What is birthstone jewelry?" at bounding box center [239, 135] width 278 height 6
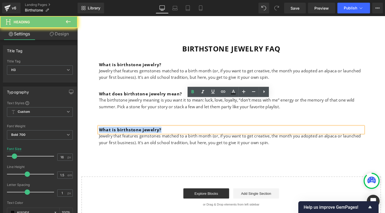
click at [116, 132] on h3 "What is birthstone jewelry?" at bounding box center [239, 135] width 278 height 6
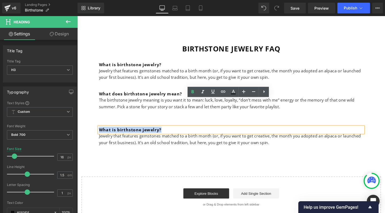
click at [117, 132] on h3 "What is birthstone jewelry?" at bounding box center [239, 135] width 278 height 6
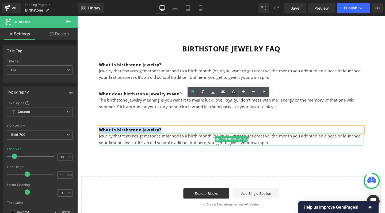
click at [106, 132] on h3 "What is birthstone jewelry?" at bounding box center [239, 135] width 278 height 6
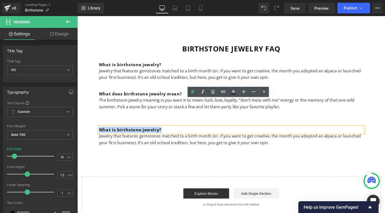
click at [177, 132] on h3 "What is birthstone jewelry?" at bounding box center [239, 135] width 278 height 6
click at [170, 132] on h3 "What is birthstone jewelry?" at bounding box center [239, 135] width 278 height 6
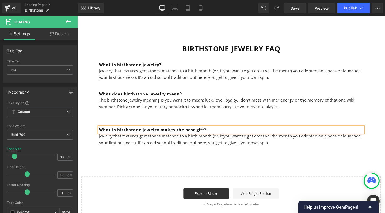
click at [117, 132] on h3 "What is birthstone jewelry makes the best gift?" at bounding box center [239, 135] width 278 height 6
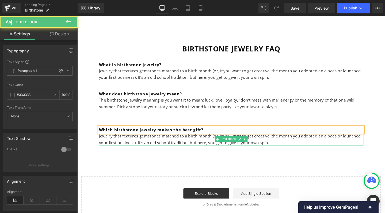
click at [136, 139] on p "Jewelry that features gemstones matched to a birth month (or, if you want to ge…" at bounding box center [239, 146] width 278 height 14
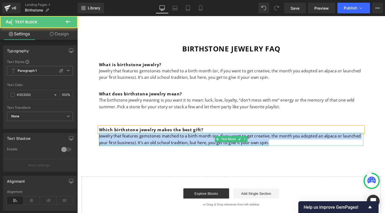
click at [136, 139] on p "Jewelry that features gemstones matched to a birth month (or, if you want to ge…" at bounding box center [239, 146] width 278 height 14
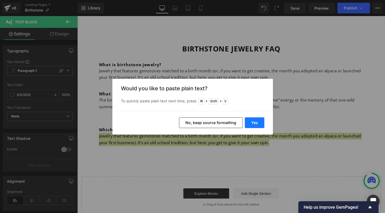
click at [251, 124] on button "Yes" at bounding box center [255, 122] width 20 height 11
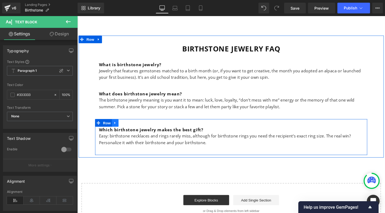
click at [116, 127] on icon at bounding box center [116, 128] width 1 height 2
click at [123, 127] on icon at bounding box center [124, 129] width 4 height 4
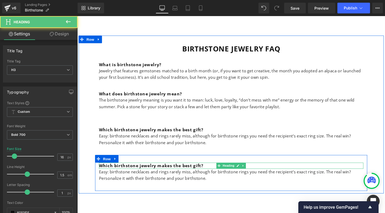
click at [117, 170] on h3 "Which birthstone jewelry makes the best gift?" at bounding box center [239, 173] width 278 height 6
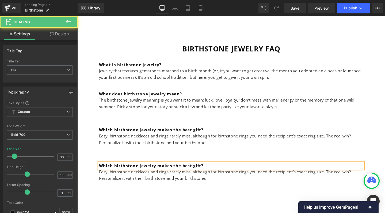
click at [117, 170] on h3 "Which birthstone jewelry makes the best gift?" at bounding box center [239, 173] width 278 height 6
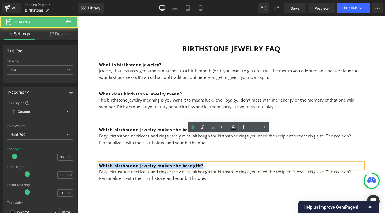
click at [110, 170] on h3 "Which birthstone jewelry makes the best gift?" at bounding box center [239, 173] width 278 height 6
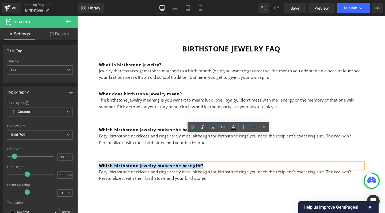
click at [204, 170] on div "Which birthstone jewelry makes the best gift?" at bounding box center [239, 173] width 278 height 6
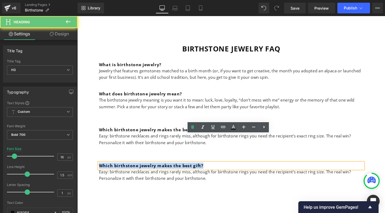
click at [207, 170] on h3 "Which birthstone jewelry makes the best gift?" at bounding box center [239, 173] width 278 height 6
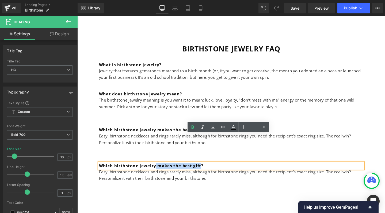
drag, startPoint x: 207, startPoint y: 145, endPoint x: 158, endPoint y: 145, distance: 48.4
click at [158, 170] on h3 "Which birthstone jewelry makes the best gift?" at bounding box center [239, 173] width 278 height 6
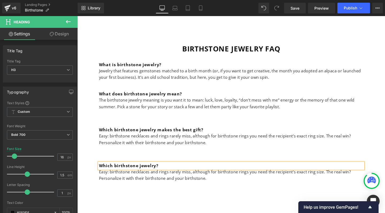
click at [113, 170] on h3 "Which birthstone jewelry?" at bounding box center [239, 173] width 278 height 6
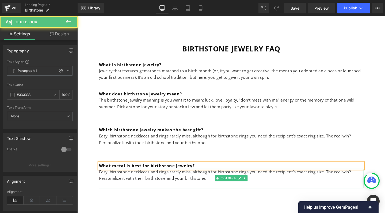
click at [125, 177] on p "Easy: birthstone necklaces and rings rarely miss, although for birthstone rings…" at bounding box center [239, 184] width 278 height 14
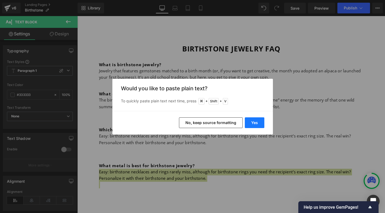
click at [257, 120] on button "Yes" at bounding box center [255, 122] width 20 height 11
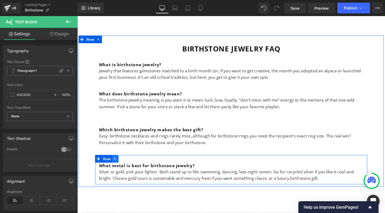
click at [116, 162] on link at bounding box center [117, 166] width 7 height 8
click at [126, 162] on link at bounding box center [124, 166] width 7 height 8
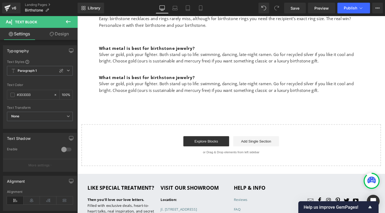
scroll to position [4282, 0]
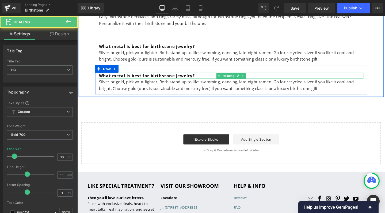
click at [129, 75] on h3 "What metal is best for birthstone jewelry?" at bounding box center [239, 78] width 278 height 6
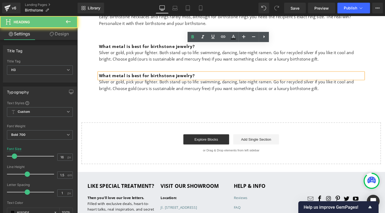
click at [147, 75] on h3 "What metal is best for birthstone jewelry?" at bounding box center [239, 78] width 278 height 6
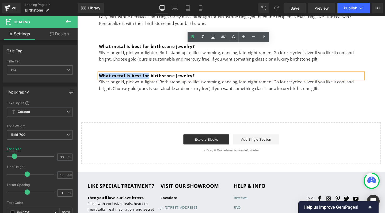
drag, startPoint x: 145, startPoint y: 49, endPoint x: 70, endPoint y: 51, distance: 75.7
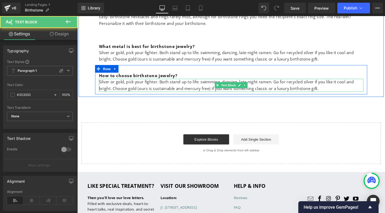
click at [106, 82] on p "Silver or gold, pick your fighter. Both stand up to life: swimming, dancing, la…" at bounding box center [239, 89] width 278 height 14
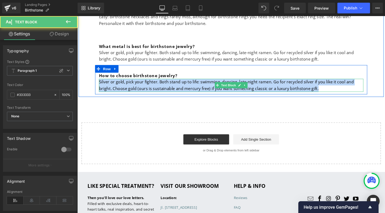
click at [106, 82] on p "Silver or gold, pick your fighter. Both stand up to life: swimming, dancing, la…" at bounding box center [239, 89] width 278 height 14
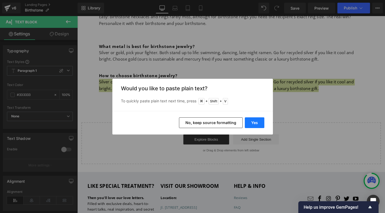
click at [251, 121] on button "Yes" at bounding box center [255, 122] width 20 height 11
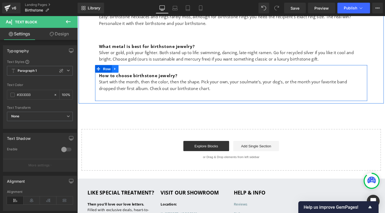
click at [115, 69] on icon at bounding box center [117, 71] width 4 height 4
click at [122, 69] on icon at bounding box center [124, 71] width 4 height 4
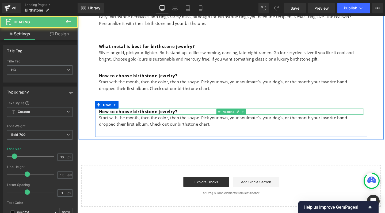
click at [120, 113] on h3 "How to choose birthstone jewelry?" at bounding box center [239, 116] width 278 height 6
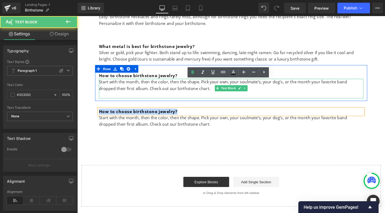
click at [121, 96] on p at bounding box center [239, 99] width 278 height 7
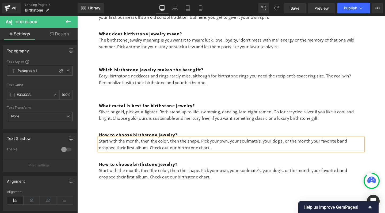
scroll to position [4217, 0]
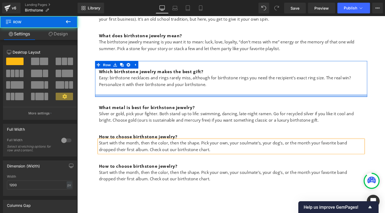
click at [121, 98] on div at bounding box center [239, 99] width 286 height 3
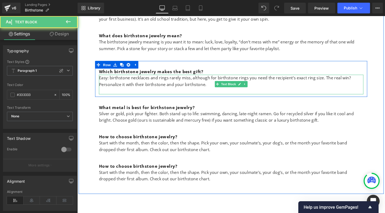
click at [117, 91] on p at bounding box center [239, 94] width 278 height 7
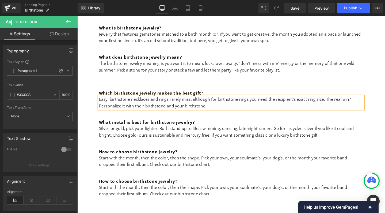
scroll to position [4194, 0]
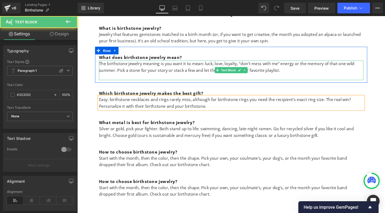
drag, startPoint x: 119, startPoint y: 51, endPoint x: 110, endPoint y: 51, distance: 8.6
click at [119, 77] on p at bounding box center [239, 80] width 278 height 7
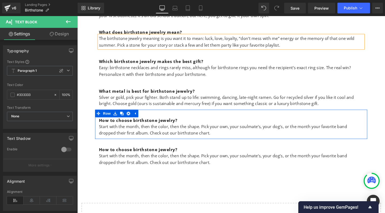
scroll to position [4221, 0]
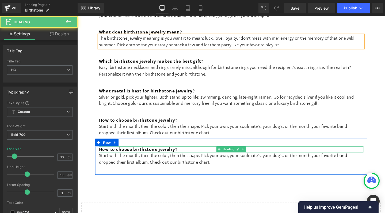
click at [113, 153] on h3 "How to choose birthstone jewelry?" at bounding box center [239, 156] width 278 height 6
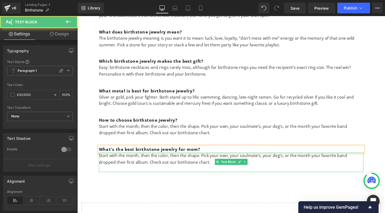
click at [131, 159] on p "Start with the month, then the color, then the shape. Pick your own, your soulm…" at bounding box center [239, 166] width 278 height 14
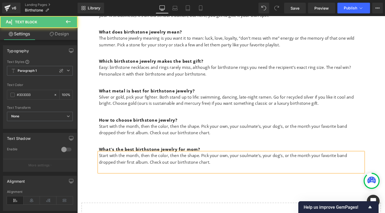
click at [131, 159] on p "Start with the month, then the color, then the shape. Pick your own, your soulm…" at bounding box center [239, 166] width 278 height 14
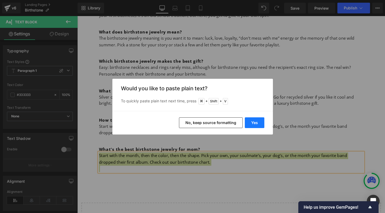
click at [256, 119] on button "Yes" at bounding box center [255, 122] width 20 height 11
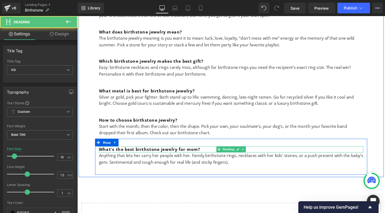
click at [204, 153] on h3 "What's the best birthstone jewelry for mom?" at bounding box center [239, 156] width 278 height 6
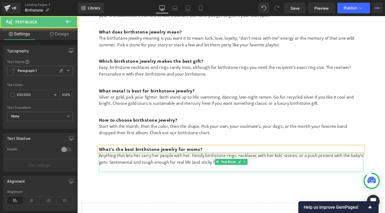
click at [139, 159] on p "Anything that lets her carry her people with her. Family birthstone rings, neck…" at bounding box center [239, 166] width 278 height 14
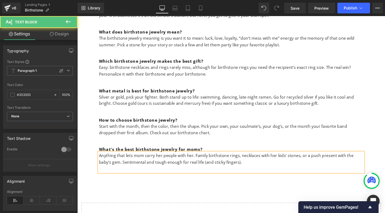
click at [113, 173] on p at bounding box center [239, 176] width 278 height 7
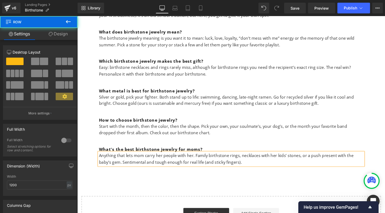
drag, startPoint x: 106, startPoint y: 122, endPoint x: 98, endPoint y: 124, distance: 7.8
click at [106, 145] on div "What's the best birthstone jewelry for moms? Heading Anything that lets mom car…" at bounding box center [239, 160] width 286 height 31
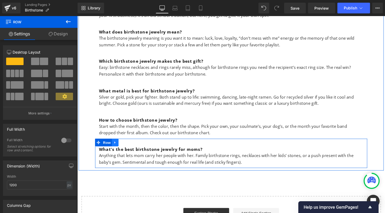
click at [116, 147] on icon at bounding box center [117, 149] width 4 height 4
click at [122, 147] on icon at bounding box center [124, 149] width 4 height 4
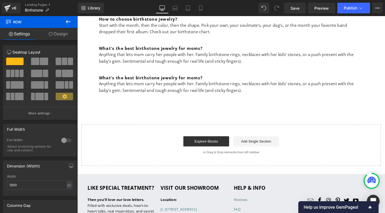
scroll to position [4329, 0]
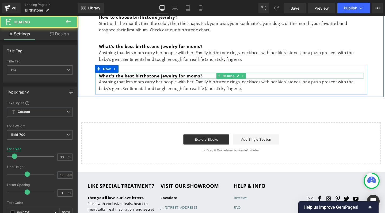
click at [128, 76] on h3 "What's the best birthstone jewelry for moms?" at bounding box center [239, 79] width 278 height 6
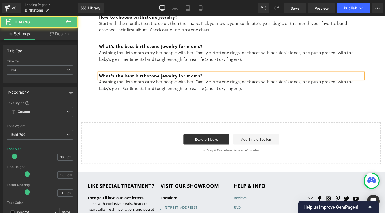
click at [128, 76] on h3 "What's the best birthstone jewelry for moms?" at bounding box center [239, 79] width 278 height 6
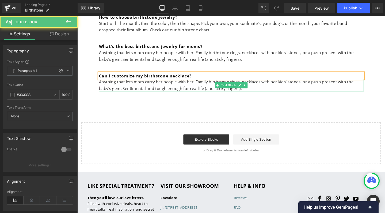
click at [132, 82] on p "Anything that lets mom carry her people with her. Family birthstone rings, neck…" at bounding box center [239, 89] width 278 height 14
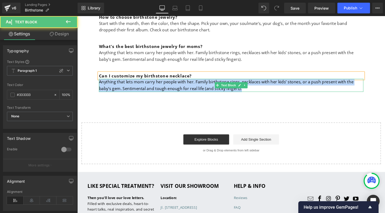
click at [132, 82] on p "Anything that lets mom carry her people with her. Family birthstone rings, neck…" at bounding box center [239, 89] width 278 height 14
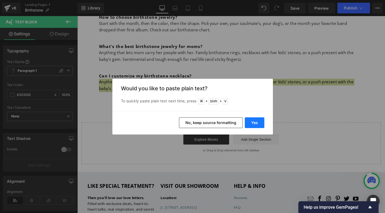
click at [258, 120] on button "Yes" at bounding box center [255, 122] width 20 height 11
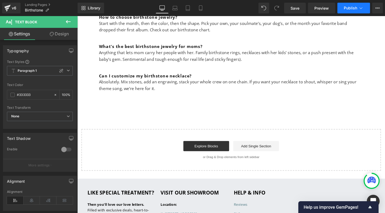
click at [348, 9] on span "Publish" at bounding box center [350, 8] width 13 height 4
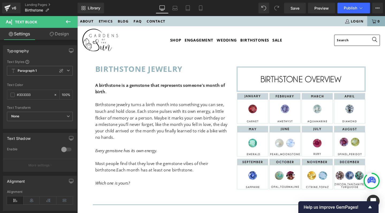
scroll to position [0, 0]
click at [363, 9] on icon at bounding box center [360, 7] width 5 height 5
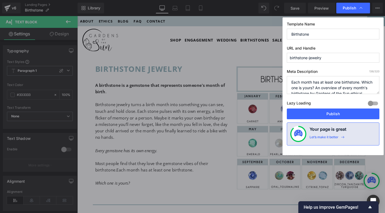
click at [324, 34] on input "Birthstone" at bounding box center [333, 34] width 93 height 11
type input "Birthstone Jewelry"
click at [316, 85] on textarea "Each month has at least one birthstone. Which one is yours? An overview of ever…" at bounding box center [333, 85] width 93 height 18
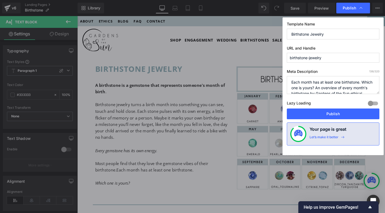
paste textarea "Birthstone jewelry for the bold, the sentimental, and the stubborn. Pick a gem,…"
click at [313, 88] on textarea "Each month has at least one birthstone. Which one is yours? An overview of ever…" at bounding box center [333, 85] width 93 height 18
click at [355, 90] on textarea "Each month has at least one birthstone. Which one is yours? An overview of ever…" at bounding box center [333, 85] width 93 height 18
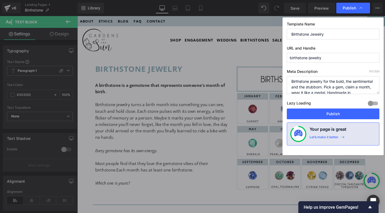
click at [324, 82] on textarea "Each month has at least one birthstone. Which one is yours? An overview of ever…" at bounding box center [333, 85] width 93 height 18
click at [322, 88] on textarea "Each month has at least one birthstone. Which one is yours? An overview of ever…" at bounding box center [333, 85] width 93 height 18
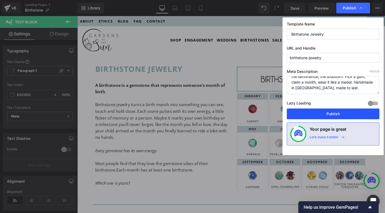
scroll to position [11, 0]
type textarea "Birthstone jewelry with meaning, for the bold, the sentimental, the stubborn. P…"
click at [336, 113] on button "Publish" at bounding box center [333, 113] width 93 height 11
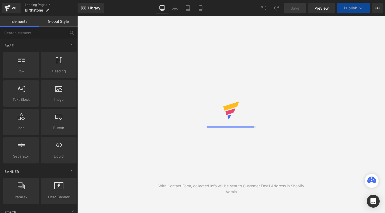
click at [36, 5] on link "Landing Pages" at bounding box center [51, 5] width 53 height 4
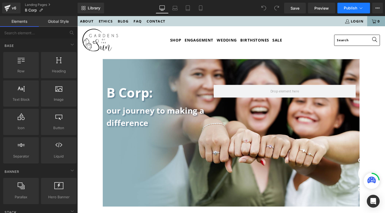
click at [361, 9] on icon at bounding box center [360, 7] width 5 height 5
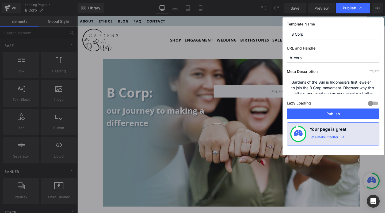
click at [313, 60] on input "b-corp" at bounding box center [333, 58] width 93 height 10
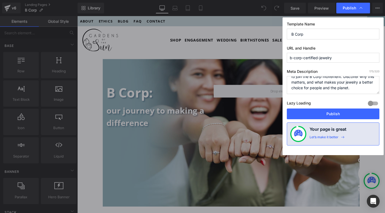
scroll to position [11, 0]
type input "b-corp-certified-jewelry"
click at [312, 110] on button "Publish" at bounding box center [333, 113] width 93 height 11
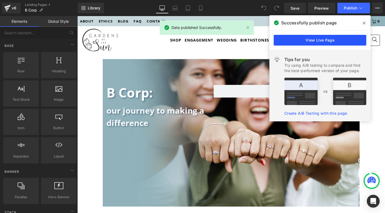
click at [322, 38] on link "View Live Page" at bounding box center [320, 40] width 93 height 11
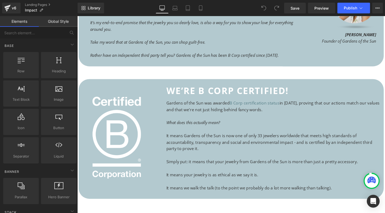
scroll to position [311, 0]
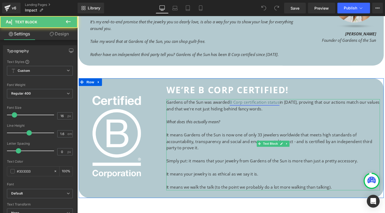
click at [253, 104] on link "B Corp certification status" at bounding box center [264, 107] width 52 height 6
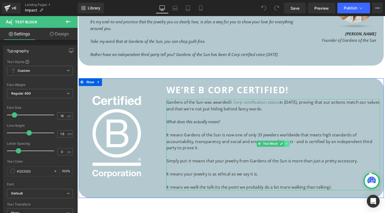
click at [296, 148] on icon at bounding box center [297, 149] width 3 height 3
click at [283, 149] on icon at bounding box center [283, 150] width 3 height 3
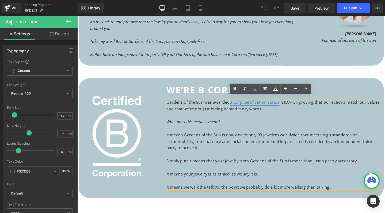
click at [272, 105] on link "B Corp certification status" at bounding box center [264, 107] width 52 height 6
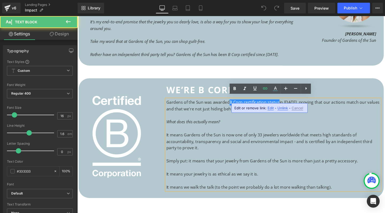
click at [272, 105] on link "B Corp certification status" at bounding box center [264, 107] width 52 height 6
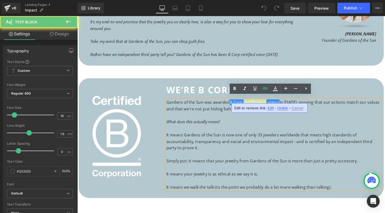
click at [269, 107] on span "Edit" at bounding box center [271, 108] width 6 height 5
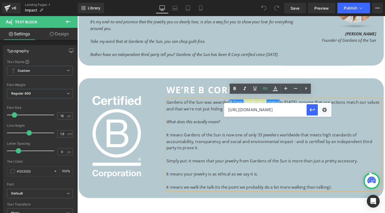
click at [269, 111] on input "https://gardensofthesun.com/pages/b-corp" at bounding box center [265, 109] width 82 height 13
paste input "-certified-jewelry"
type input "[URL][DOMAIN_NAME]"
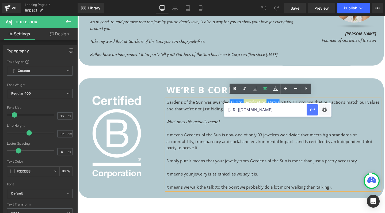
click at [313, 111] on icon "button" at bounding box center [312, 109] width 6 height 6
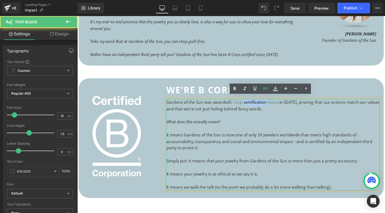
click at [312, 131] on p at bounding box center [283, 134] width 225 height 7
click at [254, 104] on link "B Corp certification status" at bounding box center [264, 107] width 52 height 6
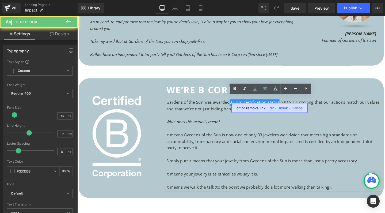
click at [244, 104] on link "B Corp certification status" at bounding box center [264, 107] width 52 height 6
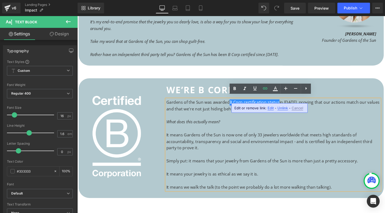
click at [243, 104] on link "B Corp certification status" at bounding box center [264, 107] width 52 height 6
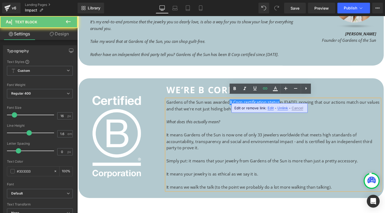
click at [236, 145] on span "parency and social and environmental impact - and is certified by an independen…" at bounding box center [279, 151] width 217 height 13
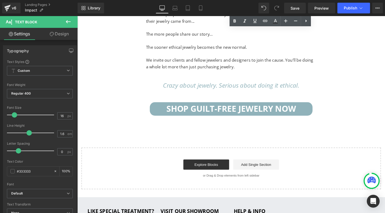
scroll to position [2934, 0]
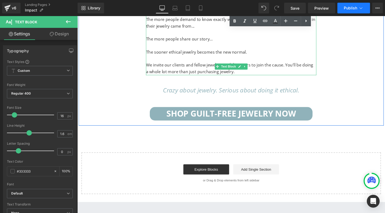
click at [351, 10] on span "Publish" at bounding box center [350, 8] width 13 height 4
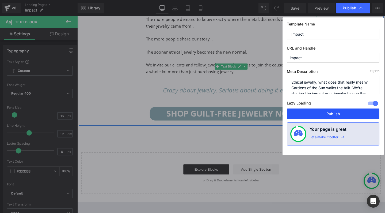
click at [326, 115] on button "Publish" at bounding box center [333, 113] width 93 height 11
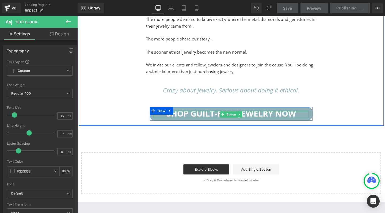
click at [208, 115] on div at bounding box center [239, 115] width 163 height 1
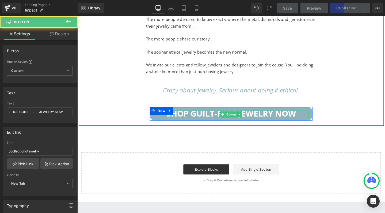
click at [205, 112] on span "SHOP GUILT-FREE JEWELRY NOW" at bounding box center [239, 118] width 136 height 12
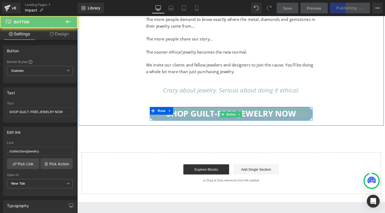
click at [205, 112] on span "SHOP GUILT-FREE JEWELRY NOW" at bounding box center [239, 118] width 136 height 12
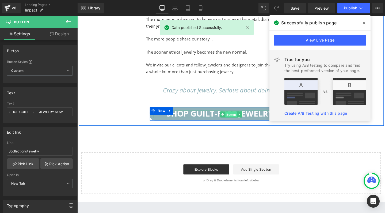
click at [236, 116] on span "Button" at bounding box center [239, 119] width 12 height 6
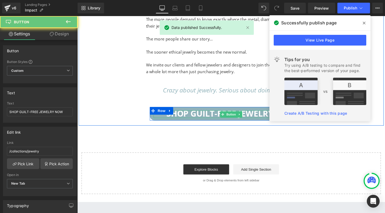
click at [206, 112] on span "SHOP GUILT-FREE JEWELRY NOW" at bounding box center [239, 118] width 136 height 12
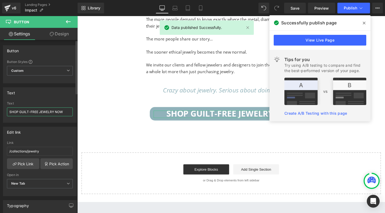
click at [33, 112] on input "SHOP GUILT-FREE JEWELRY NOW" at bounding box center [40, 111] width 66 height 9
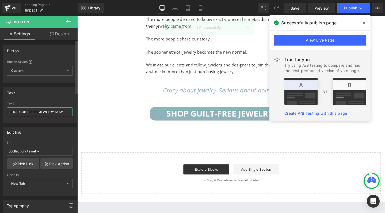
click at [33, 112] on input "SHOP GUILT-FREE JEWELRY NOW" at bounding box center [40, 111] width 66 height 9
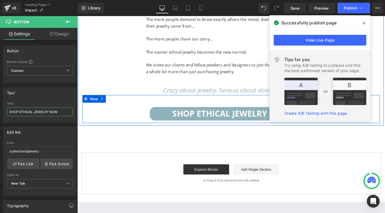
type input "SHOP ETHICAL JEWELRY NOW"
click at [365, 21] on icon at bounding box center [364, 23] width 3 height 4
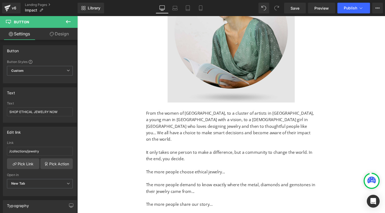
scroll to position [2761, 0]
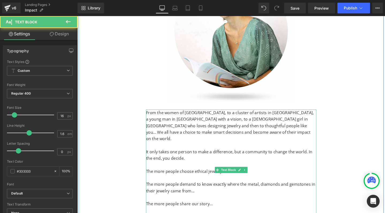
click at [204, 176] on p "The more people choose ethical jewelry..." at bounding box center [239, 179] width 179 height 7
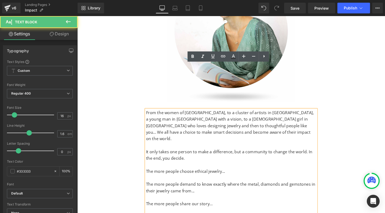
click at [213, 176] on p "The more people choose ethical jewelry..." at bounding box center [239, 179] width 179 height 7
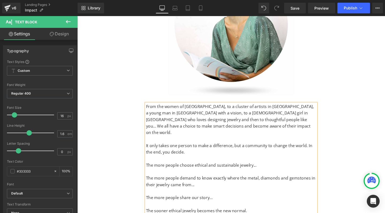
scroll to position [2768, 0]
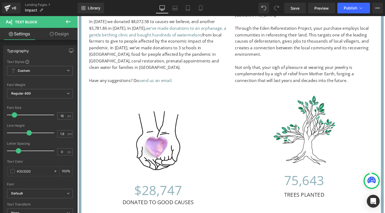
scroll to position [1907, 0]
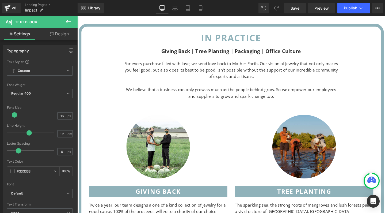
click at [310, 120] on img at bounding box center [315, 153] width 67 height 67
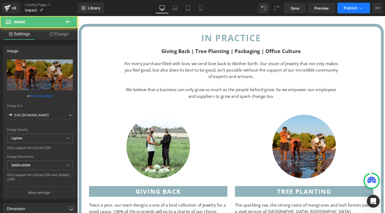
click at [354, 7] on span "Publish" at bounding box center [350, 8] width 13 height 4
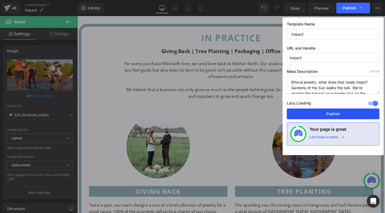
click at [341, 115] on button "Publish" at bounding box center [333, 113] width 93 height 11
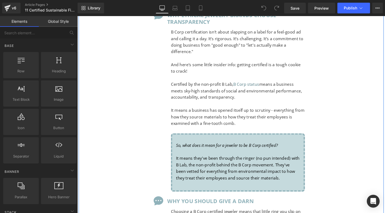
scroll to position [453, 0]
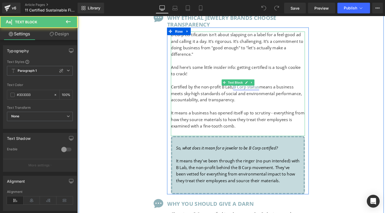
click at [253, 87] on link "B Corp status" at bounding box center [254, 90] width 27 height 6
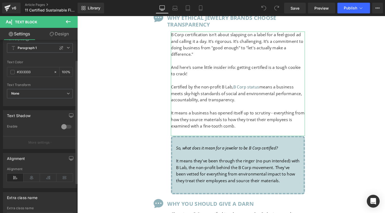
scroll to position [30, 0]
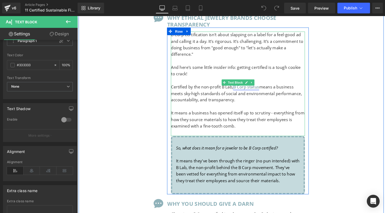
click at [257, 87] on link "B Corp status" at bounding box center [254, 90] width 27 height 6
click at [258, 87] on link "B Corp status" at bounding box center [254, 90] width 27 height 6
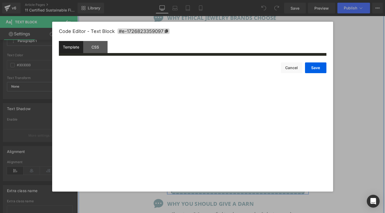
click at [242, 0] on div "You are previewing how the will restyle your page. You can not edit Elements in…" at bounding box center [192, 0] width 385 height 0
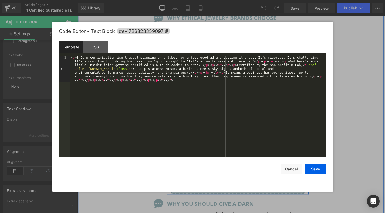
click at [155, 68] on div "< p > B Corp certification isn’t about slapping on a label for a feel-good ad a…" at bounding box center [198, 133] width 257 height 154
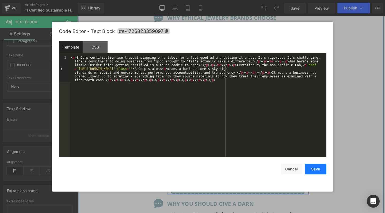
click at [312, 168] on button "Save" at bounding box center [315, 168] width 21 height 11
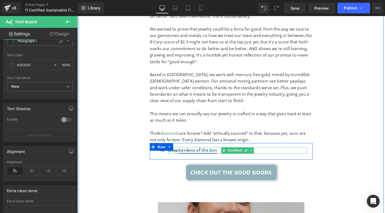
scroll to position [1099, 0]
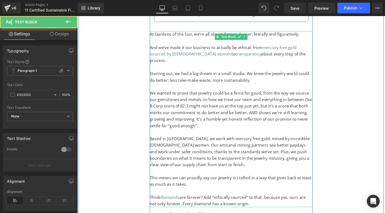
click at [189, 101] on span "Our B Corp score of 82.3 might not have us at the top just yet, but i" at bounding box center [239, 107] width 171 height 13
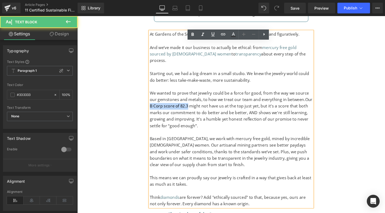
drag, startPoint x: 193, startPoint y: 85, endPoint x: 145, endPoint y: 85, distance: 47.3
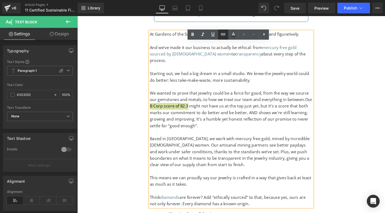
click at [222, 37] on icon at bounding box center [223, 34] width 6 height 6
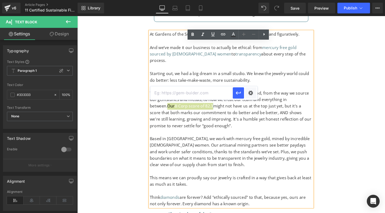
click at [187, 95] on input "text" at bounding box center [191, 92] width 82 height 13
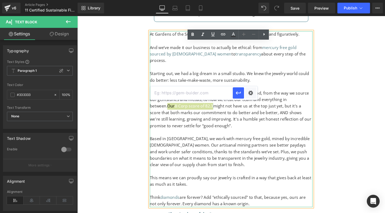
paste input "[URL][DOMAIN_NAME]"
type input "[URL][DOMAIN_NAME]"
click at [241, 94] on icon "button" at bounding box center [238, 93] width 6 height 6
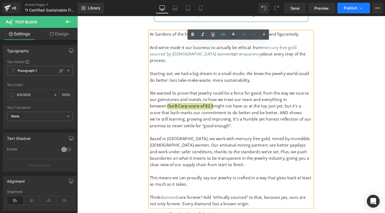
click at [350, 8] on span "Publish" at bounding box center [350, 8] width 13 height 4
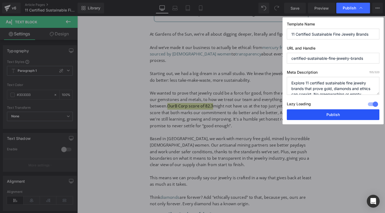
click at [325, 114] on button "Publish" at bounding box center [333, 114] width 93 height 11
